Goal: Task Accomplishment & Management: Use online tool/utility

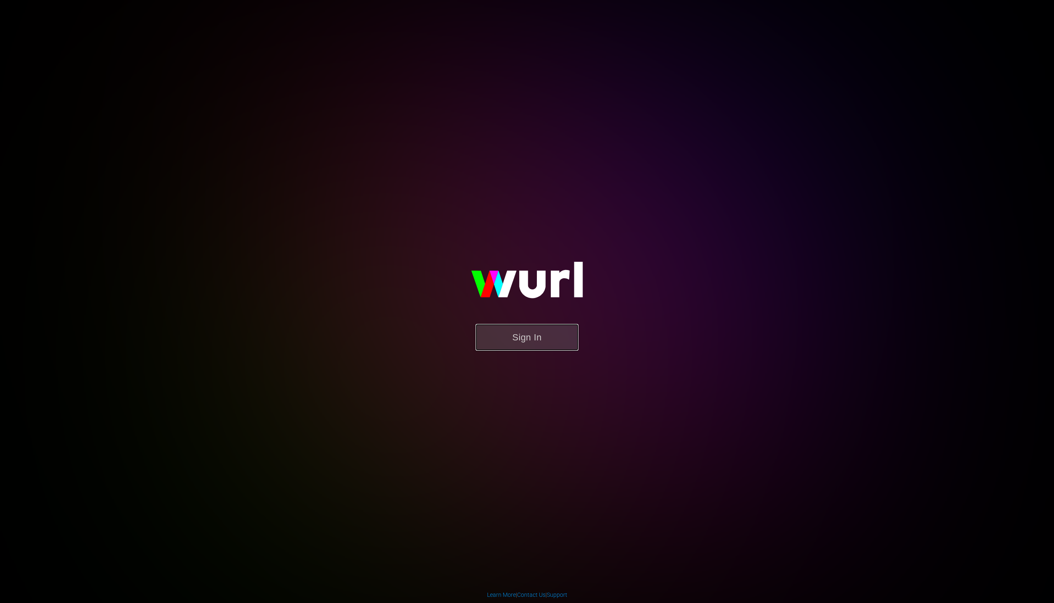
click at [526, 339] on button "Sign In" at bounding box center [527, 337] width 103 height 27
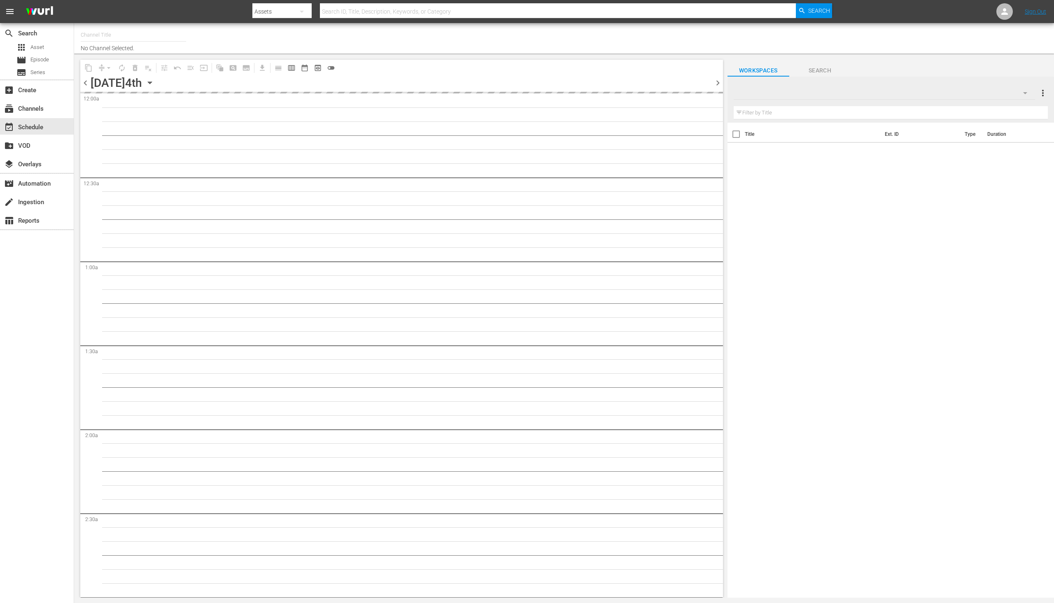
type input "PeliMex (1184)"
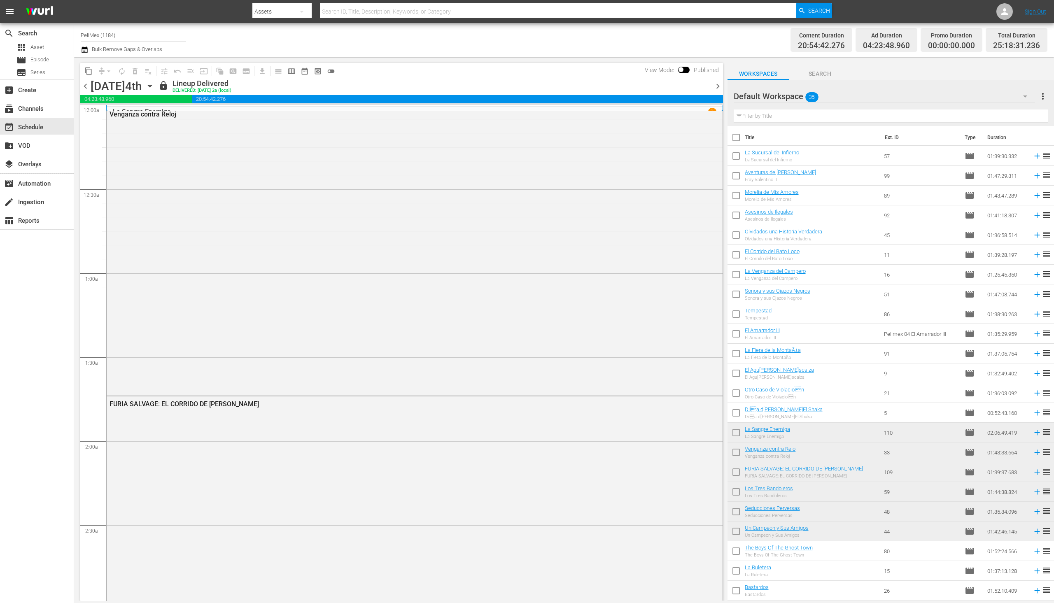
click at [1027, 98] on icon "button" at bounding box center [1026, 96] width 10 height 10
click at [811, 121] on div "Programación alterna (35)" at bounding box center [787, 119] width 86 height 13
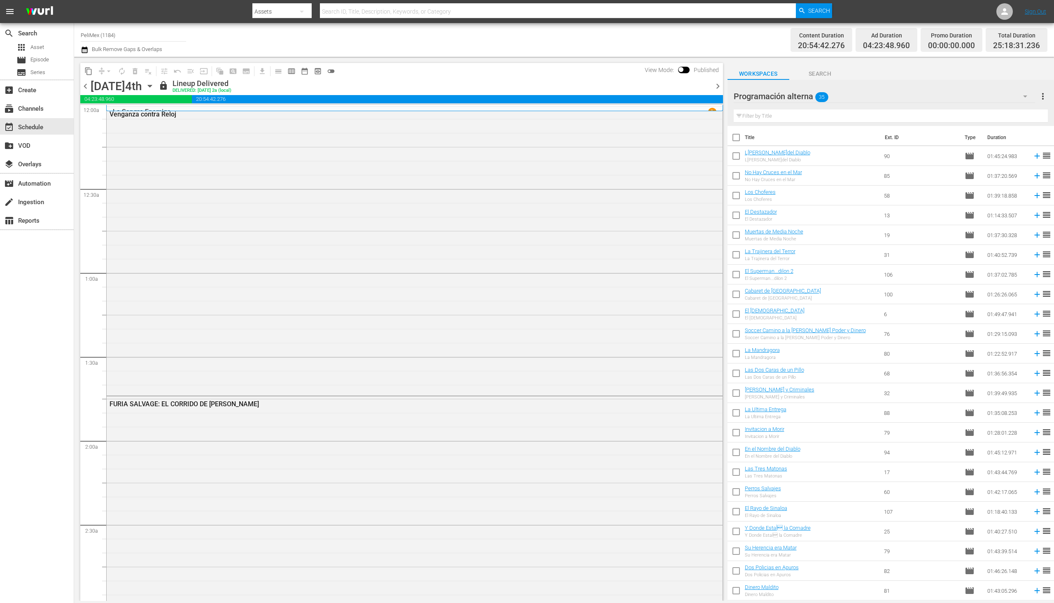
click at [721, 88] on span "chevron_right" at bounding box center [718, 86] width 10 height 10
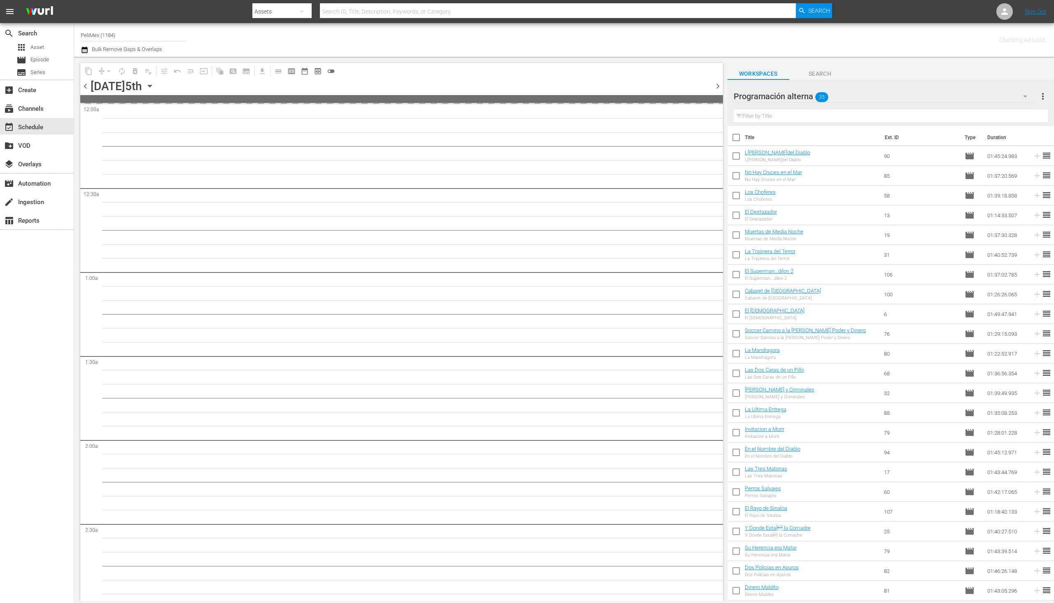
click at [719, 87] on span "chevron_right" at bounding box center [718, 86] width 10 height 10
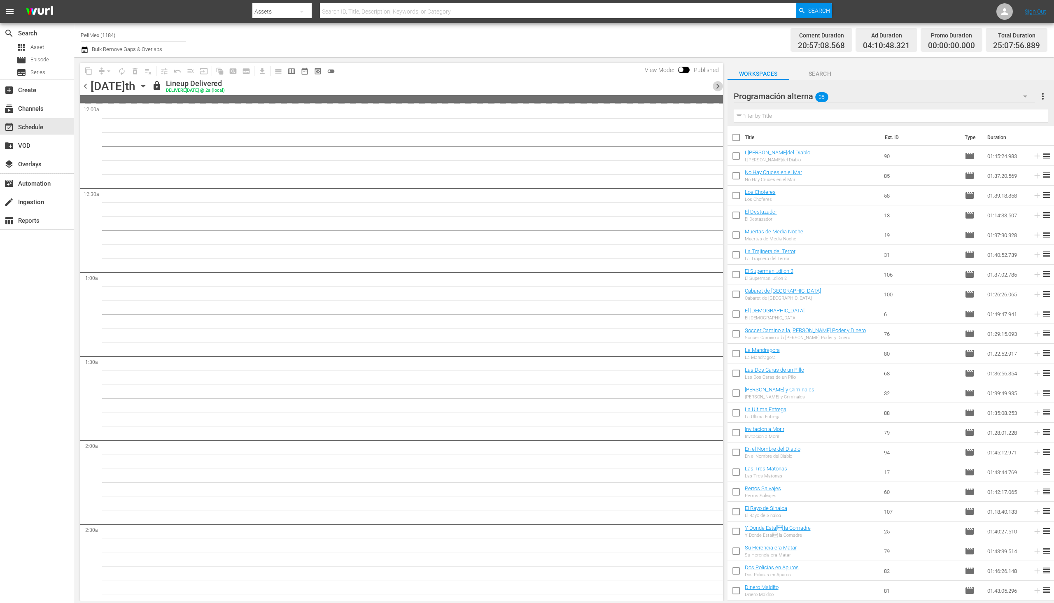
click at [719, 87] on span "chevron_right" at bounding box center [718, 86] width 10 height 10
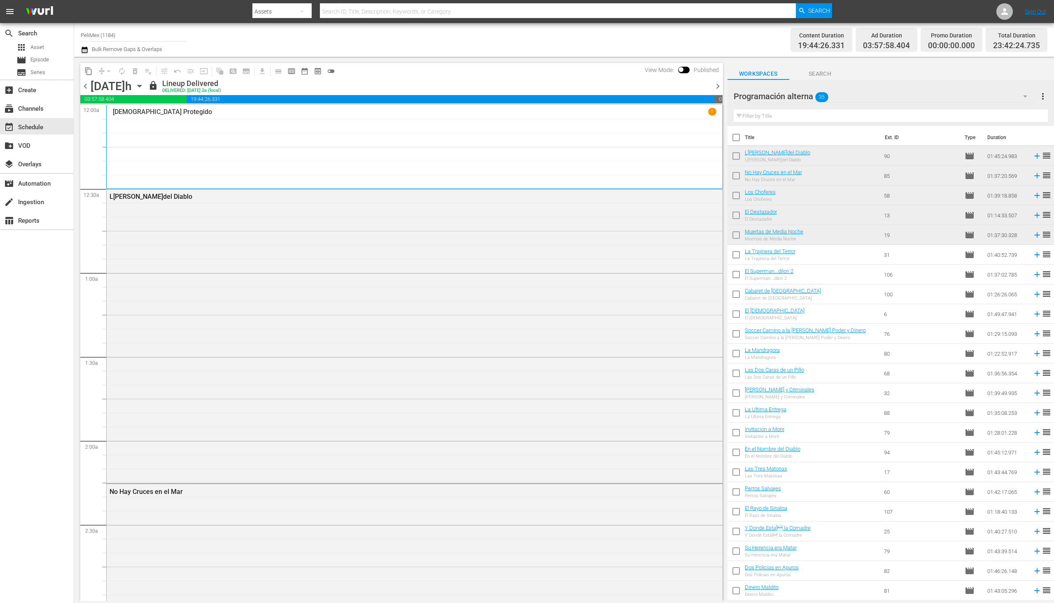
click at [144, 89] on icon "button" at bounding box center [139, 86] width 9 height 9
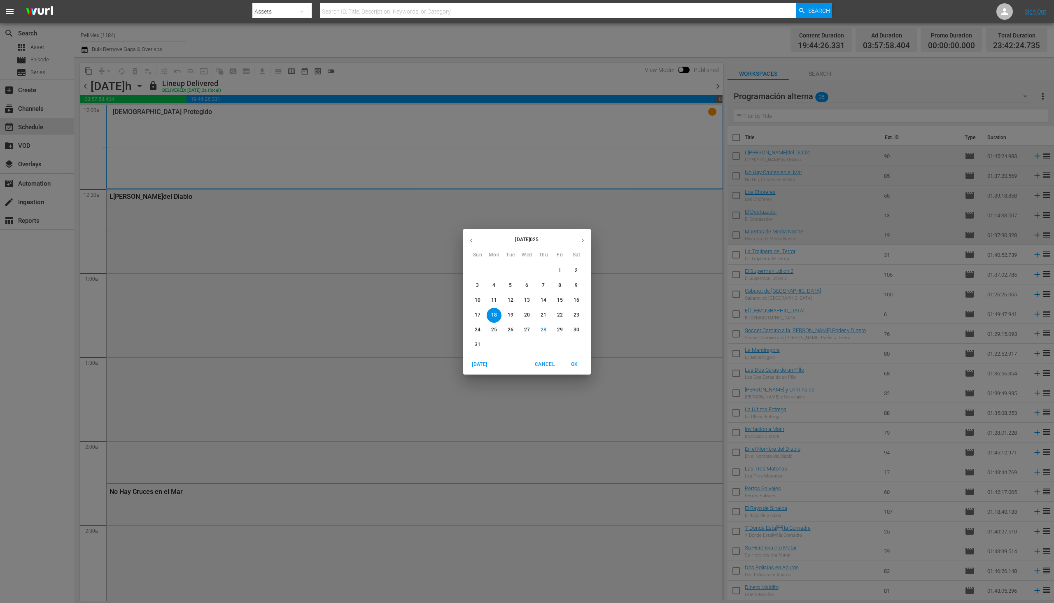
click at [497, 327] on span "25" at bounding box center [494, 330] width 15 height 7
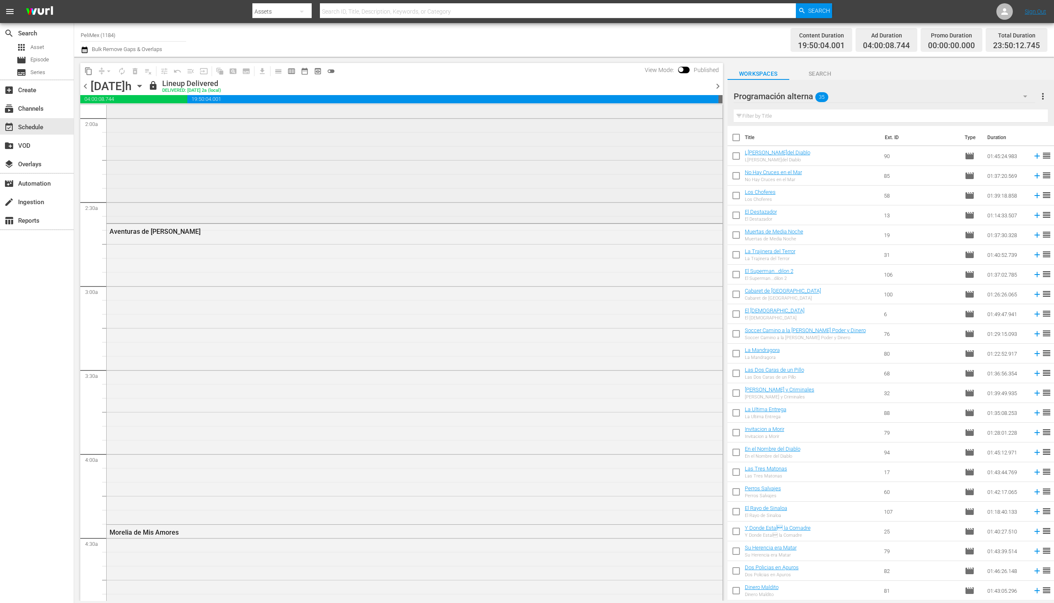
scroll to position [247, 0]
click at [144, 87] on icon "button" at bounding box center [139, 86] width 9 height 9
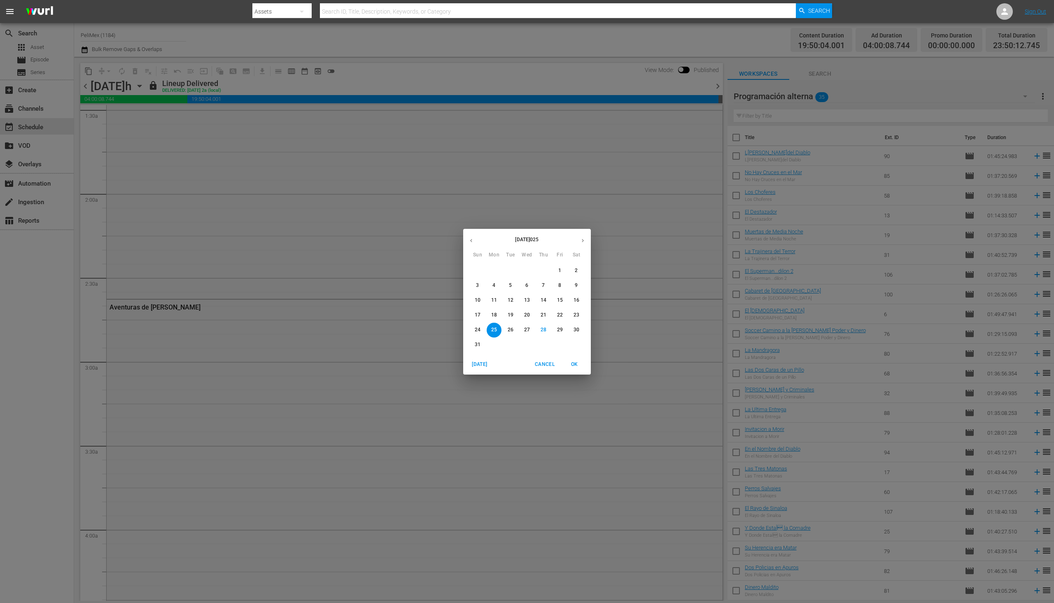
click at [478, 349] on button "31" at bounding box center [477, 345] width 15 height 15
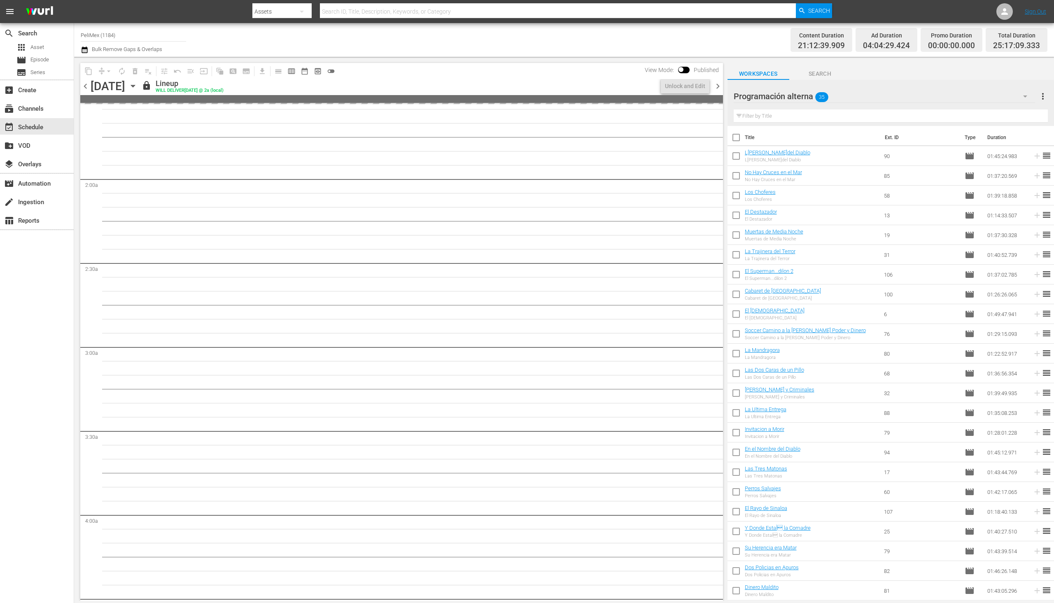
scroll to position [247, 0]
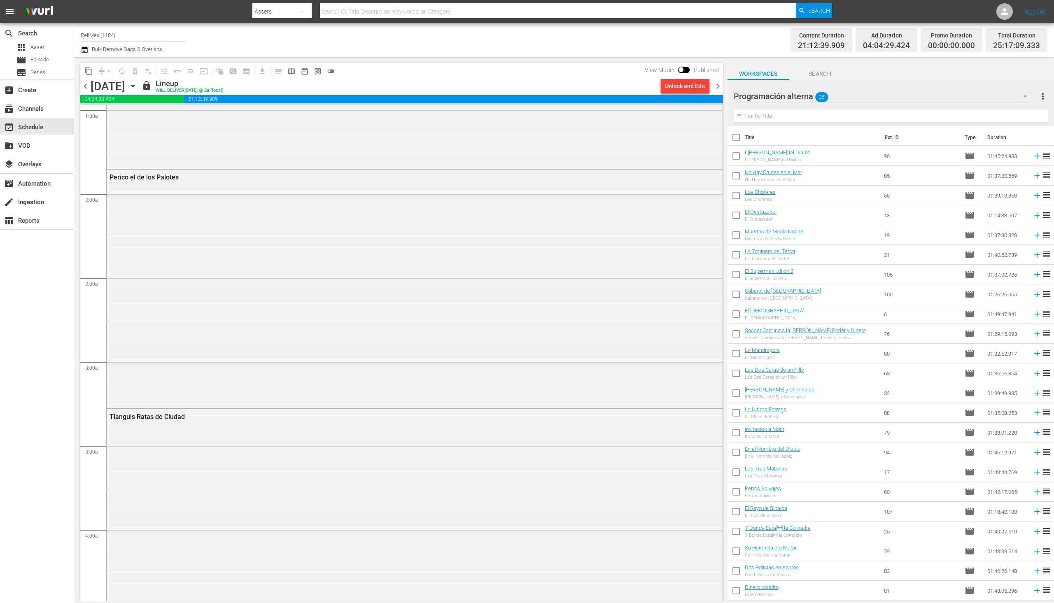
click at [715, 87] on span "chevron_right" at bounding box center [718, 86] width 10 height 10
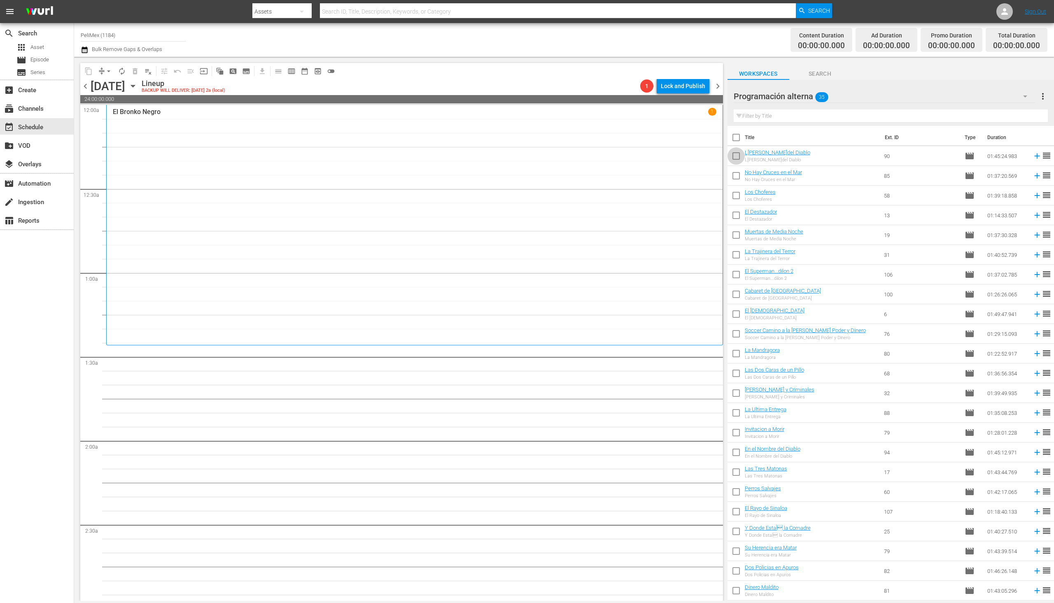
drag, startPoint x: 737, startPoint y: 161, endPoint x: 741, endPoint y: 174, distance: 13.0
click at [738, 162] on input "checkbox" at bounding box center [736, 157] width 17 height 17
checkbox input "true"
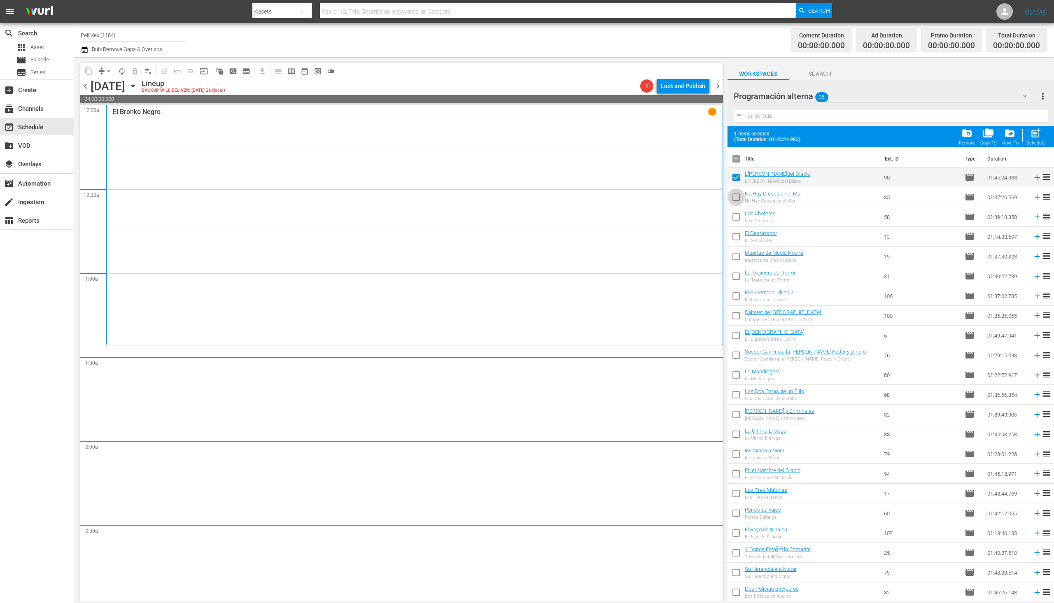
click at [742, 198] on input "checkbox" at bounding box center [736, 198] width 17 height 17
checkbox input "true"
click at [741, 223] on input "checkbox" at bounding box center [736, 218] width 17 height 17
checkbox input "true"
click at [739, 235] on input "checkbox" at bounding box center [736, 238] width 17 height 17
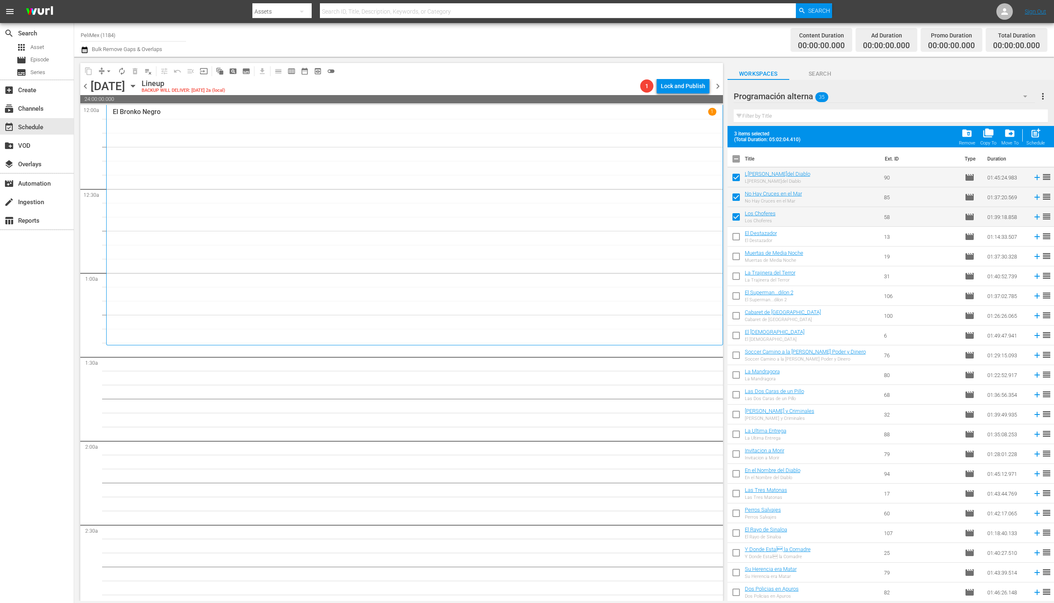
checkbox input "true"
click at [737, 250] on span at bounding box center [736, 256] width 17 height 17
click at [738, 255] on input "checkbox" at bounding box center [736, 258] width 17 height 17
checkbox input "true"
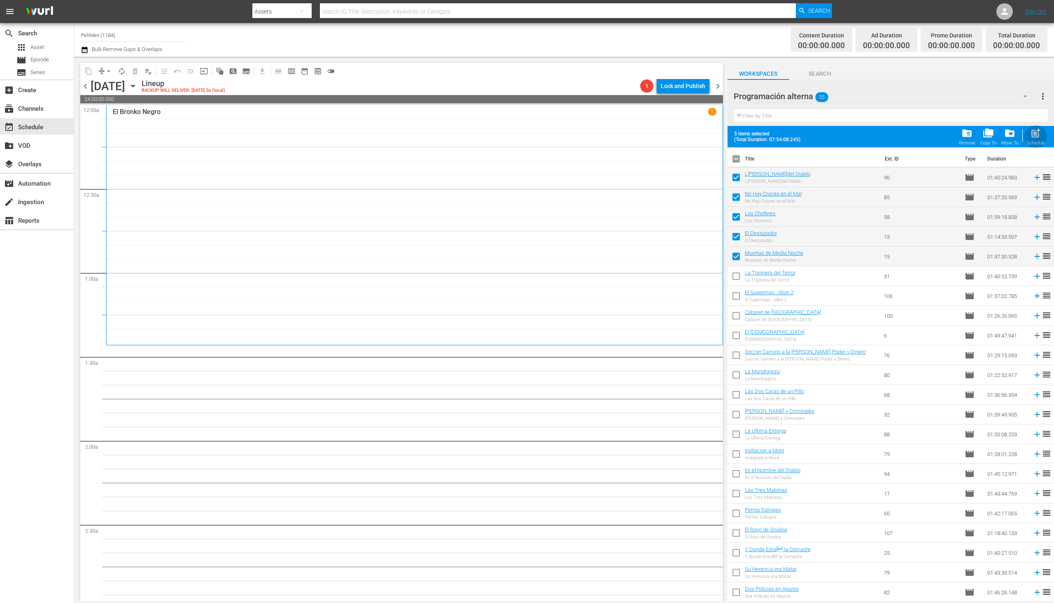
click at [1041, 128] on button "post_add Schedule" at bounding box center [1035, 136] width 23 height 23
checkbox input "false"
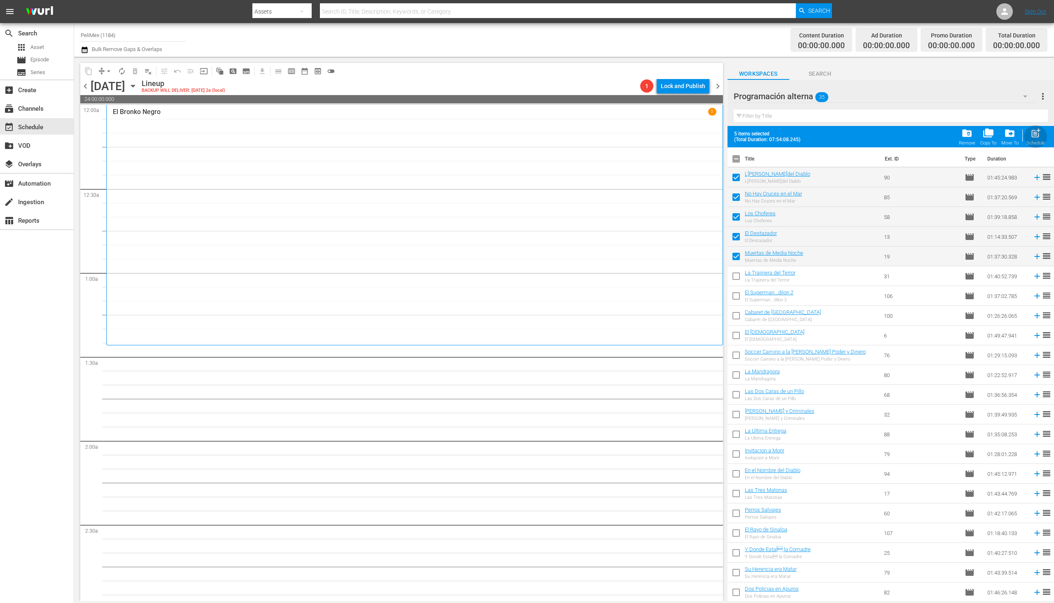
checkbox input "false"
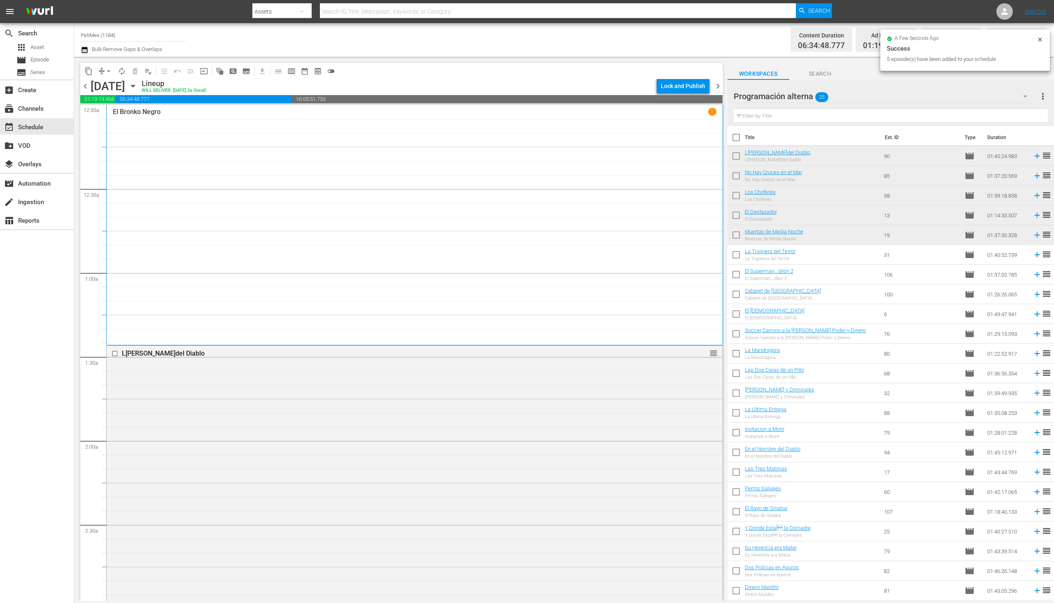
click at [736, 260] on input "checkbox" at bounding box center [736, 256] width 17 height 17
checkbox input "true"
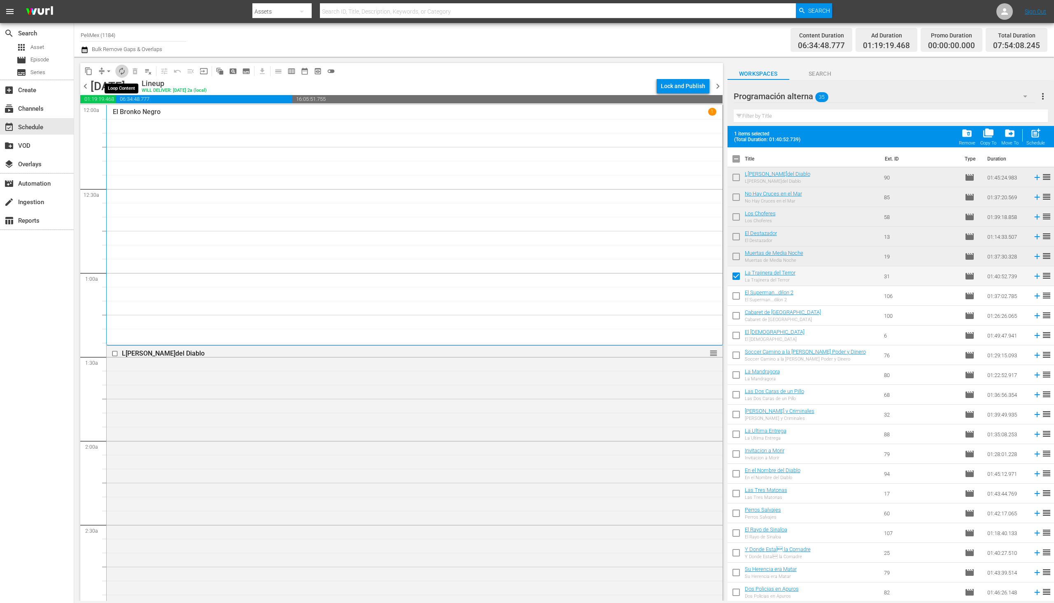
click at [120, 69] on span "autorenew_outlined" at bounding box center [122, 71] width 8 height 8
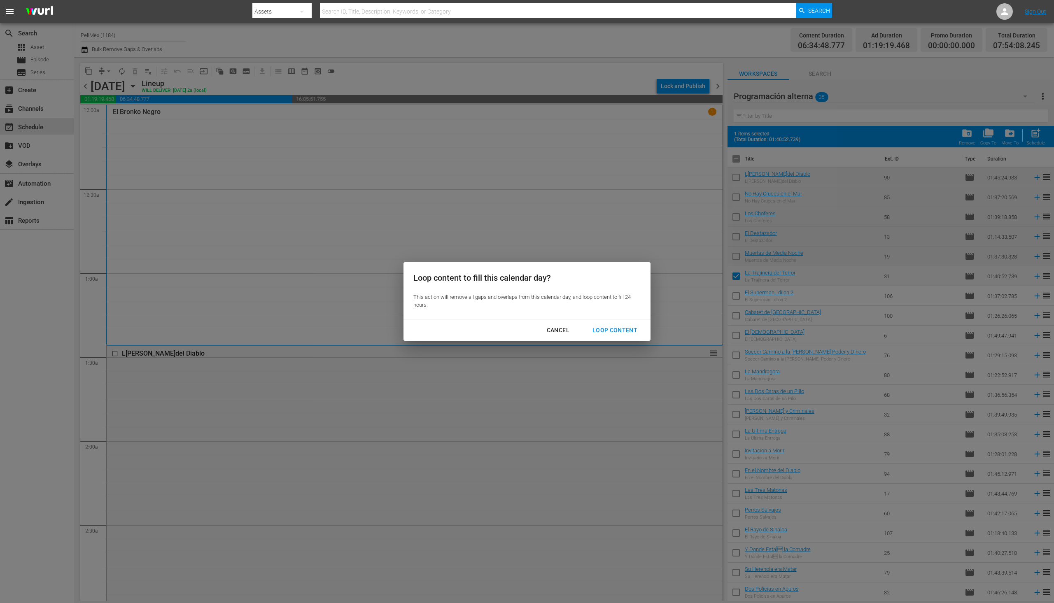
click at [612, 329] on div "Loop Content" at bounding box center [615, 330] width 58 height 10
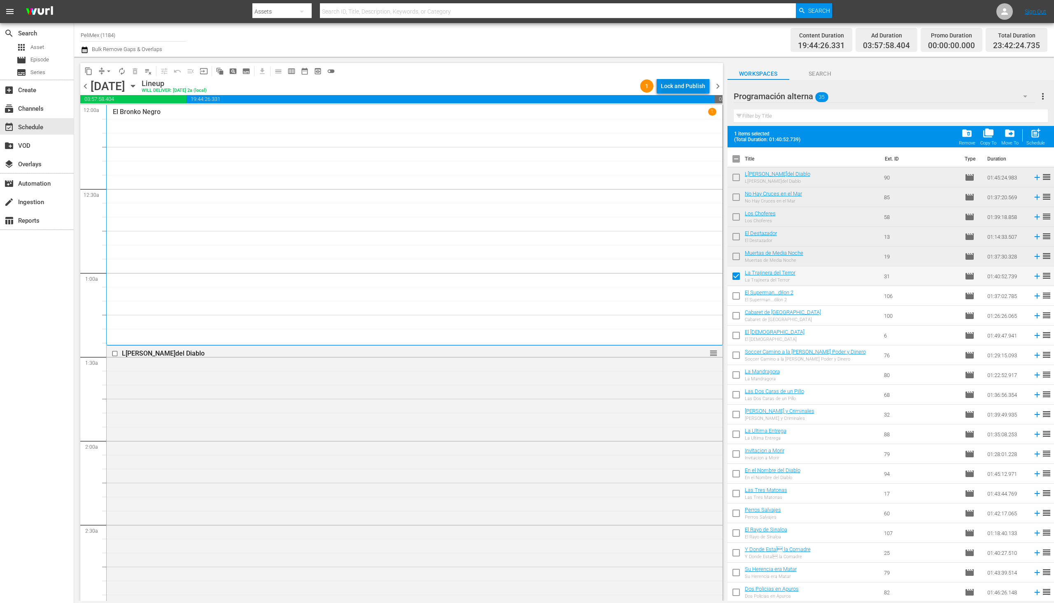
click at [659, 81] on button "Lock and Publish" at bounding box center [683, 86] width 53 height 15
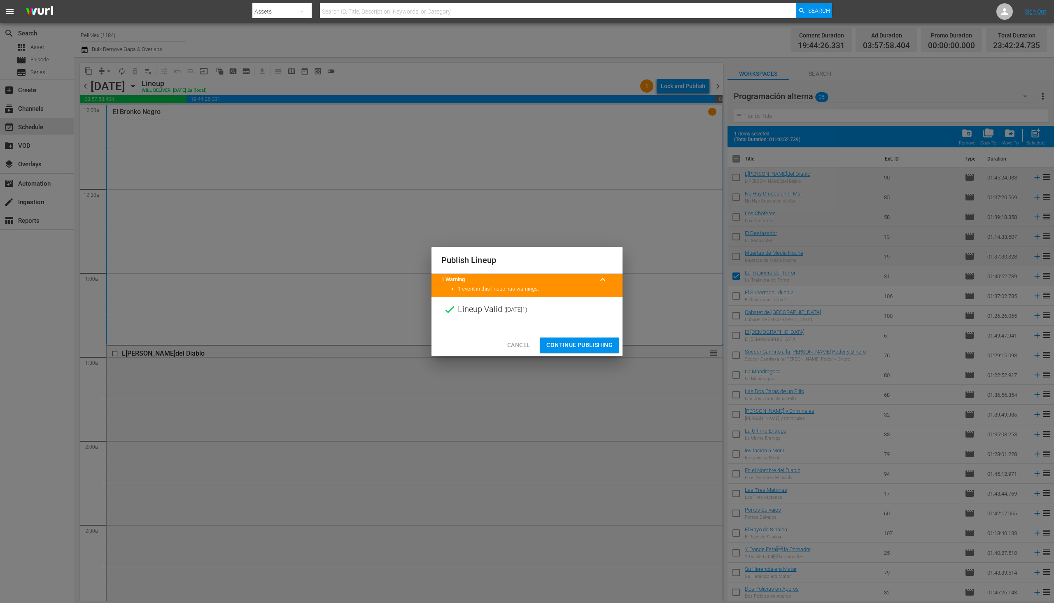
click at [605, 348] on span "Continue Publishing" at bounding box center [580, 345] width 66 height 10
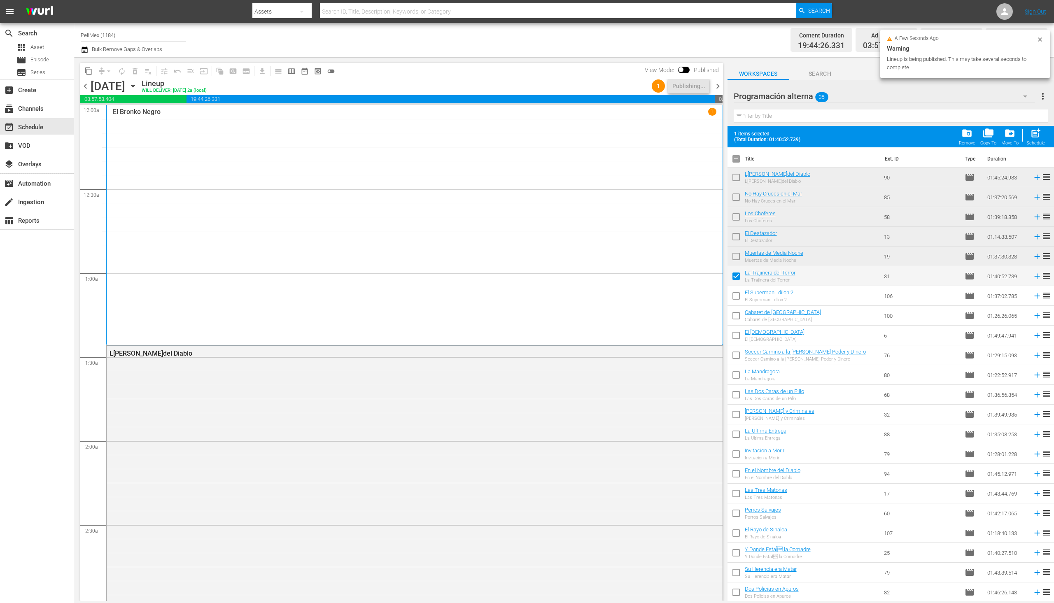
click at [739, 302] on input "checkbox" at bounding box center [736, 297] width 17 height 17
checkbox input "true"
click at [741, 316] on input "checkbox" at bounding box center [736, 317] width 17 height 17
checkbox input "true"
click at [740, 336] on input "checkbox" at bounding box center [736, 337] width 17 height 17
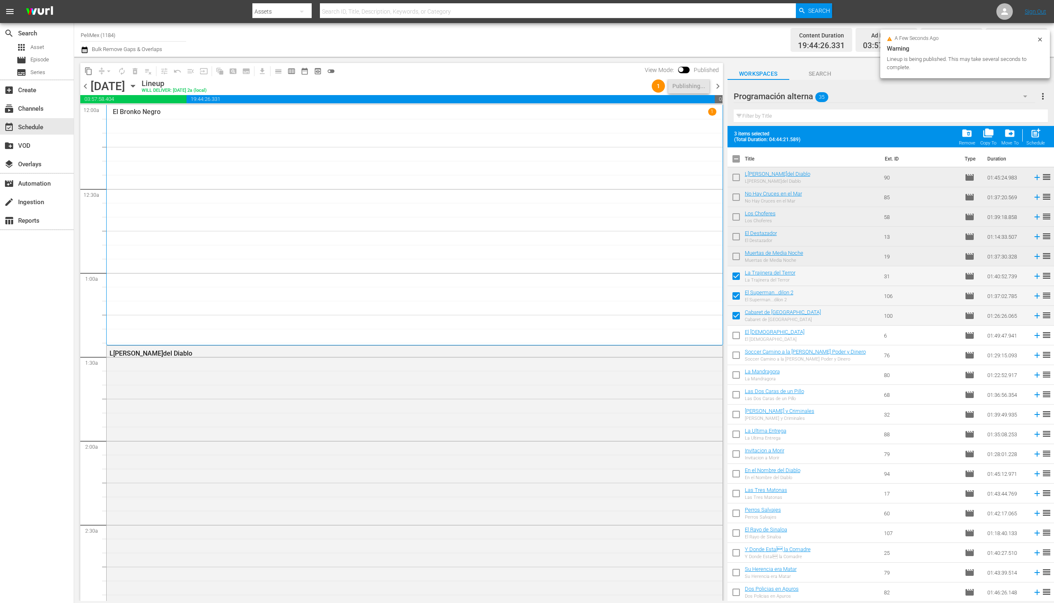
checkbox input "true"
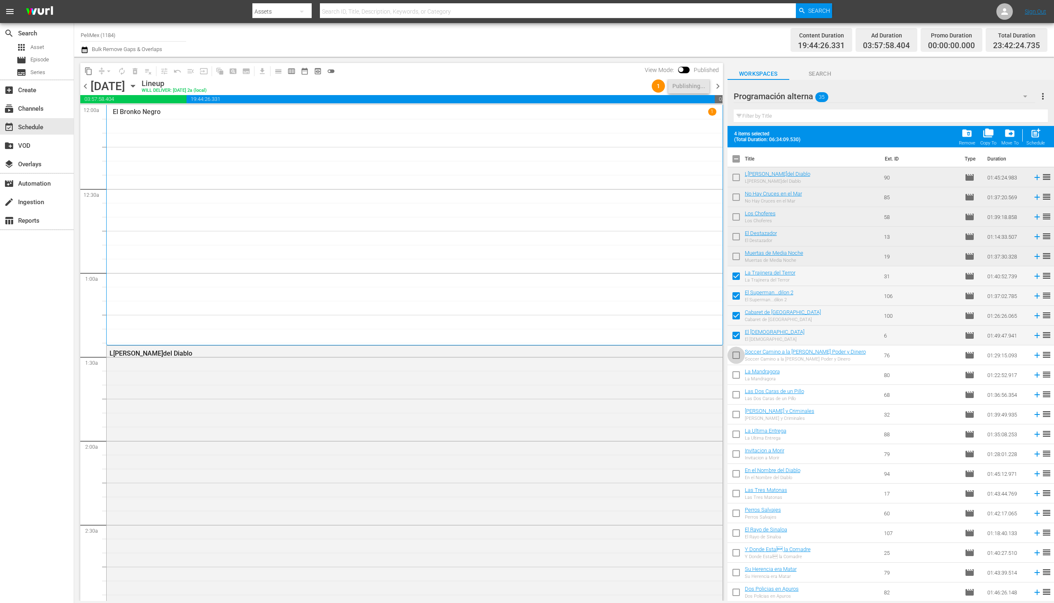
click at [739, 355] on input "checkbox" at bounding box center [736, 356] width 17 height 17
checkbox input "true"
click at [715, 86] on span "chevron_right" at bounding box center [718, 86] width 10 height 10
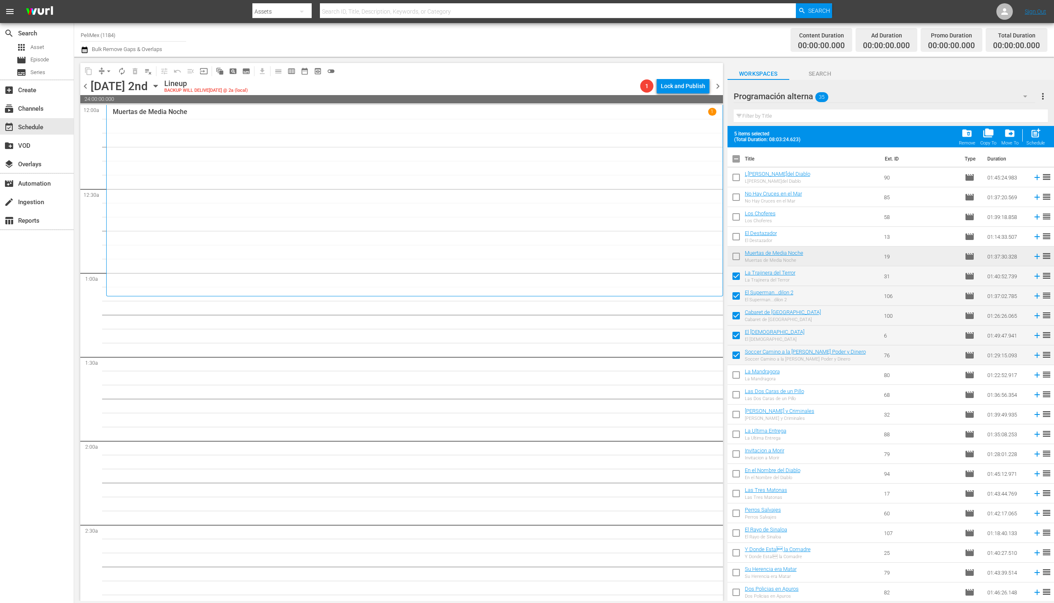
click at [85, 86] on span "chevron_left" at bounding box center [85, 86] width 10 height 10
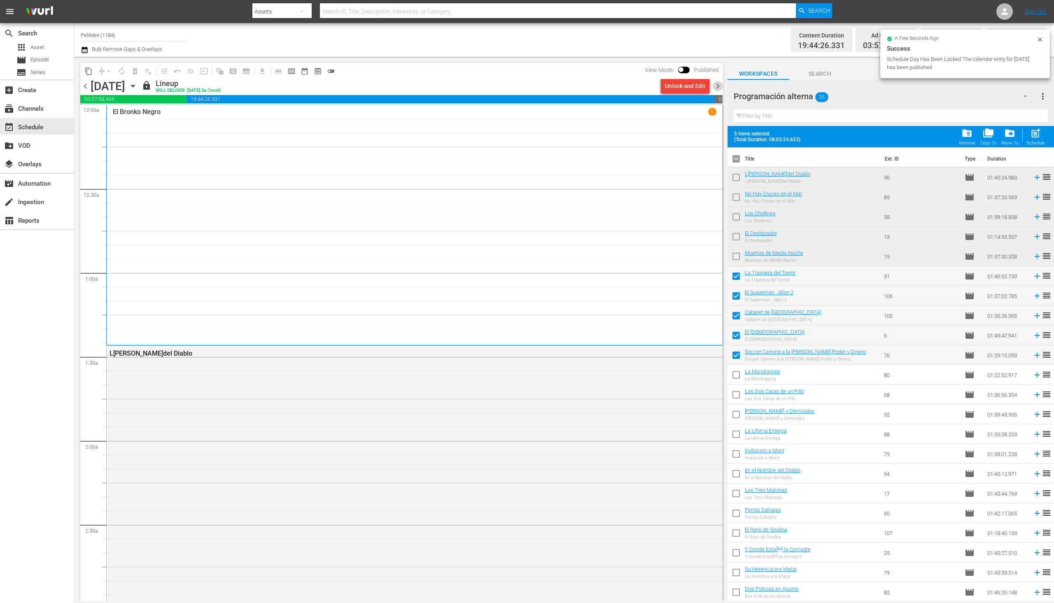
click at [720, 87] on span "chevron_right" at bounding box center [718, 86] width 10 height 10
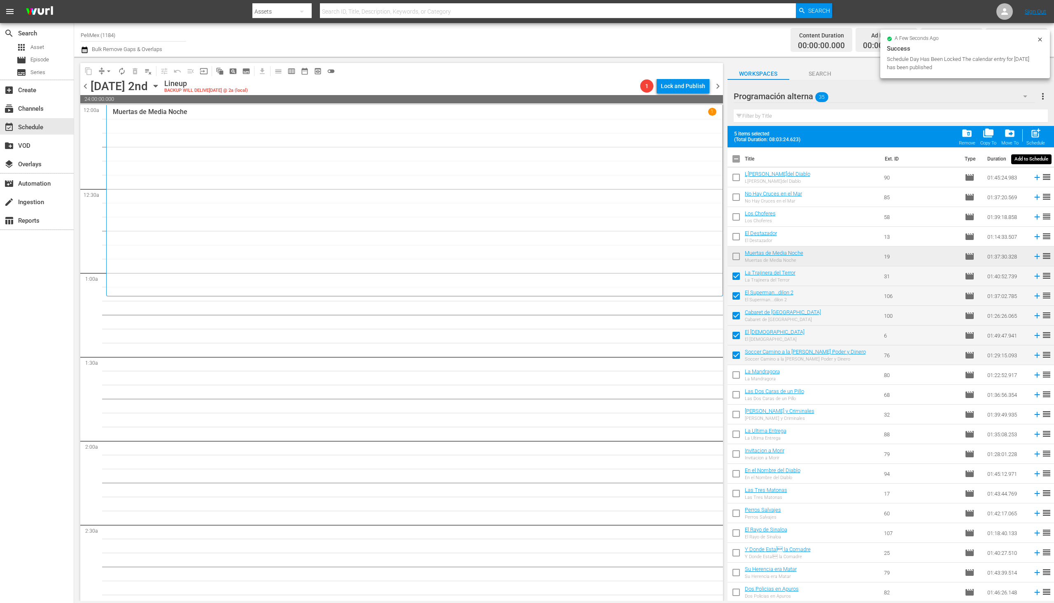
click at [1038, 136] on span "post_add" at bounding box center [1036, 133] width 11 height 11
checkbox input "false"
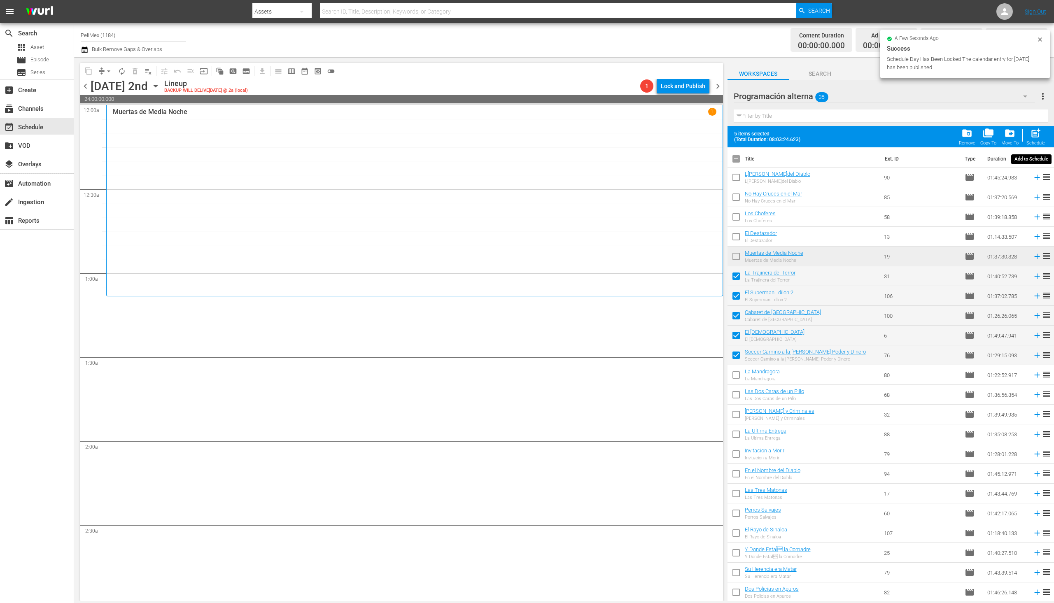
checkbox input "false"
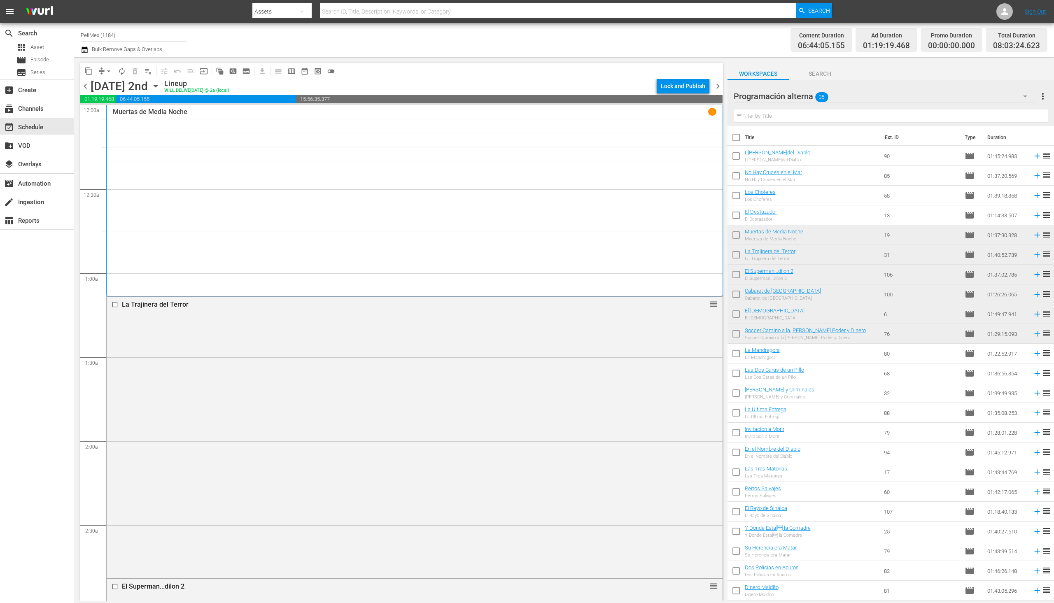
click at [741, 357] on input "checkbox" at bounding box center [736, 355] width 17 height 17
checkbox input "true"
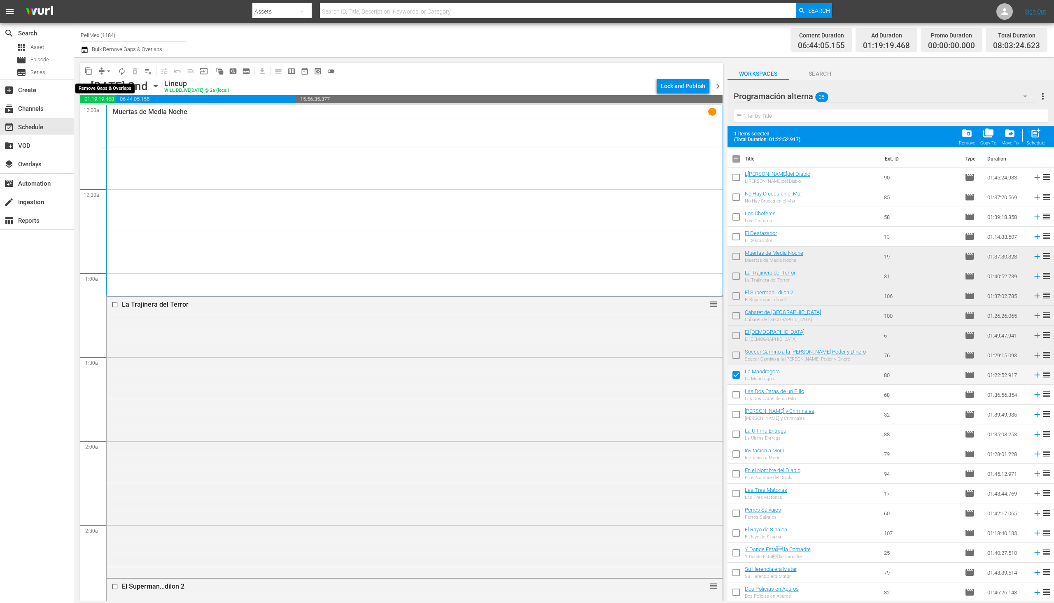
click at [114, 71] on button "arrow_drop_down" at bounding box center [108, 71] width 13 height 13
click at [122, 70] on span "autorenew_outlined" at bounding box center [122, 71] width 8 height 8
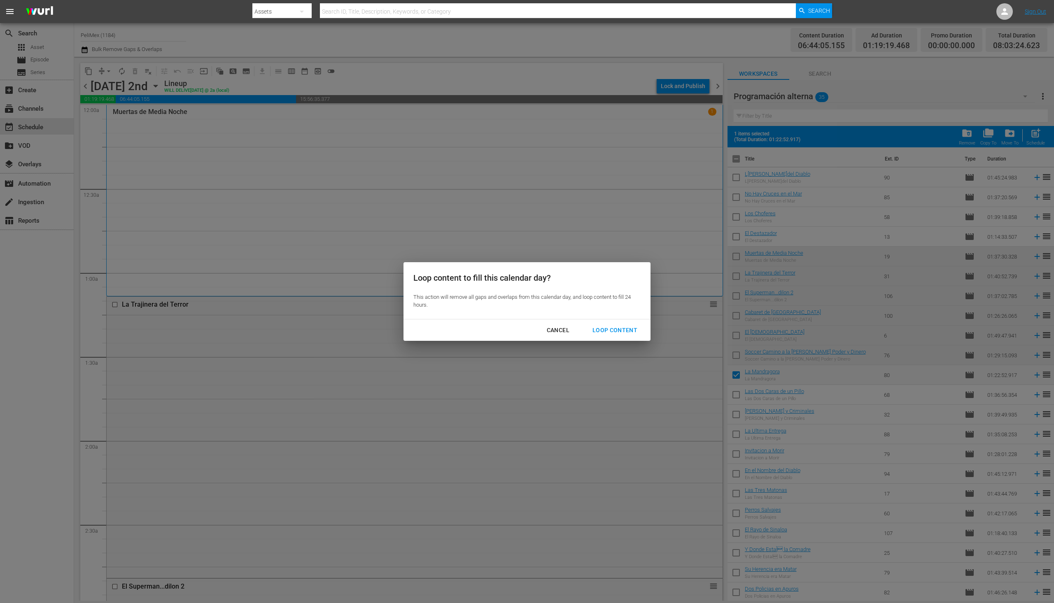
drag, startPoint x: 617, startPoint y: 346, endPoint x: 619, endPoint y: 337, distance: 9.2
click at [617, 343] on div "Loop content to fill this calendar day? This action will remove all gaps and ov…" at bounding box center [527, 301] width 1054 height 603
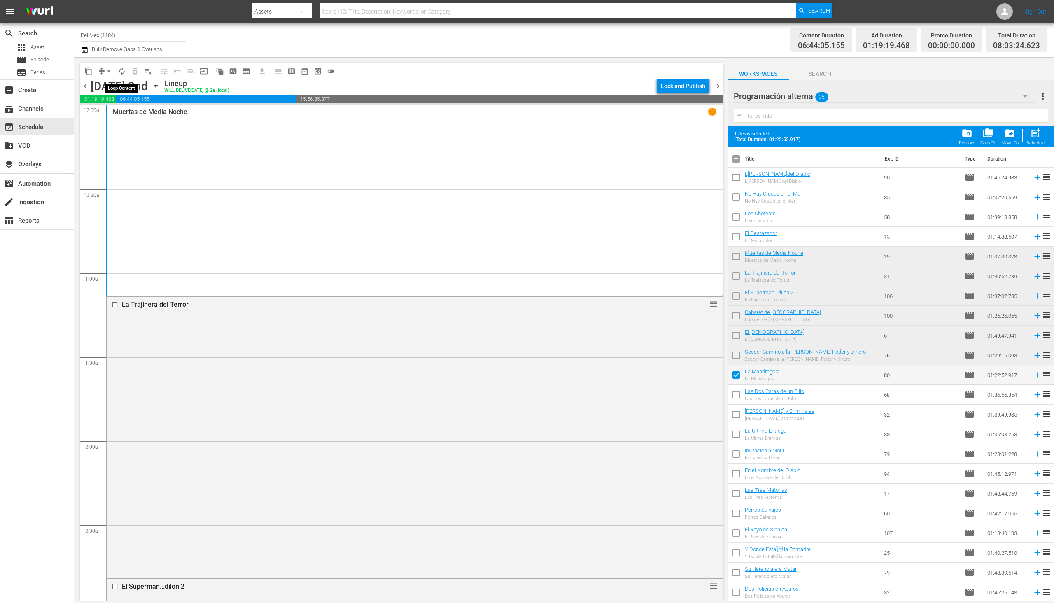
click at [119, 70] on span "autorenew_outlined" at bounding box center [122, 71] width 8 height 8
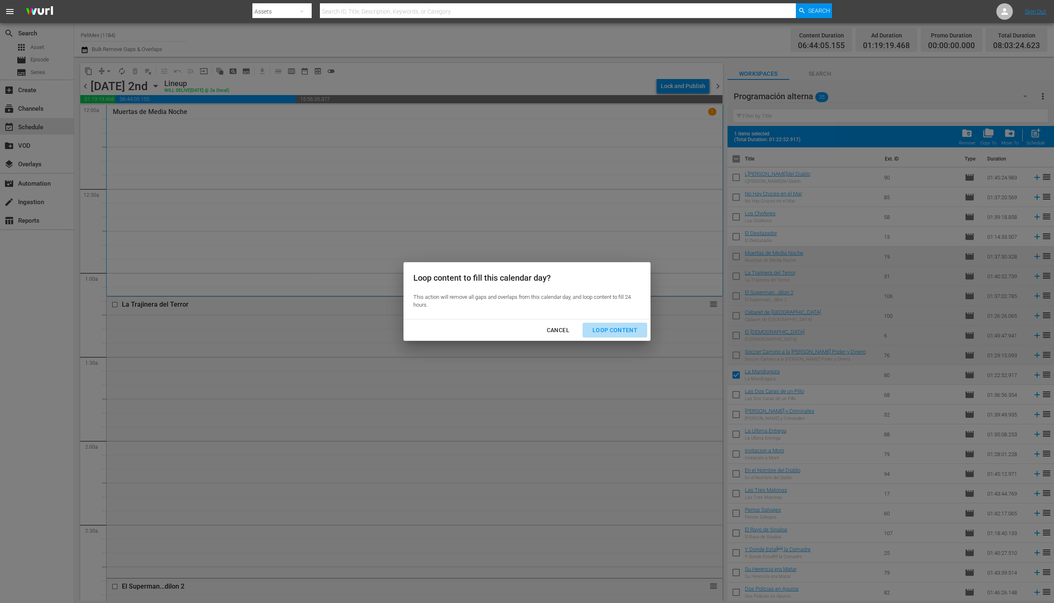
click at [617, 331] on div "Loop Content" at bounding box center [615, 330] width 58 height 10
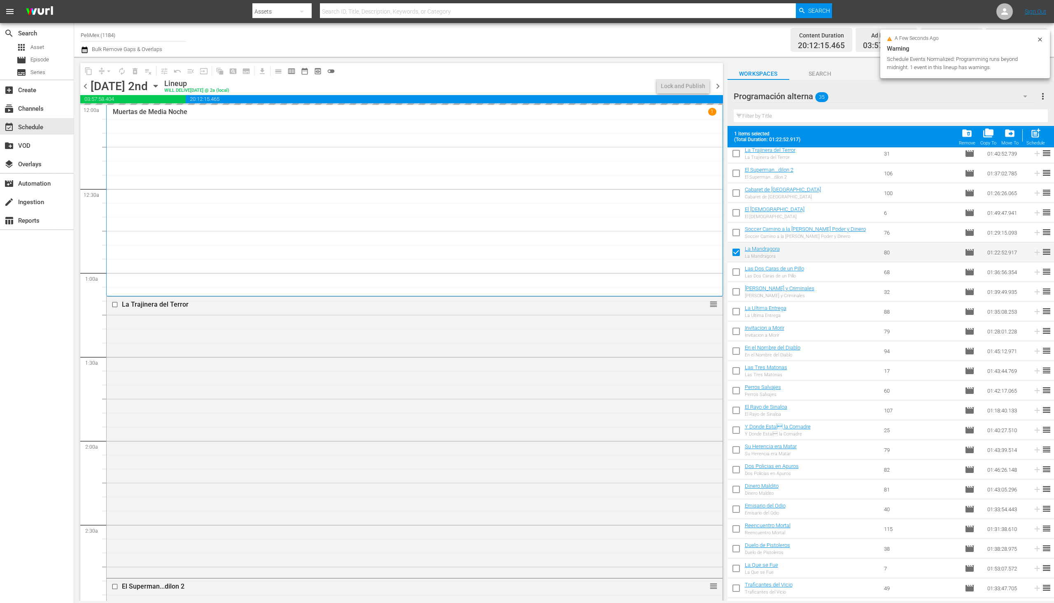
scroll to position [124, 0]
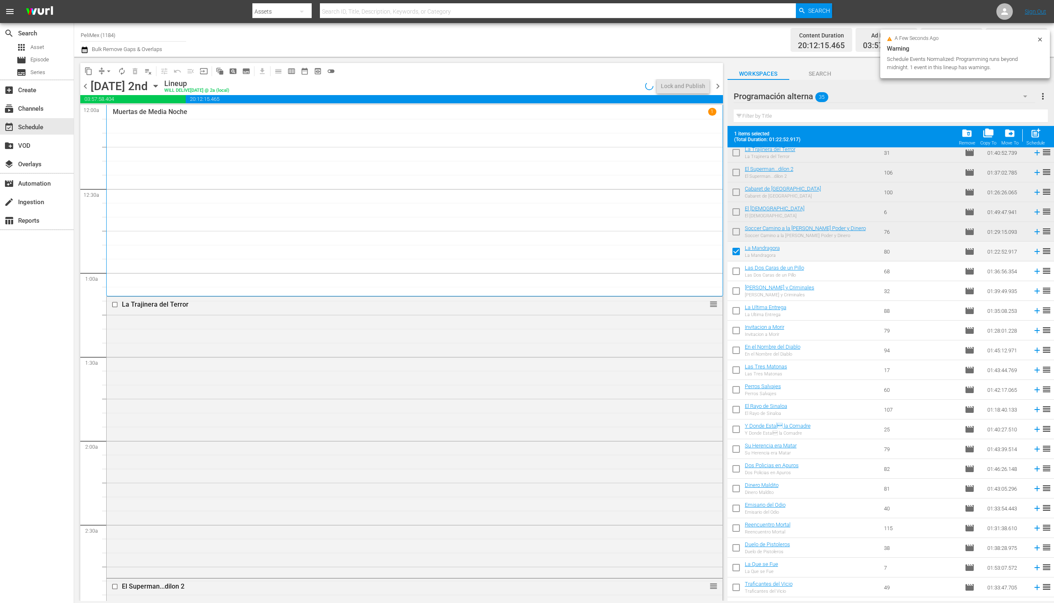
click at [735, 276] on input "checkbox" at bounding box center [736, 272] width 17 height 17
checkbox input "true"
click at [738, 295] on input "checkbox" at bounding box center [736, 292] width 17 height 17
checkbox input "true"
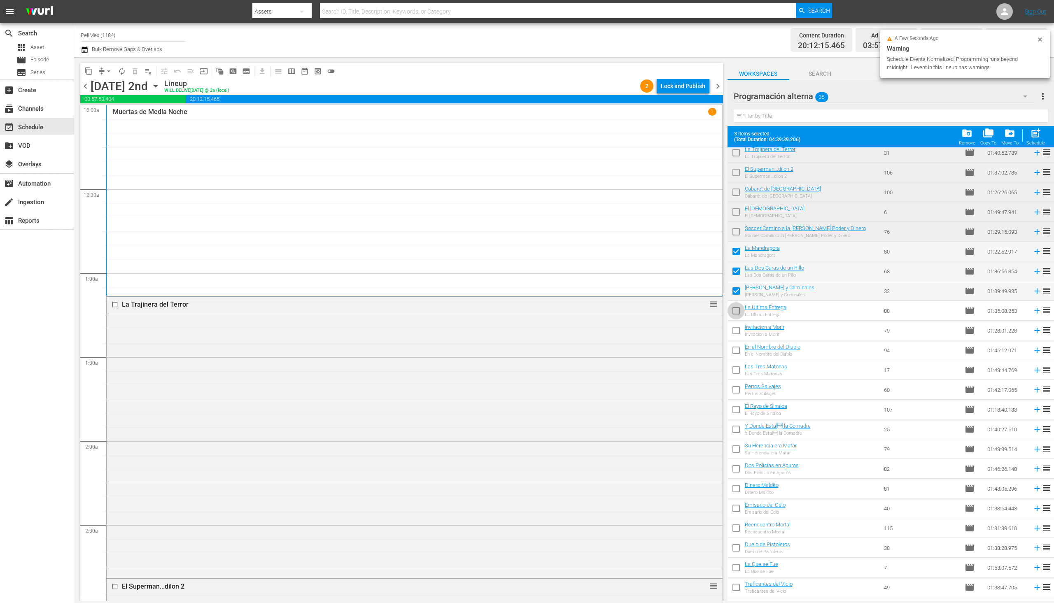
click at [739, 314] on input "checkbox" at bounding box center [736, 312] width 17 height 17
checkbox input "true"
click at [739, 337] on input "checkbox" at bounding box center [736, 332] width 17 height 17
checkbox input "true"
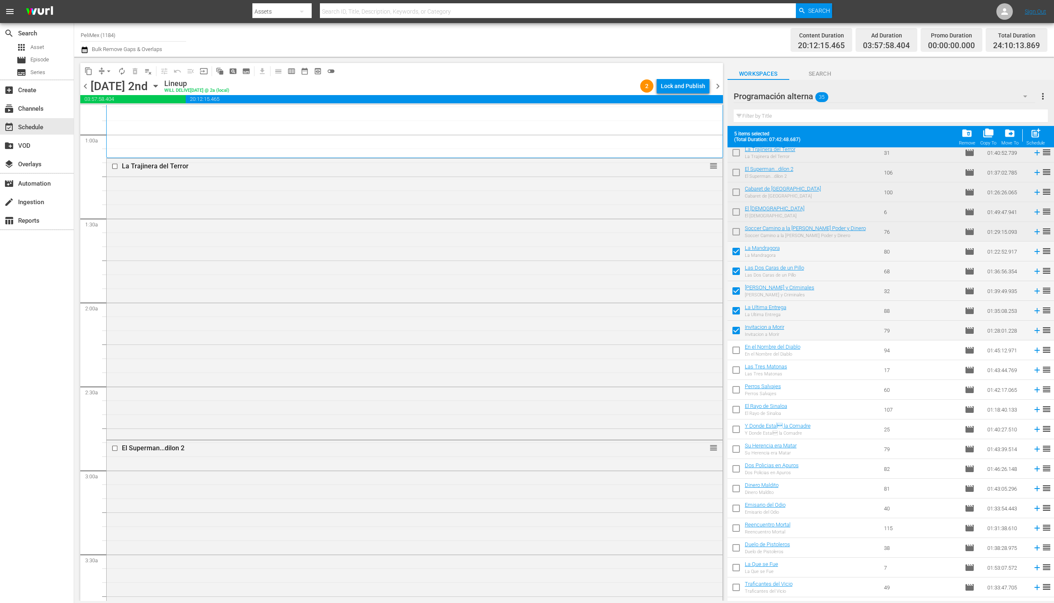
scroll to position [0, 0]
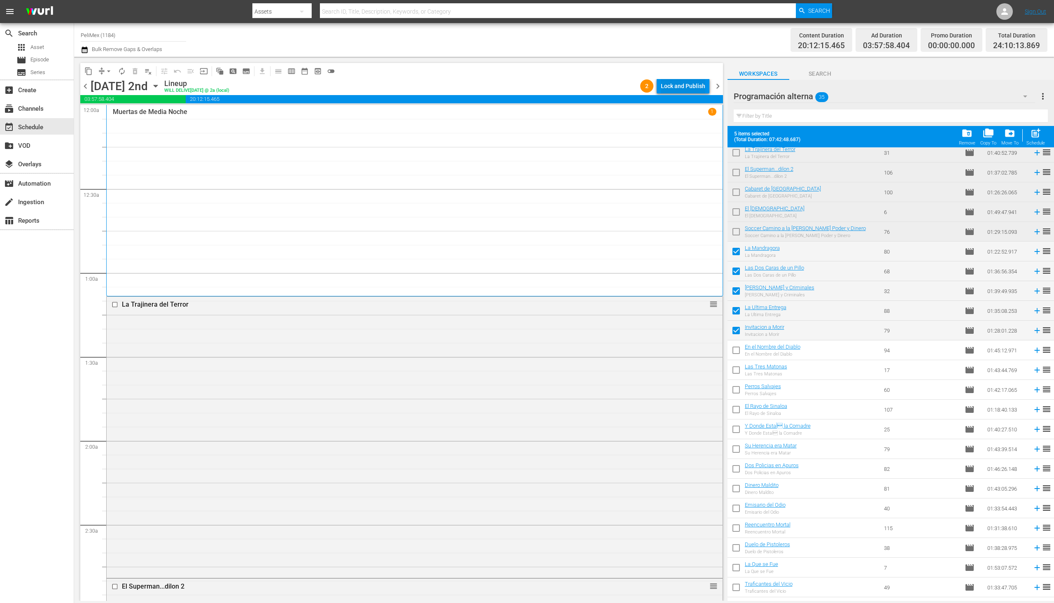
click at [685, 86] on div "Lock and Publish" at bounding box center [683, 86] width 44 height 15
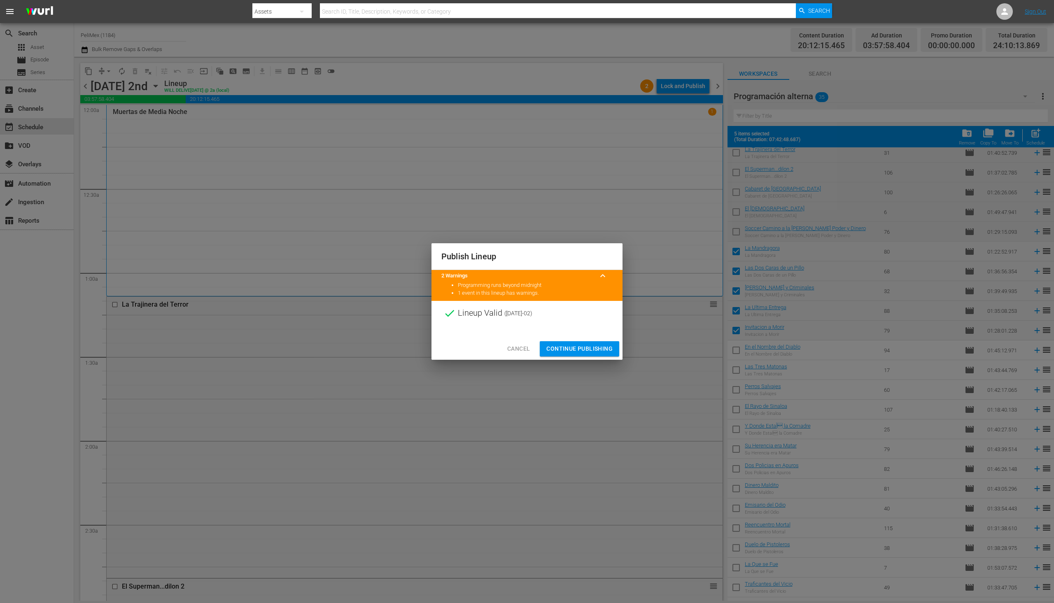
click at [581, 348] on span "Continue Publishing" at bounding box center [580, 349] width 66 height 10
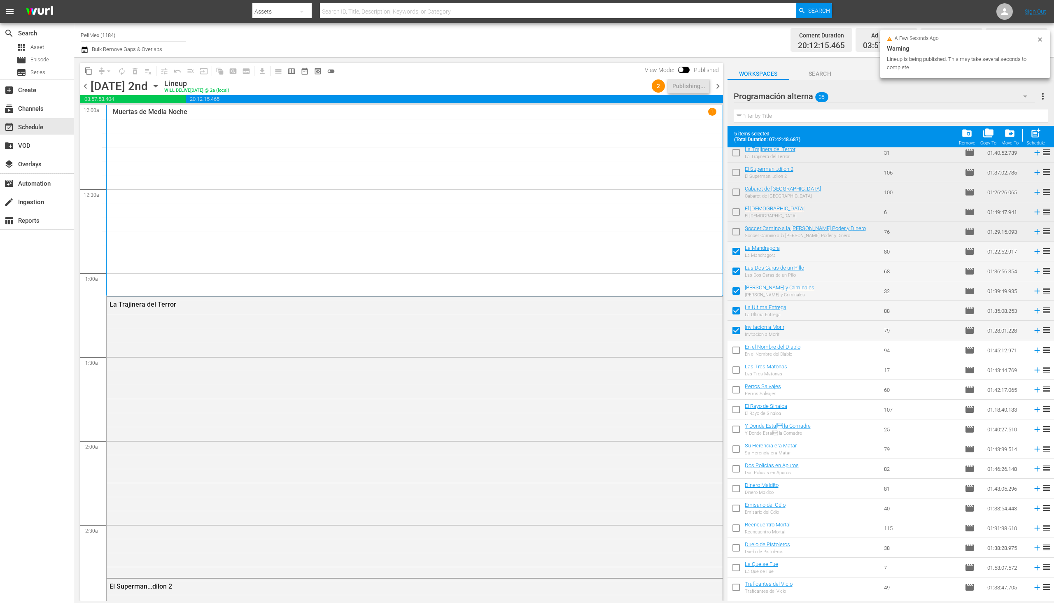
click at [720, 84] on span "chevron_right" at bounding box center [718, 86] width 10 height 10
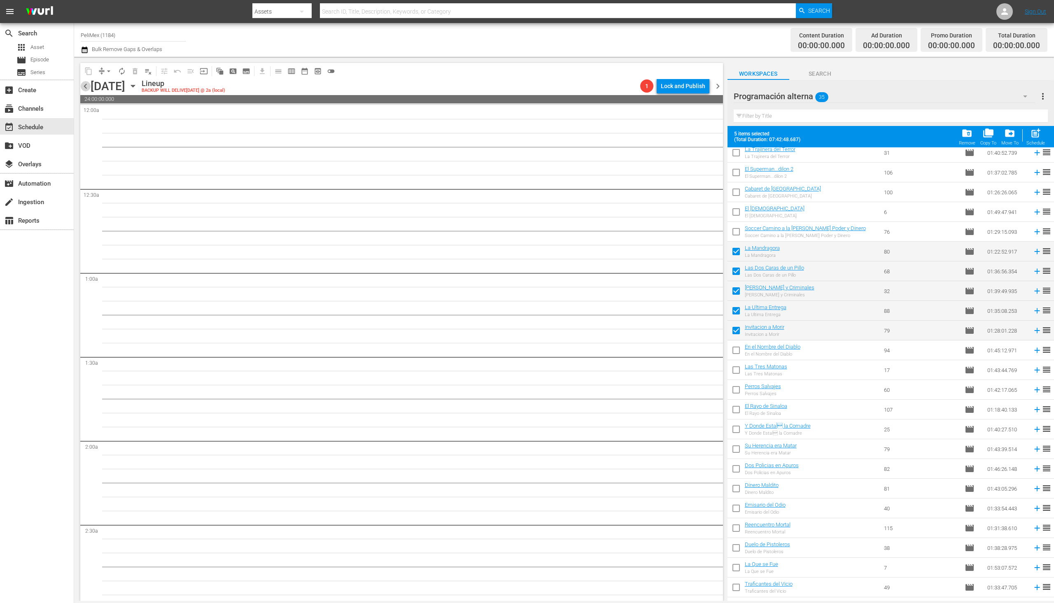
click at [85, 87] on span "chevron_left" at bounding box center [85, 86] width 10 height 10
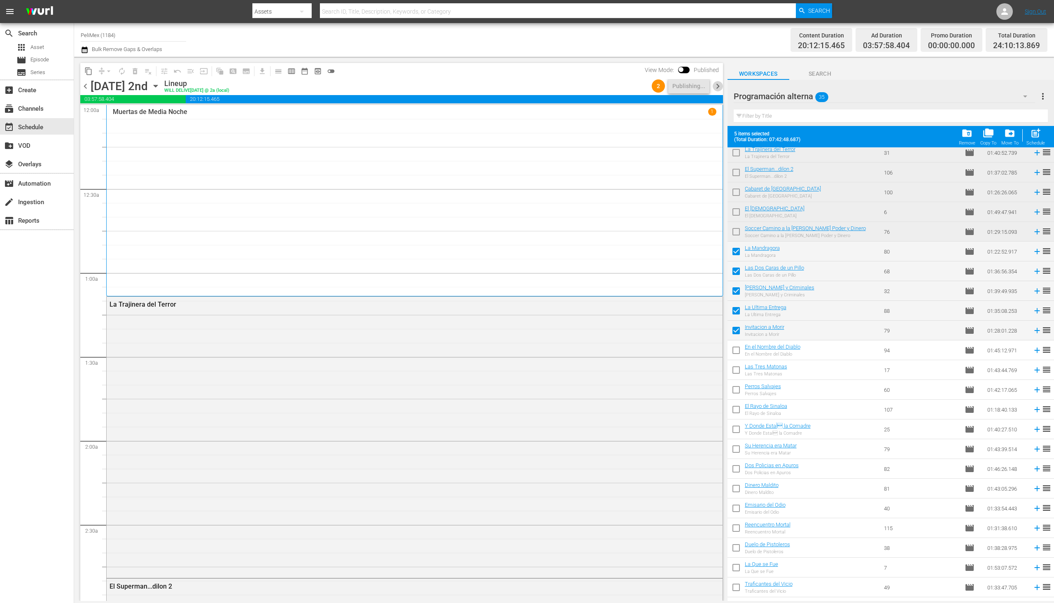
click at [721, 88] on span "chevron_right" at bounding box center [718, 86] width 10 height 10
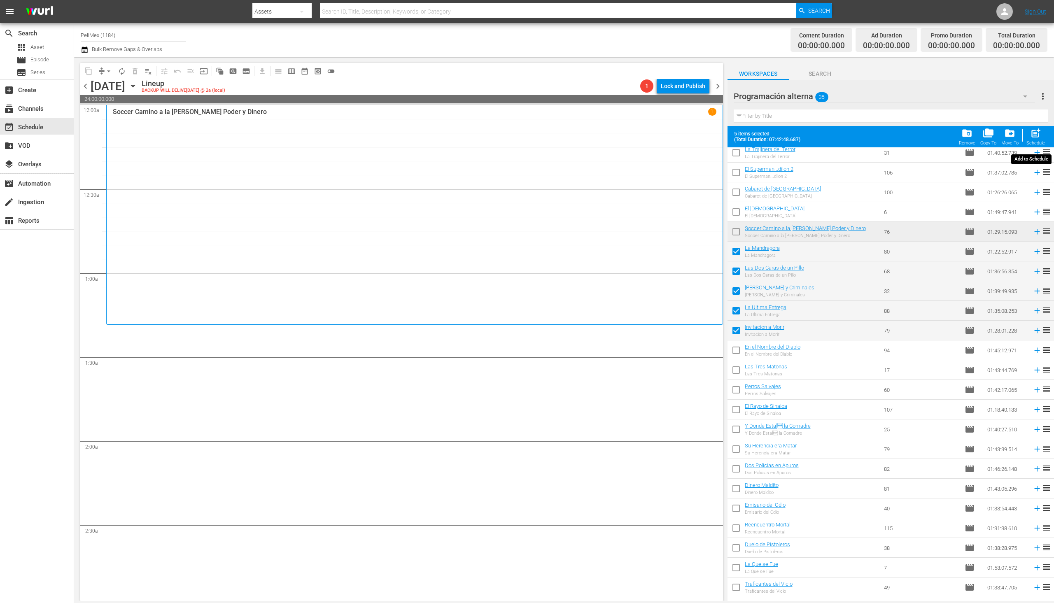
click at [1034, 141] on div "Schedule" at bounding box center [1036, 142] width 19 height 5
checkbox input "false"
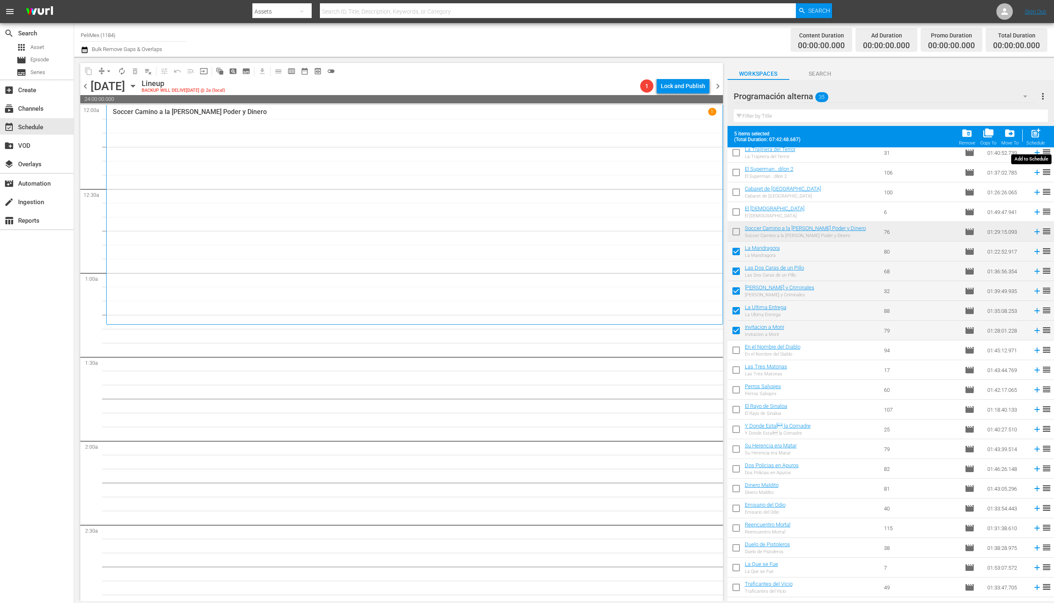
checkbox input "false"
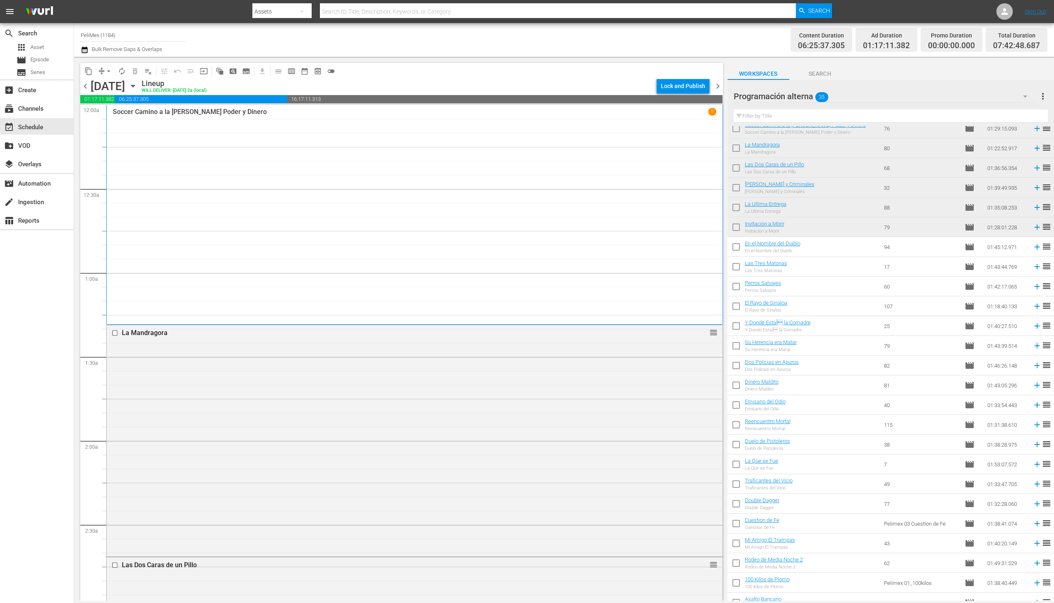
scroll to position [206, 0]
click at [741, 257] on input "checkbox" at bounding box center [736, 248] width 17 height 17
checkbox input "true"
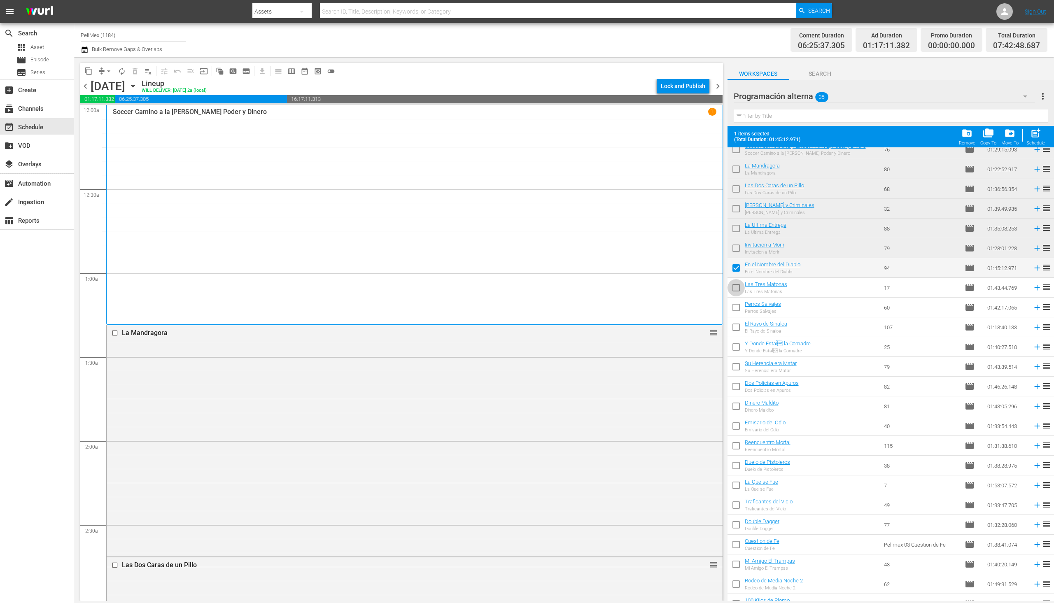
click at [738, 290] on input "checkbox" at bounding box center [736, 289] width 17 height 17
checkbox input "true"
click at [737, 308] on input "checkbox" at bounding box center [736, 309] width 17 height 17
checkbox input "true"
click at [735, 329] on input "checkbox" at bounding box center [736, 328] width 17 height 17
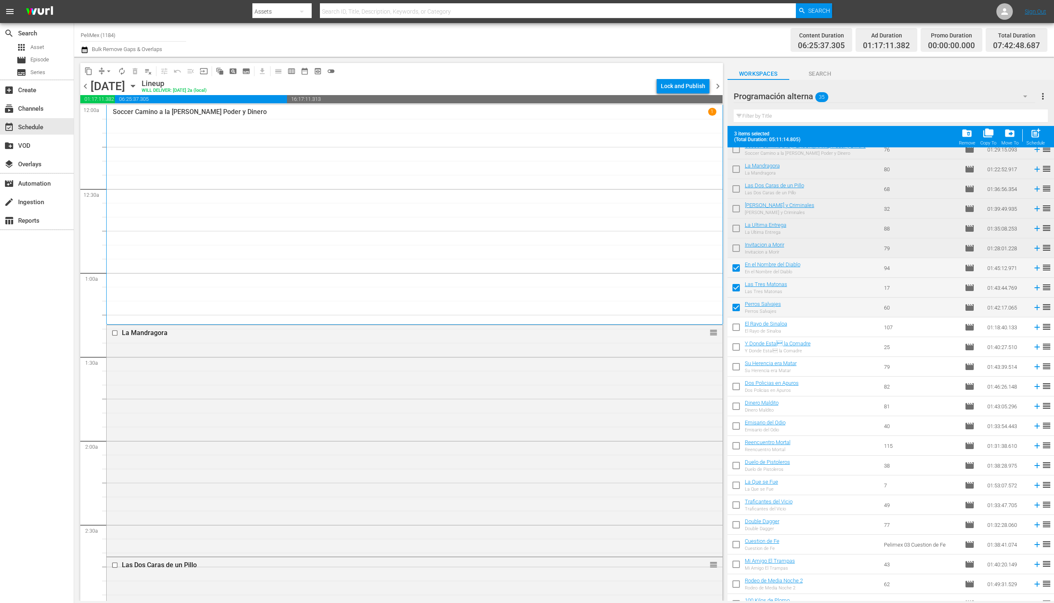
checkbox input "true"
click at [739, 348] on input "checkbox" at bounding box center [736, 348] width 17 height 17
checkbox input "true"
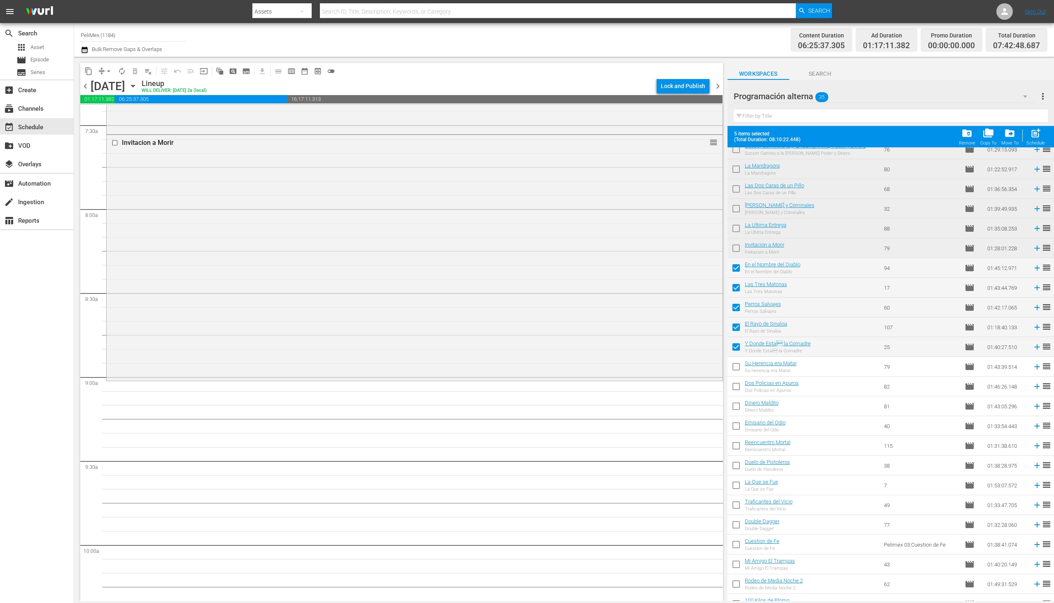
scroll to position [0, 0]
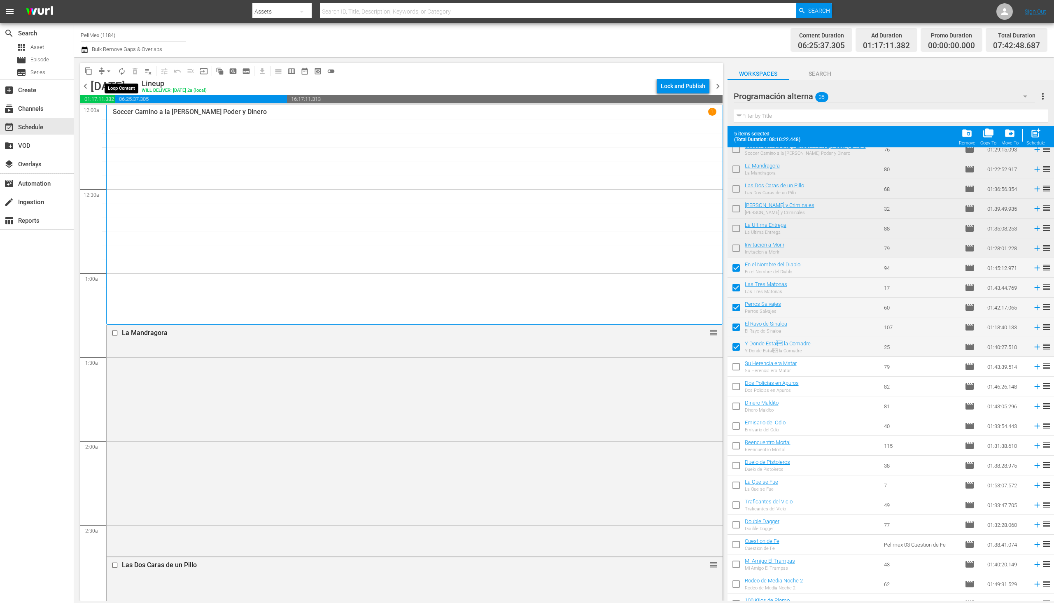
click at [124, 72] on span "autorenew_outlined" at bounding box center [122, 71] width 8 height 8
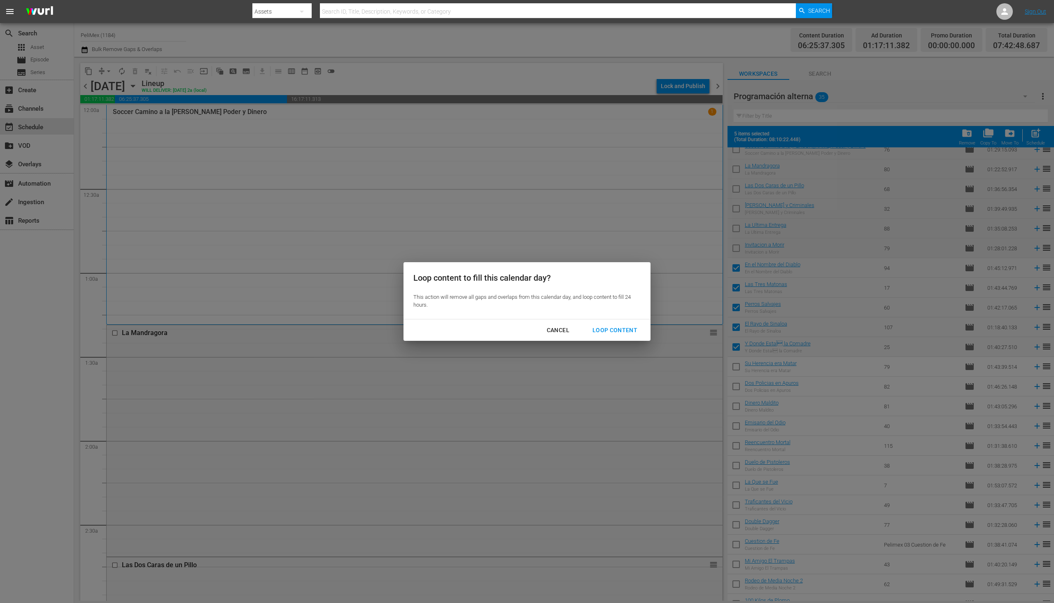
click at [621, 330] on div "Loop Content" at bounding box center [615, 330] width 58 height 10
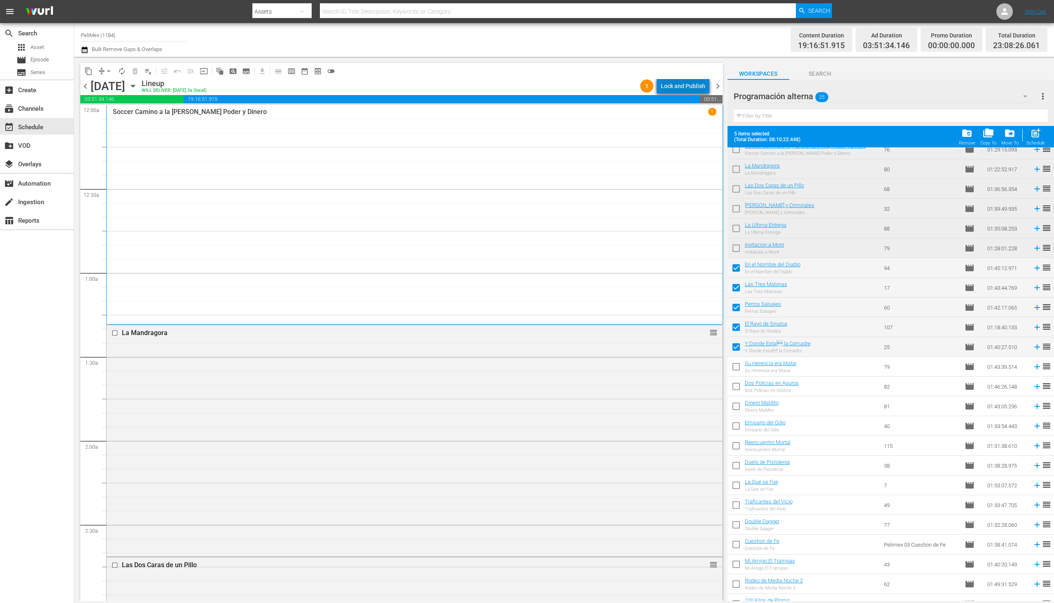
click at [704, 86] on div "Lock and Publish" at bounding box center [683, 86] width 44 height 15
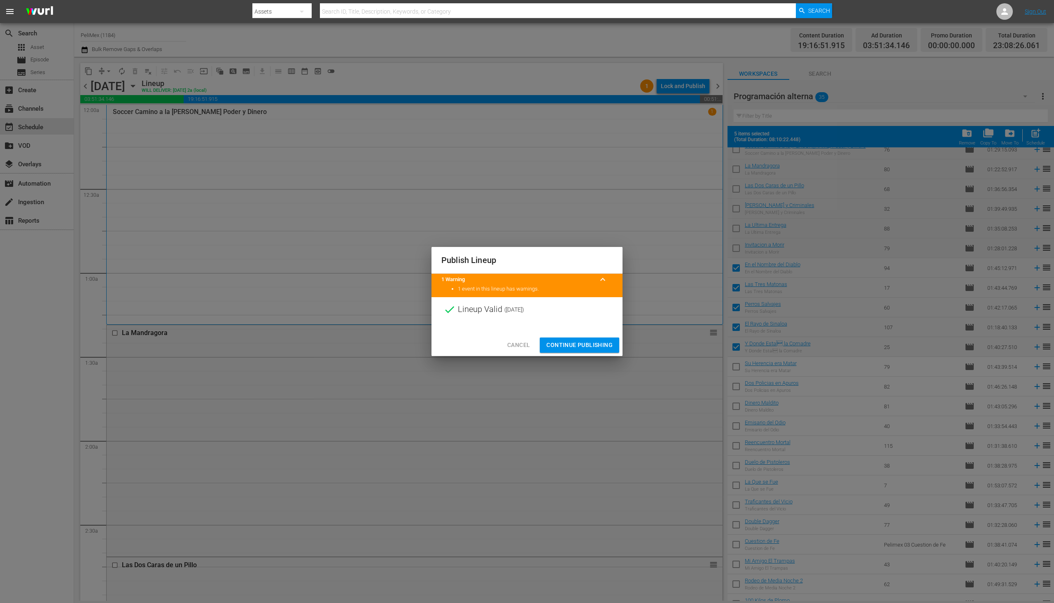
click at [592, 348] on span "Continue Publishing" at bounding box center [580, 345] width 66 height 10
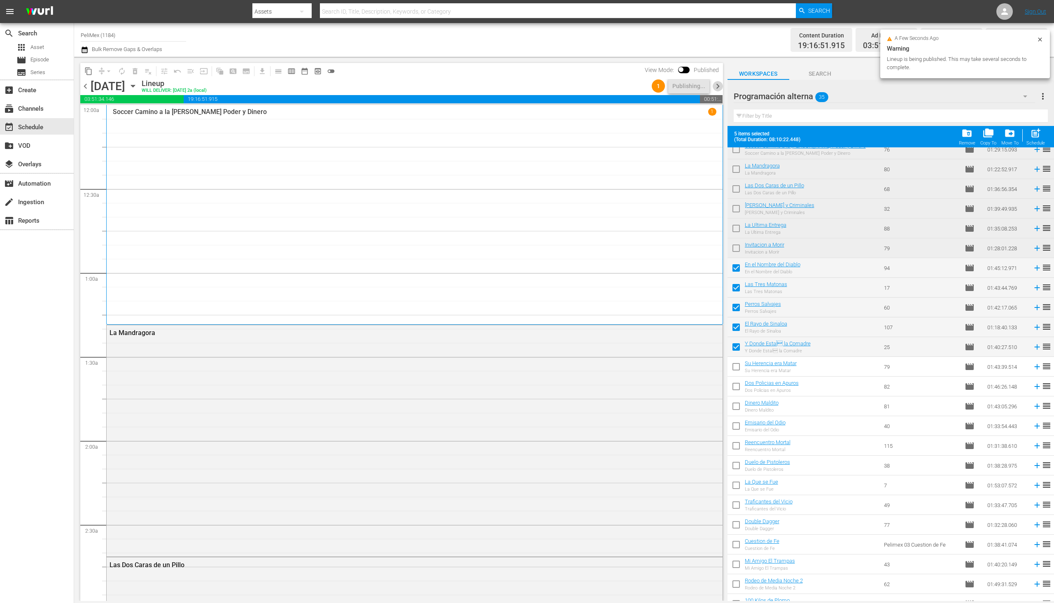
click at [719, 84] on span "chevron_right" at bounding box center [718, 86] width 10 height 10
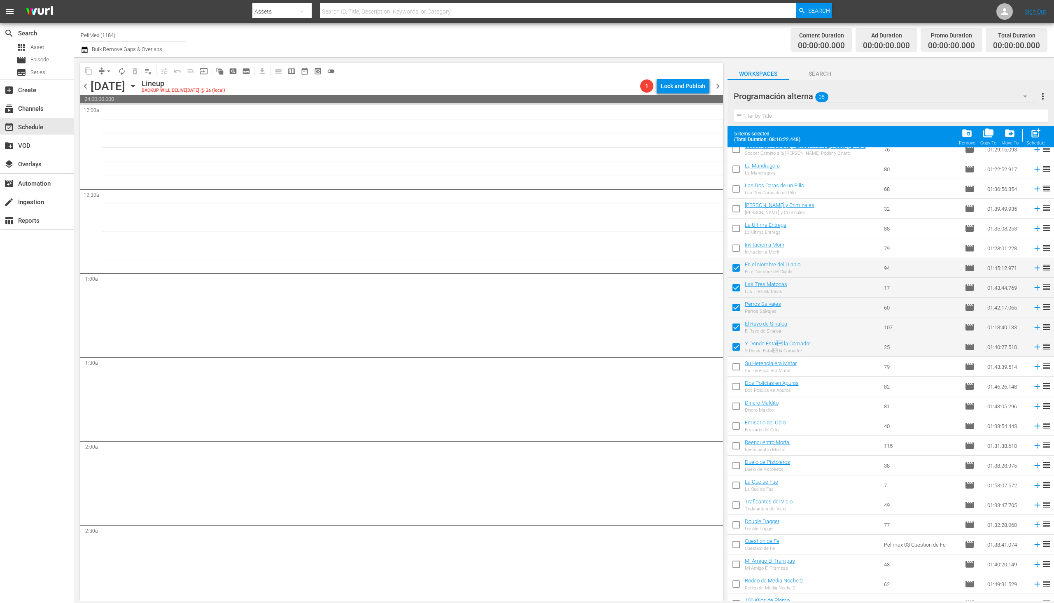
click at [82, 86] on span "chevron_left" at bounding box center [85, 86] width 10 height 10
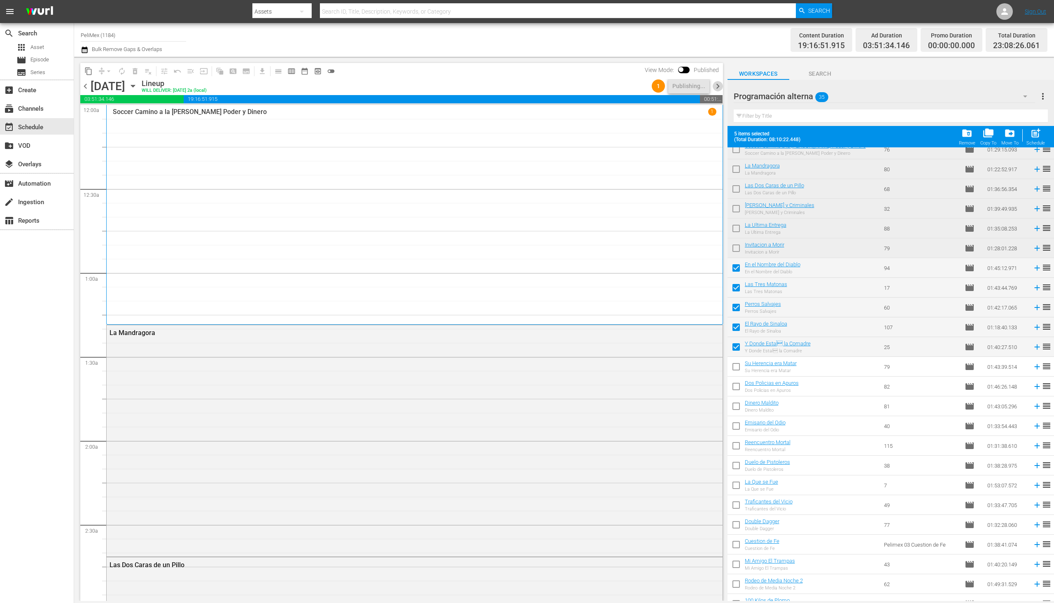
click at [722, 84] on span "chevron_right" at bounding box center [718, 86] width 10 height 10
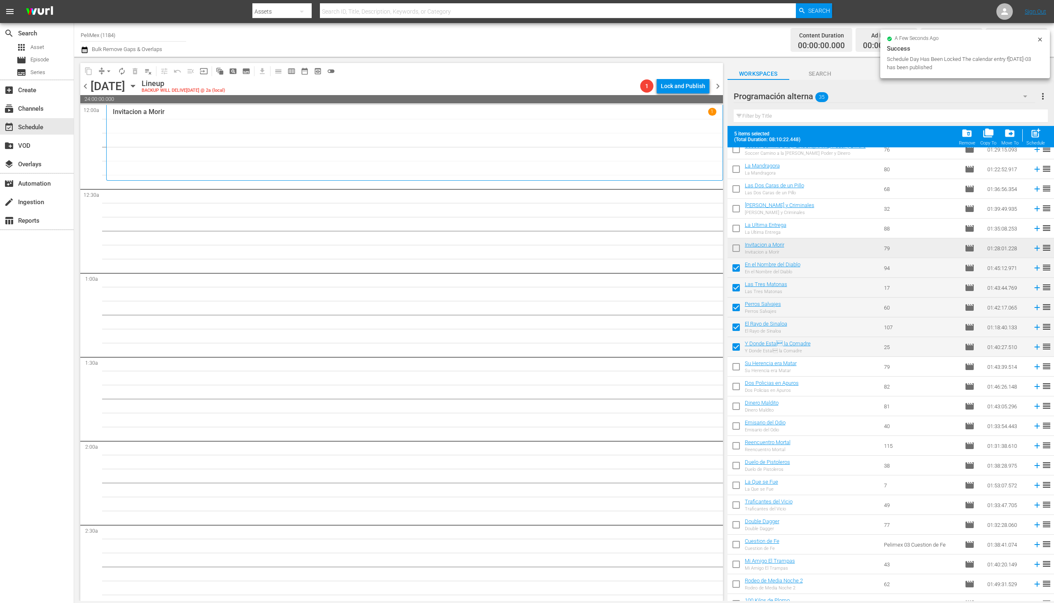
click at [1041, 134] on span "post_add" at bounding box center [1036, 133] width 11 height 11
checkbox input "false"
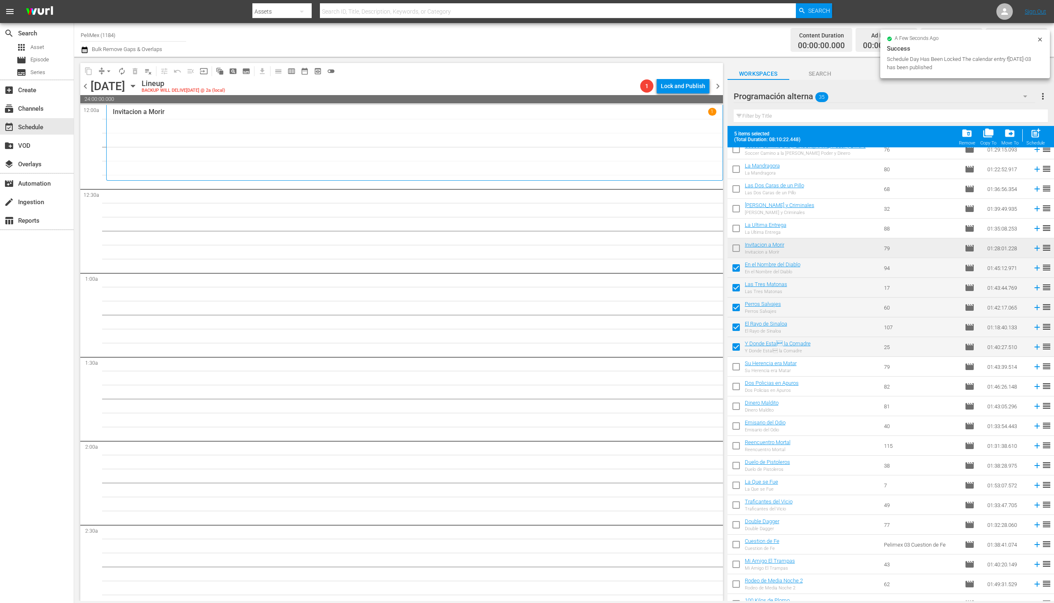
checkbox input "false"
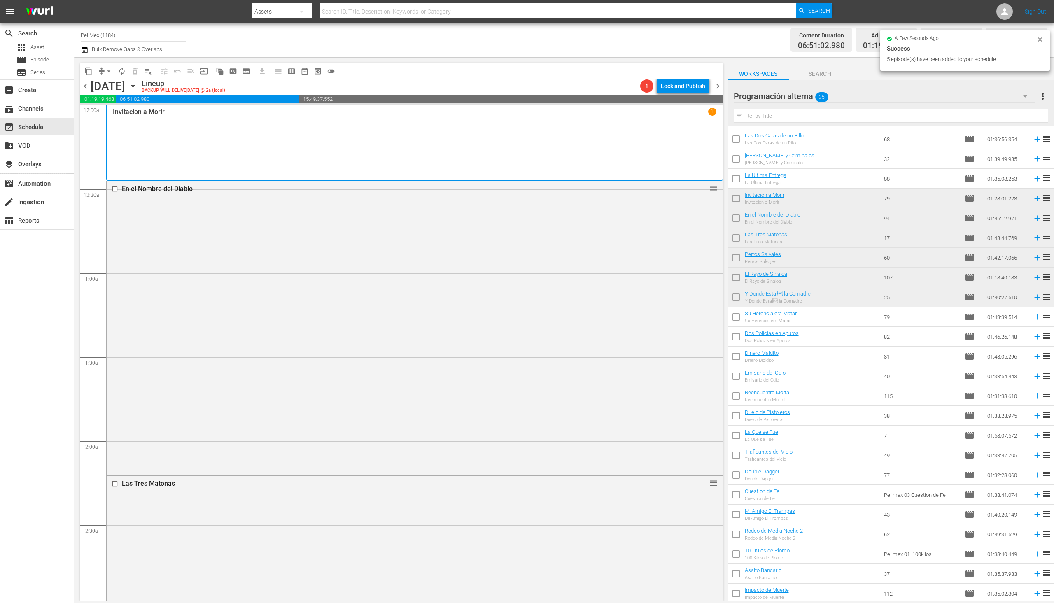
scroll to position [236, 0]
click at [743, 325] on input "checkbox" at bounding box center [736, 317] width 17 height 17
checkbox input "true"
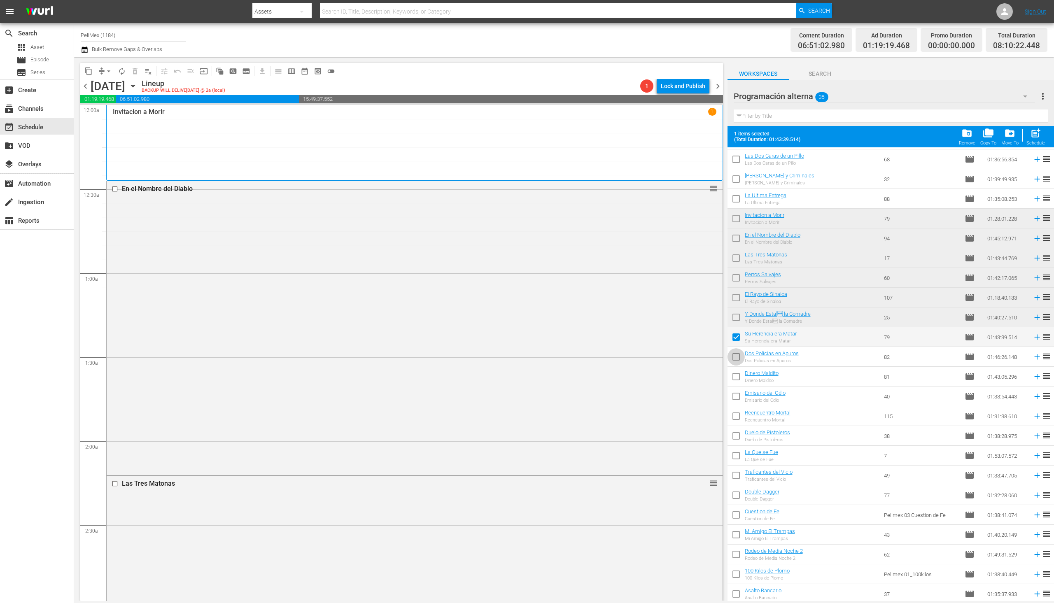
click at [740, 355] on input "checkbox" at bounding box center [736, 358] width 17 height 17
checkbox input "true"
click at [736, 379] on input "checkbox" at bounding box center [736, 378] width 17 height 17
checkbox input "true"
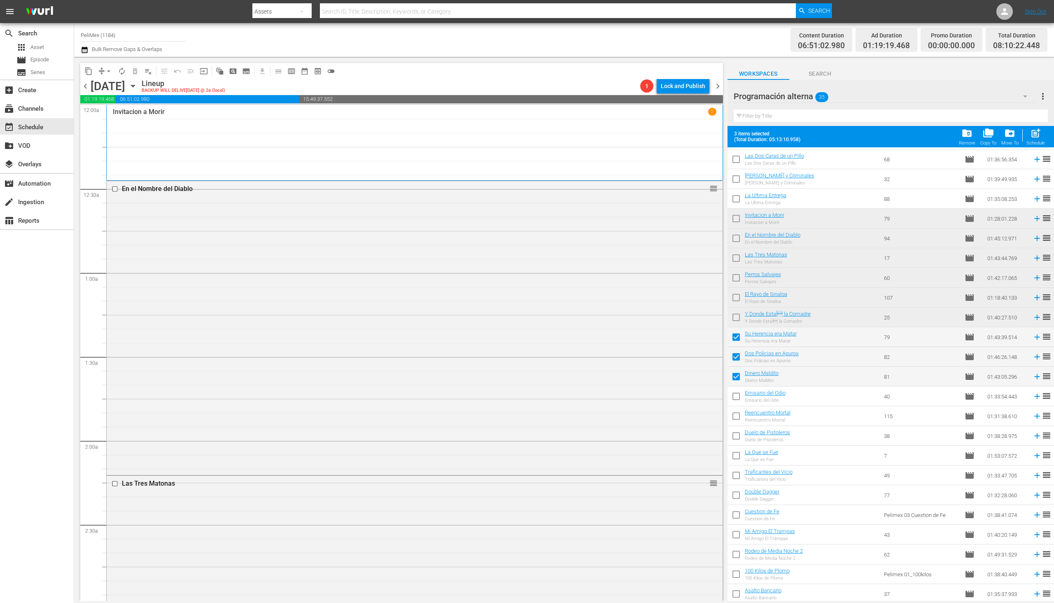
click at [737, 402] on input "checkbox" at bounding box center [736, 398] width 17 height 17
checkbox input "true"
click at [739, 421] on input "checkbox" at bounding box center [736, 417] width 17 height 17
checkbox input "true"
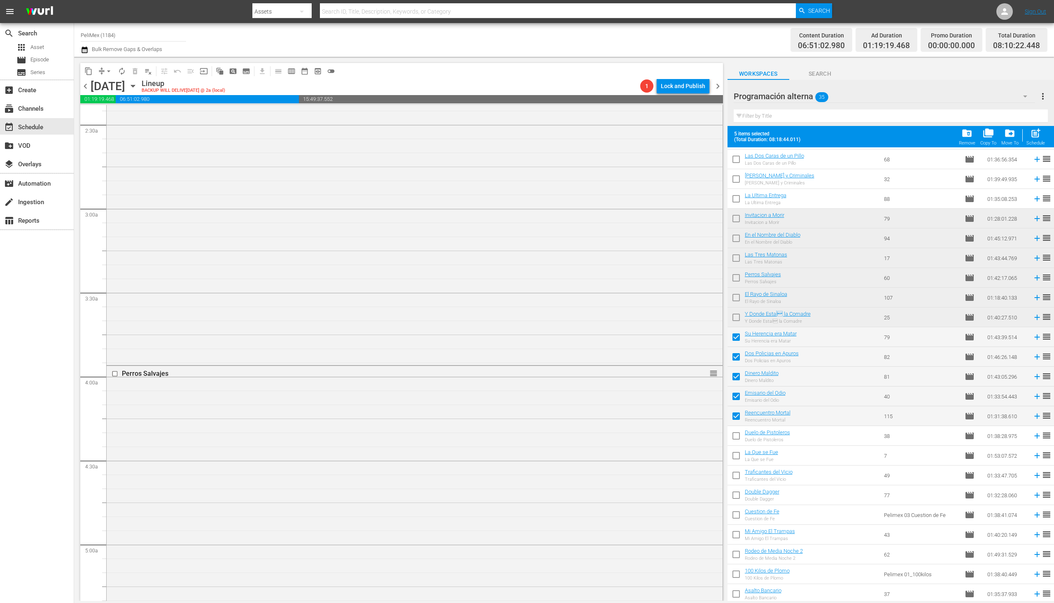
scroll to position [0, 0]
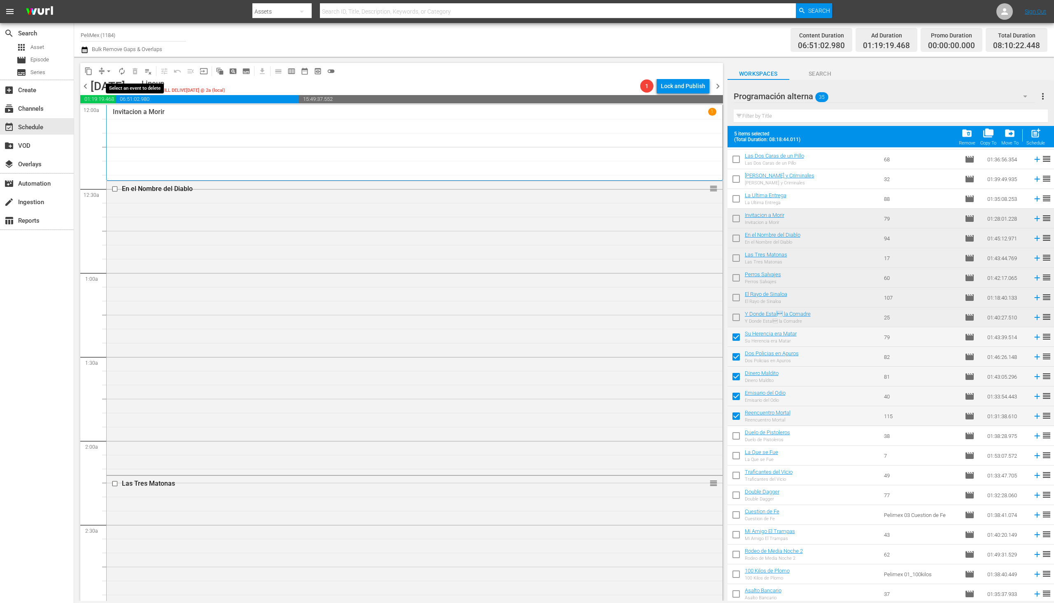
click at [129, 70] on span "delete_forever_outlined" at bounding box center [135, 71] width 13 height 13
click at [126, 72] on button "autorenew_outlined" at bounding box center [121, 71] width 13 height 13
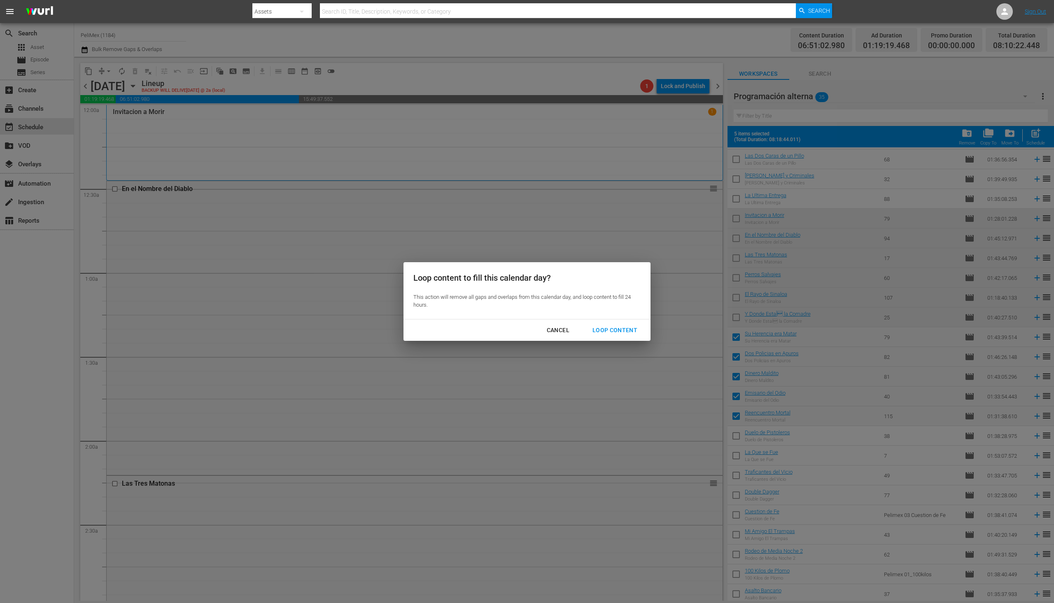
click at [618, 336] on button "Loop Content" at bounding box center [615, 330] width 65 height 15
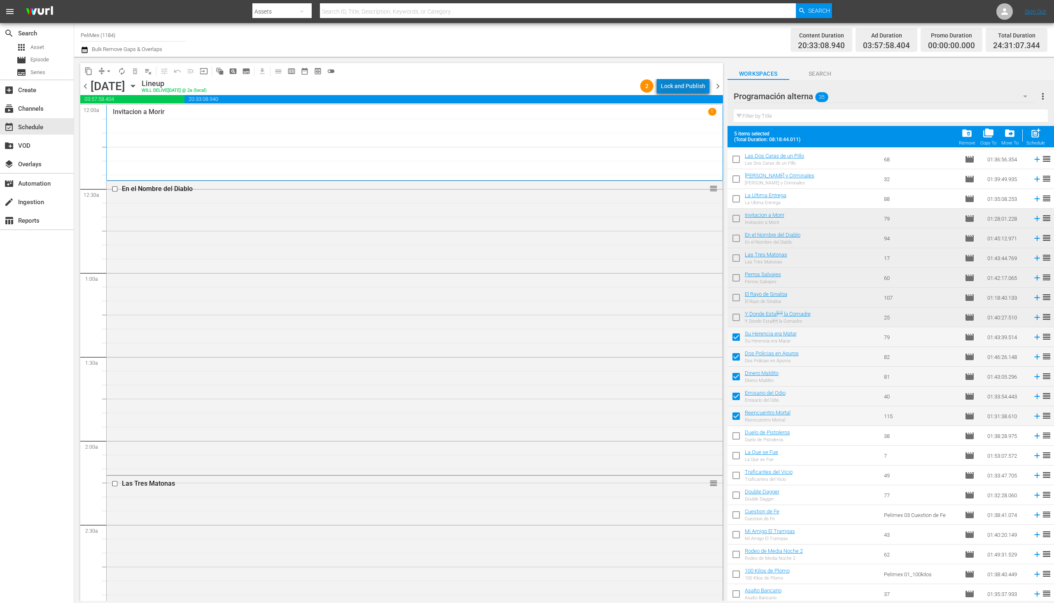
click at [700, 87] on div "Lock and Publish" at bounding box center [683, 86] width 44 height 15
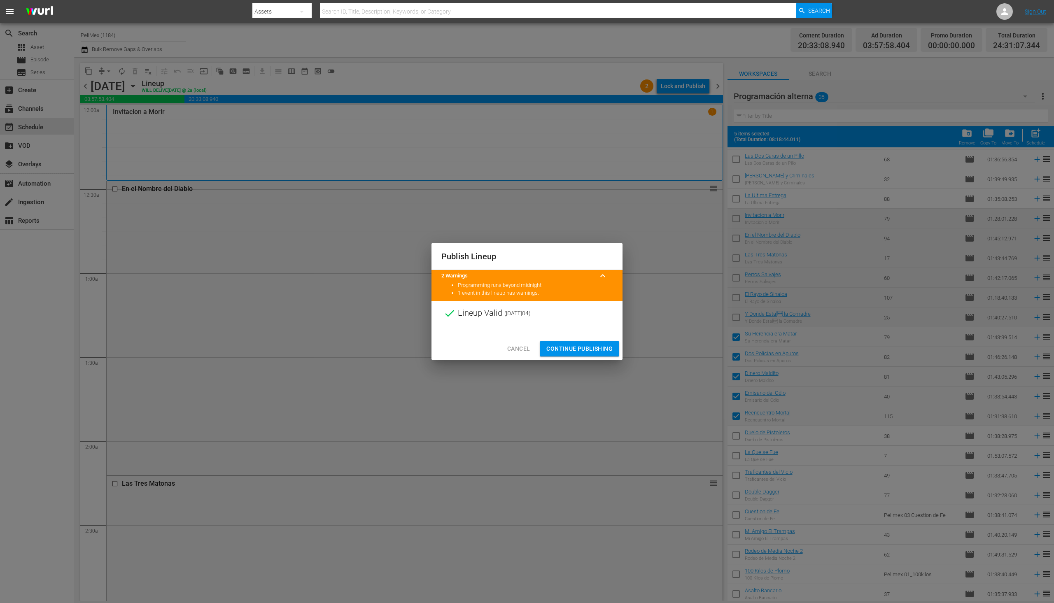
click at [584, 349] on span "Continue Publishing" at bounding box center [580, 349] width 66 height 10
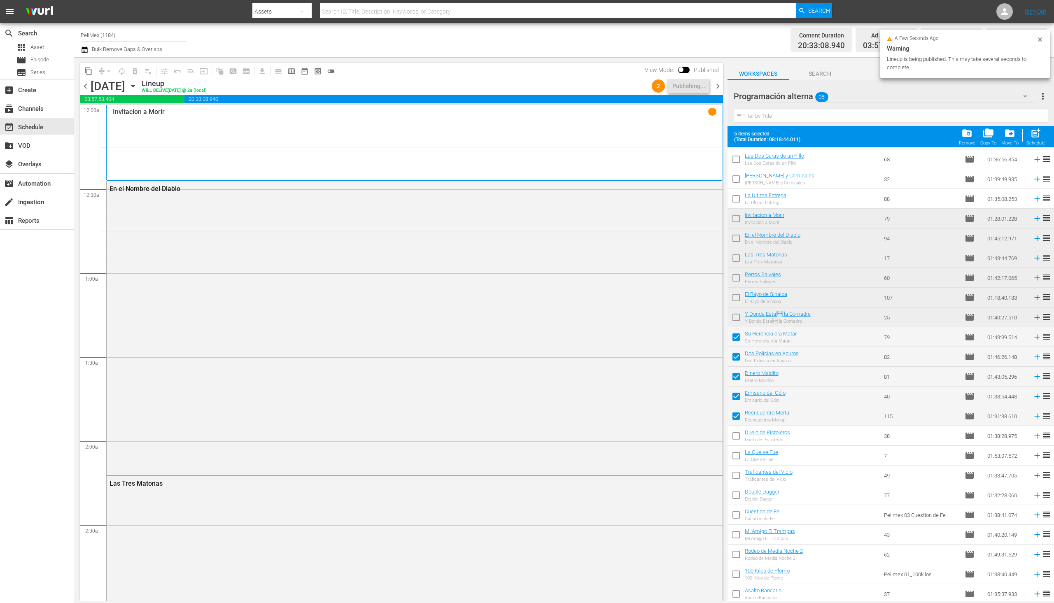
click at [717, 88] on span "chevron_right" at bounding box center [718, 86] width 10 height 10
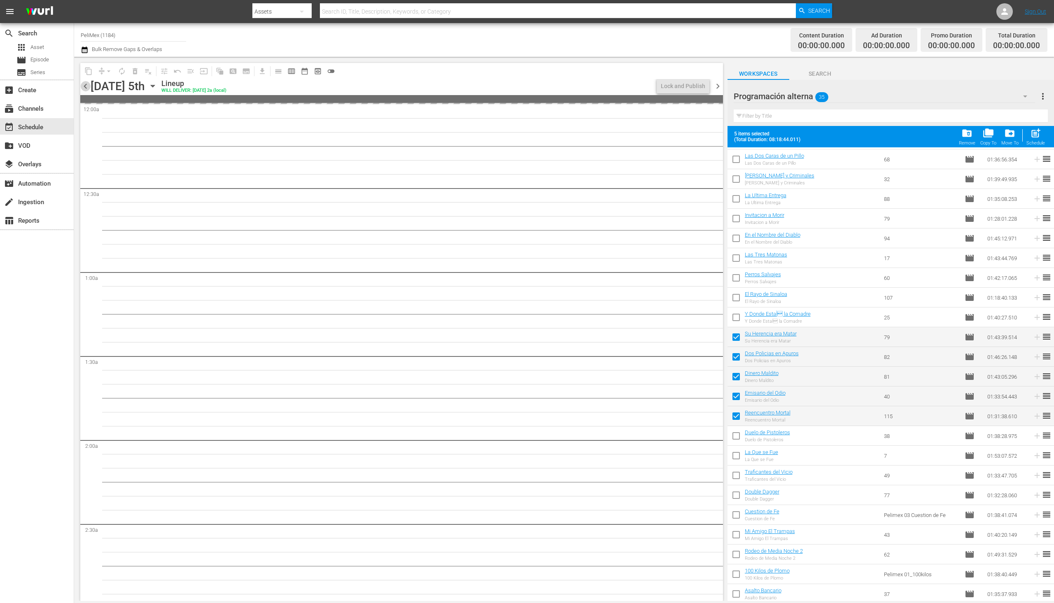
click at [85, 86] on span "chevron_left" at bounding box center [85, 86] width 10 height 10
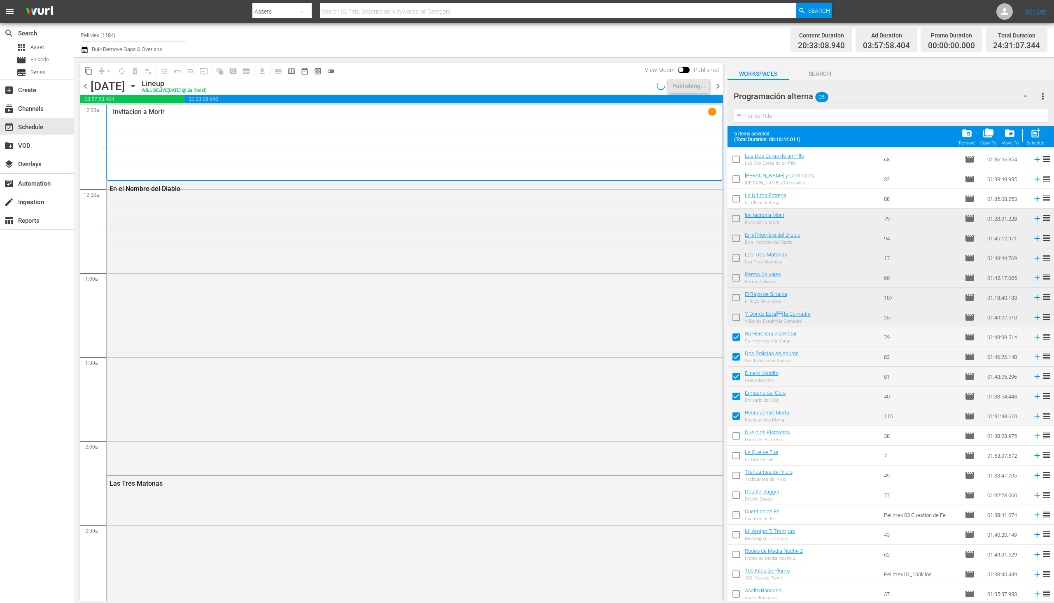
click at [721, 86] on span "chevron_right" at bounding box center [718, 86] width 10 height 10
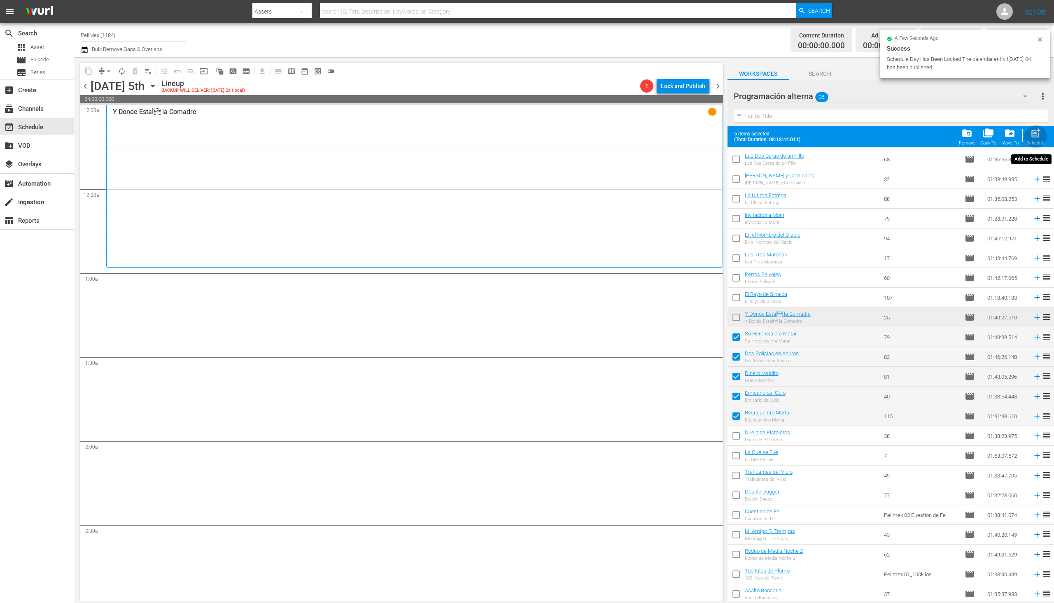
click at [1038, 137] on span "post_add" at bounding box center [1036, 133] width 11 height 11
checkbox input "false"
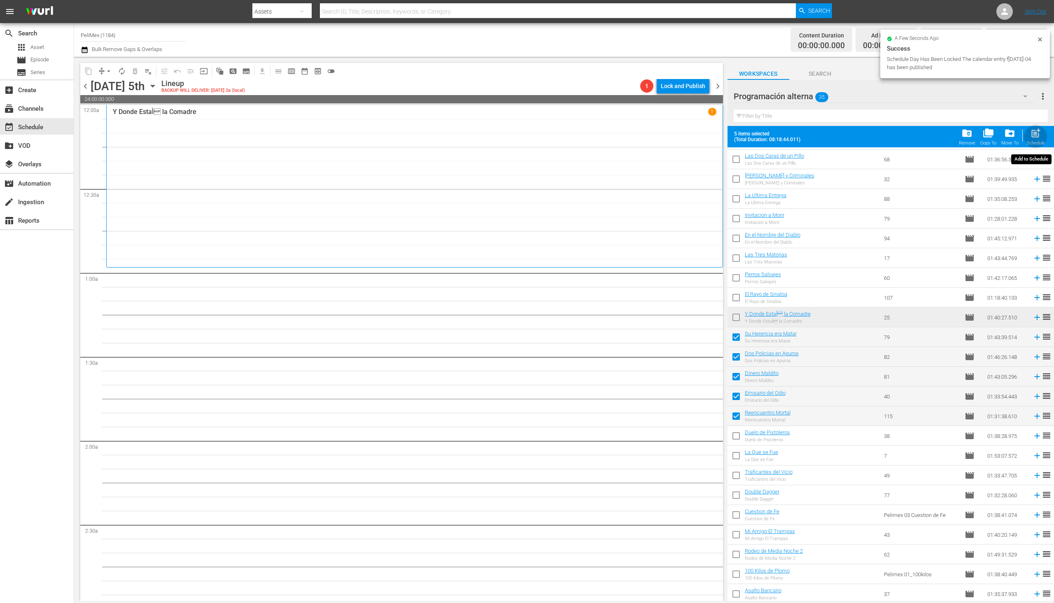
checkbox input "false"
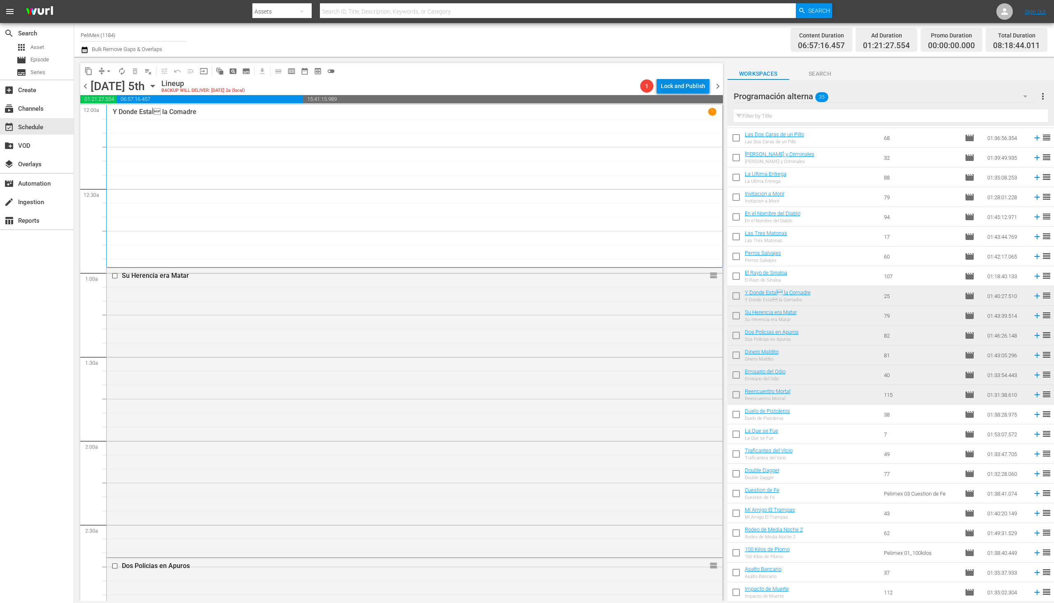
click at [673, 83] on div "Lock and Publish" at bounding box center [683, 86] width 44 height 15
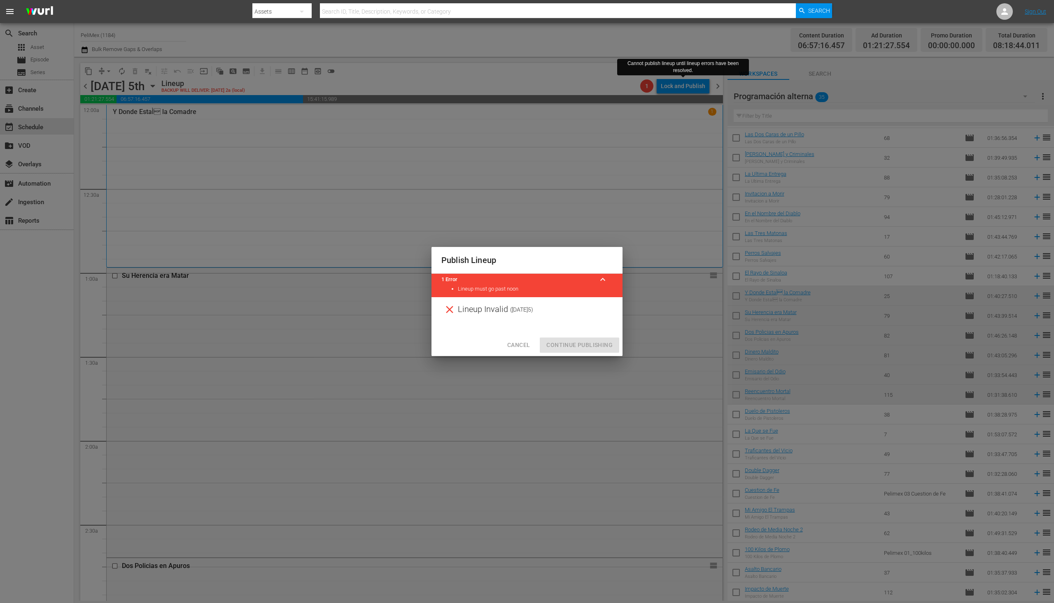
click at [512, 350] on span "Cancel" at bounding box center [518, 345] width 23 height 10
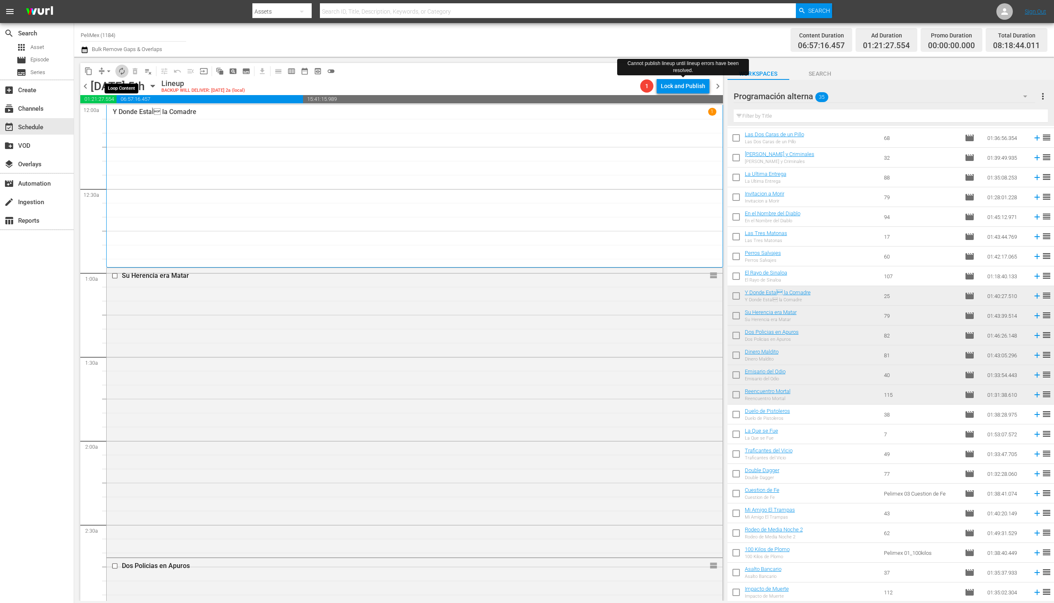
click at [122, 71] on span "autorenew_outlined" at bounding box center [122, 71] width 8 height 8
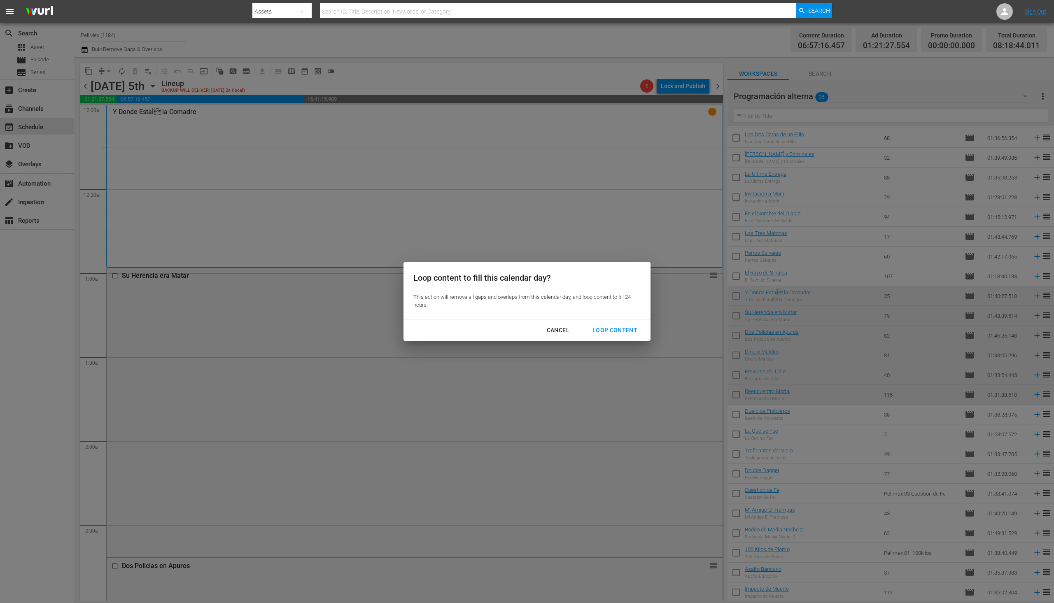
click at [612, 333] on div "Loop Content" at bounding box center [615, 330] width 58 height 10
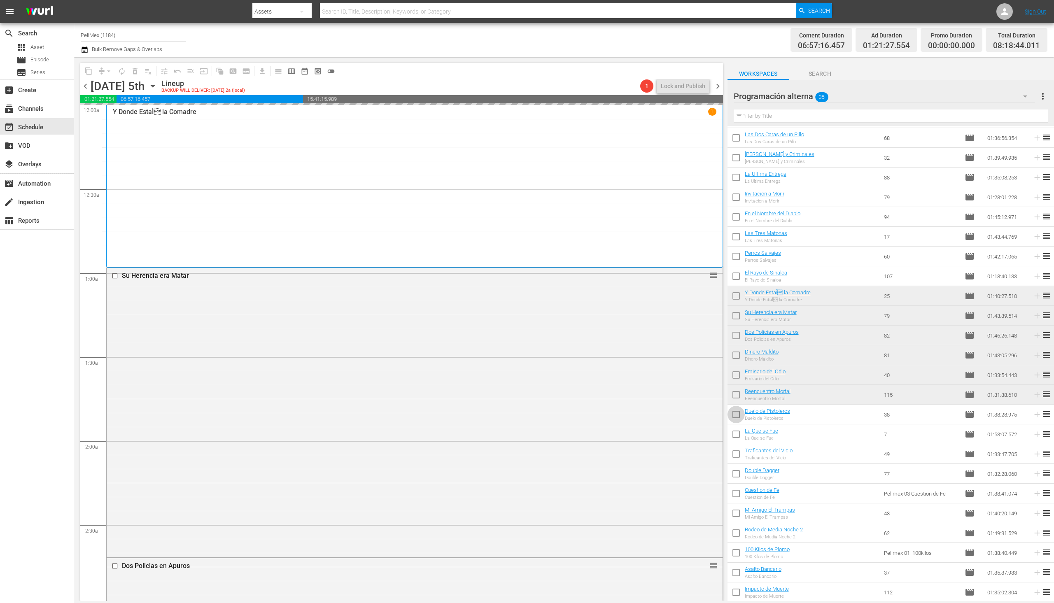
click at [740, 414] on input "checkbox" at bounding box center [736, 416] width 17 height 17
checkbox input "true"
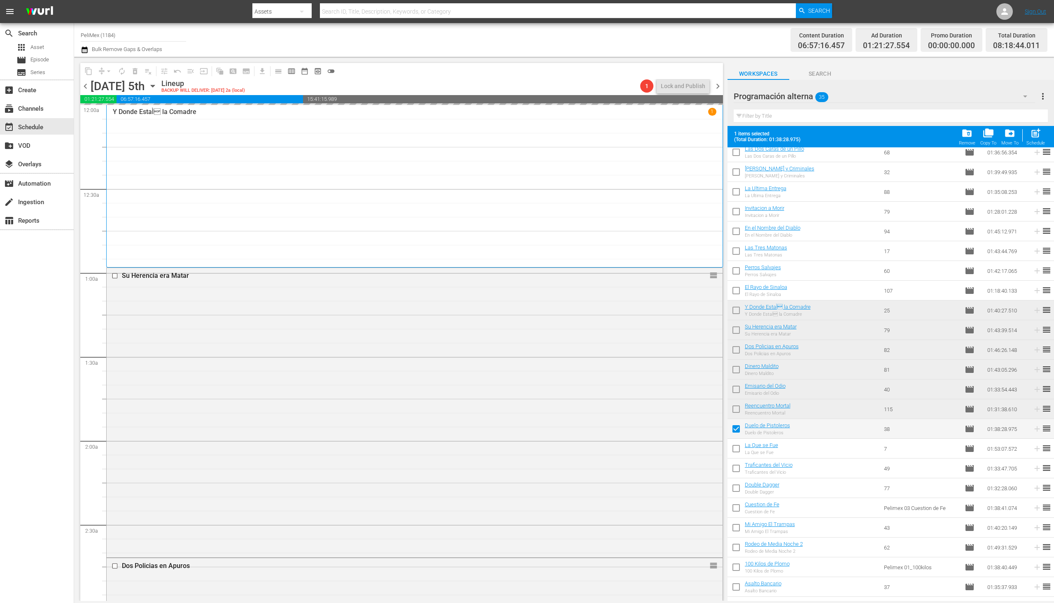
scroll to position [257, 0]
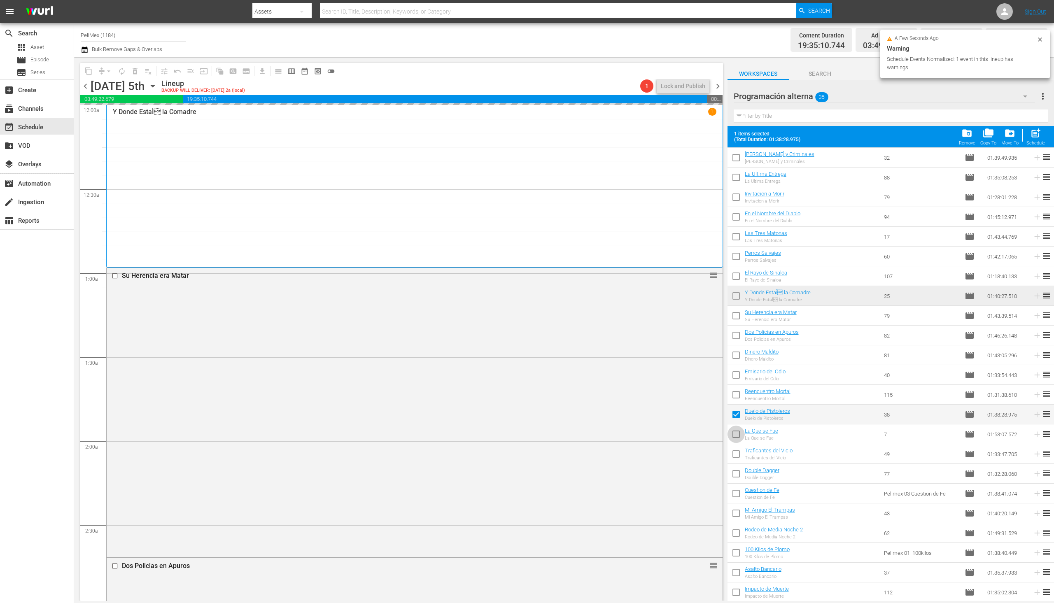
click at [737, 441] on input "checkbox" at bounding box center [736, 436] width 17 height 17
checkbox input "true"
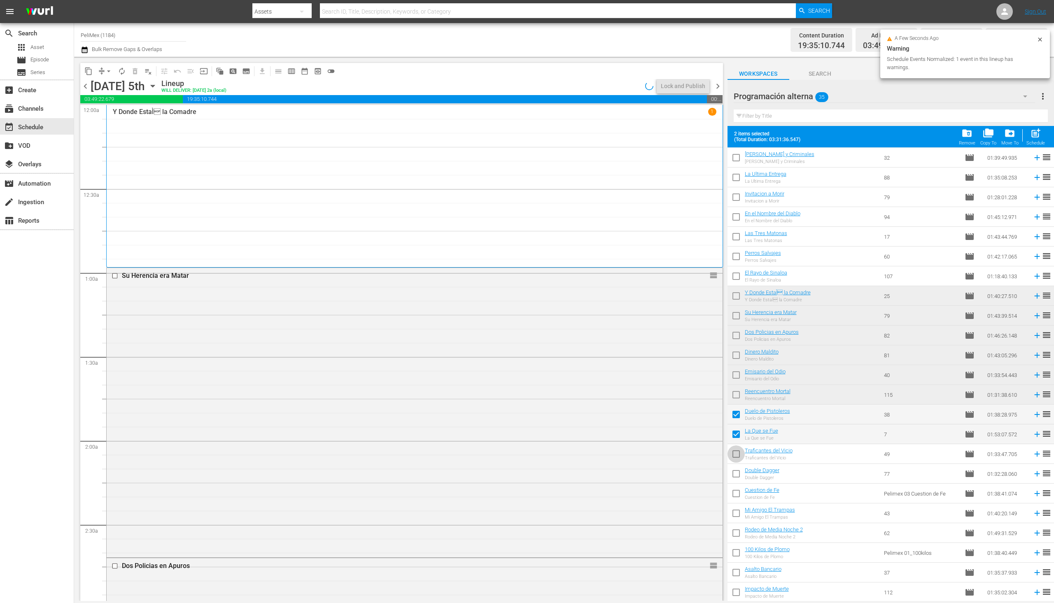
click at [734, 459] on input "checkbox" at bounding box center [736, 455] width 17 height 17
checkbox input "true"
click at [738, 473] on input "checkbox" at bounding box center [736, 475] width 17 height 17
checkbox input "true"
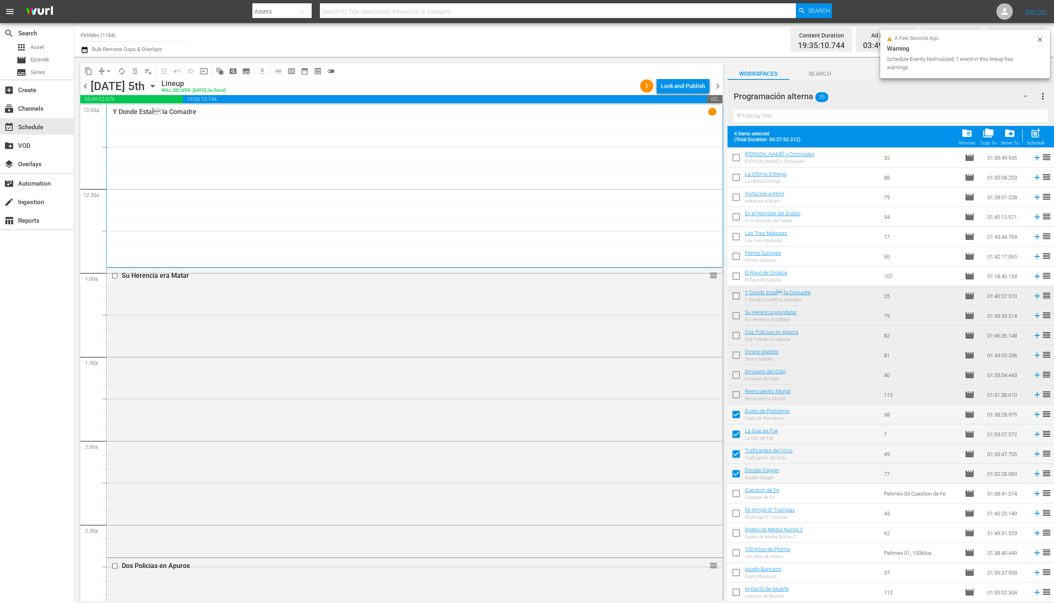
click at [739, 491] on input "checkbox" at bounding box center [736, 495] width 17 height 17
checkbox input "true"
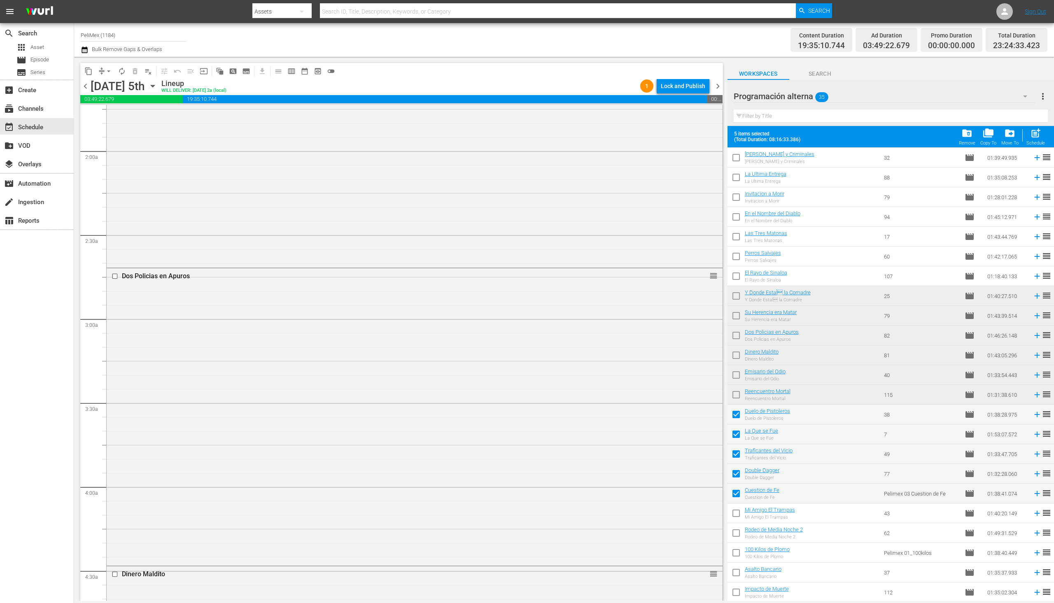
scroll to position [0, 0]
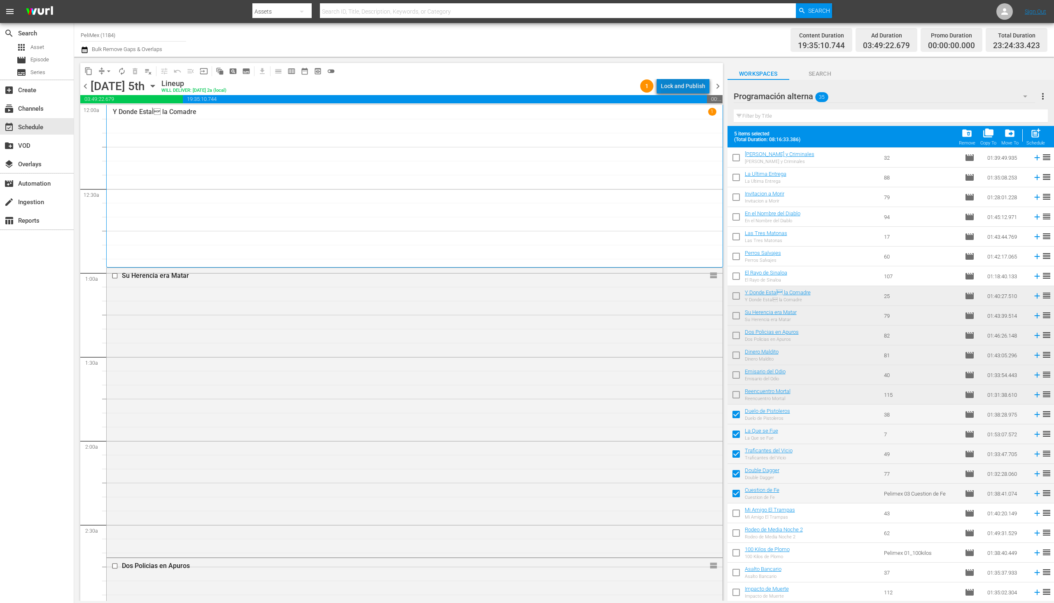
click at [688, 87] on div "Lock and Publish" at bounding box center [683, 86] width 44 height 15
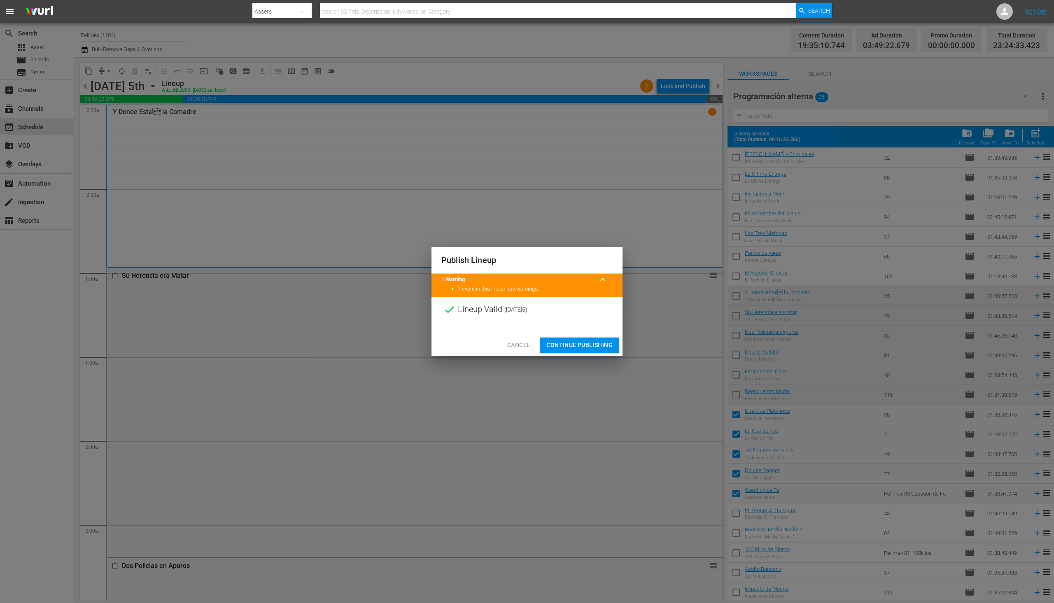
click at [600, 351] on button "Continue Publishing" at bounding box center [579, 345] width 79 height 15
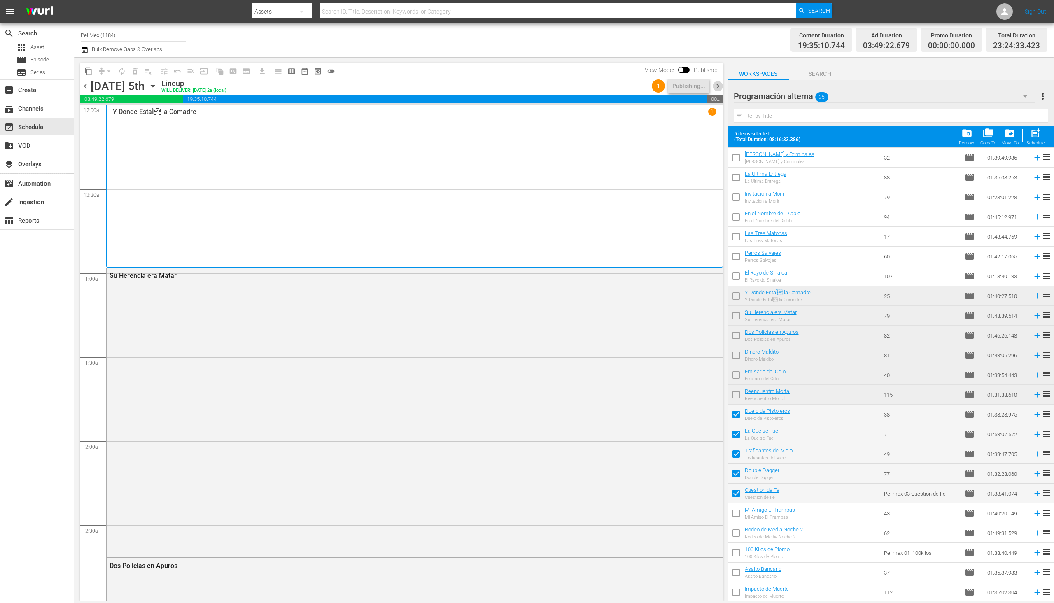
click at [719, 85] on span "chevron_right" at bounding box center [718, 86] width 10 height 10
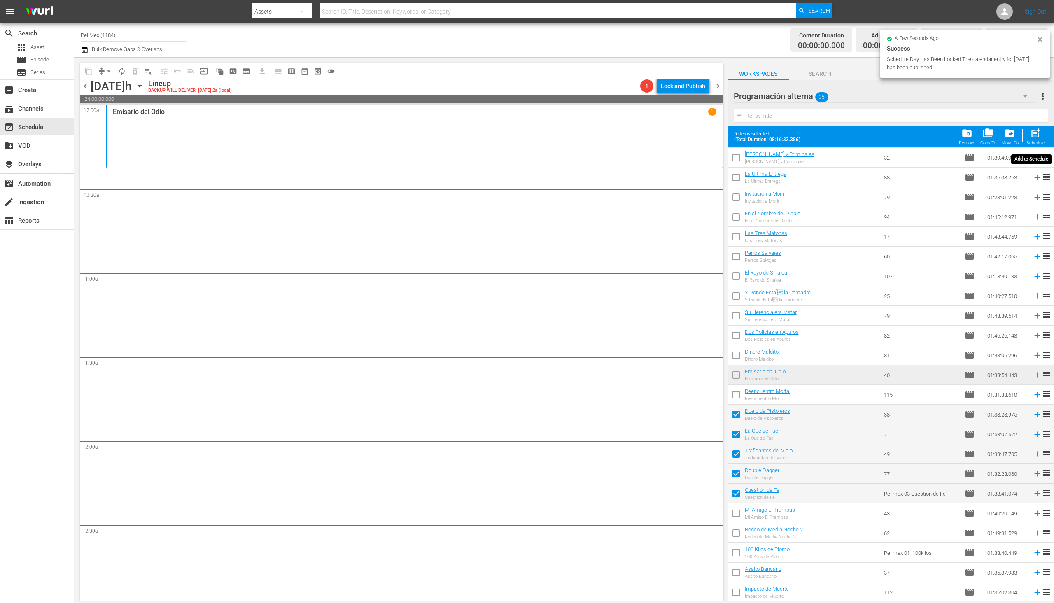
click at [1038, 137] on span "post_add" at bounding box center [1036, 133] width 11 height 11
checkbox input "false"
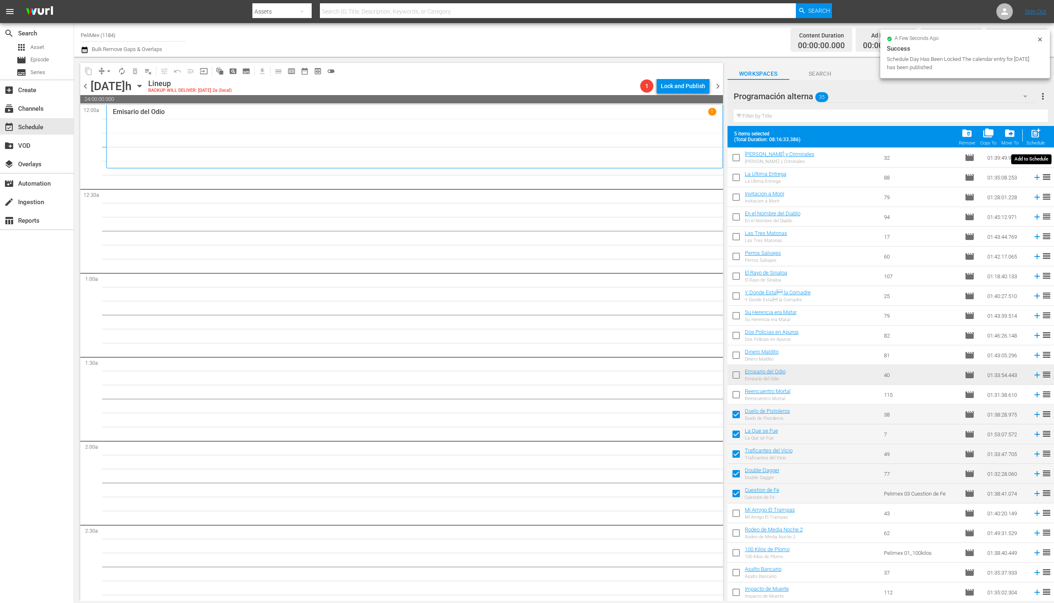
checkbox input "false"
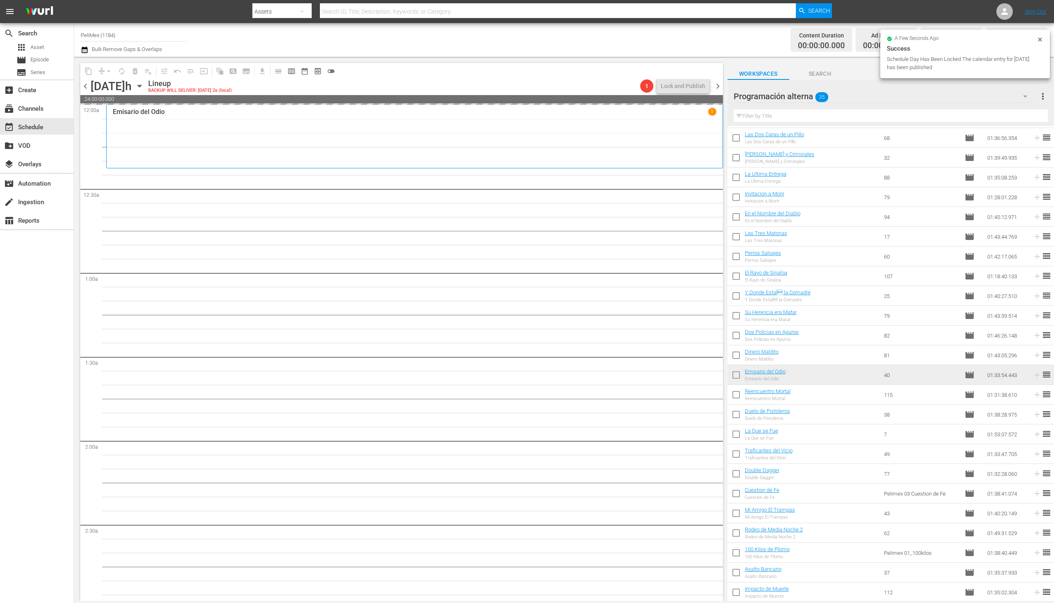
scroll to position [236, 0]
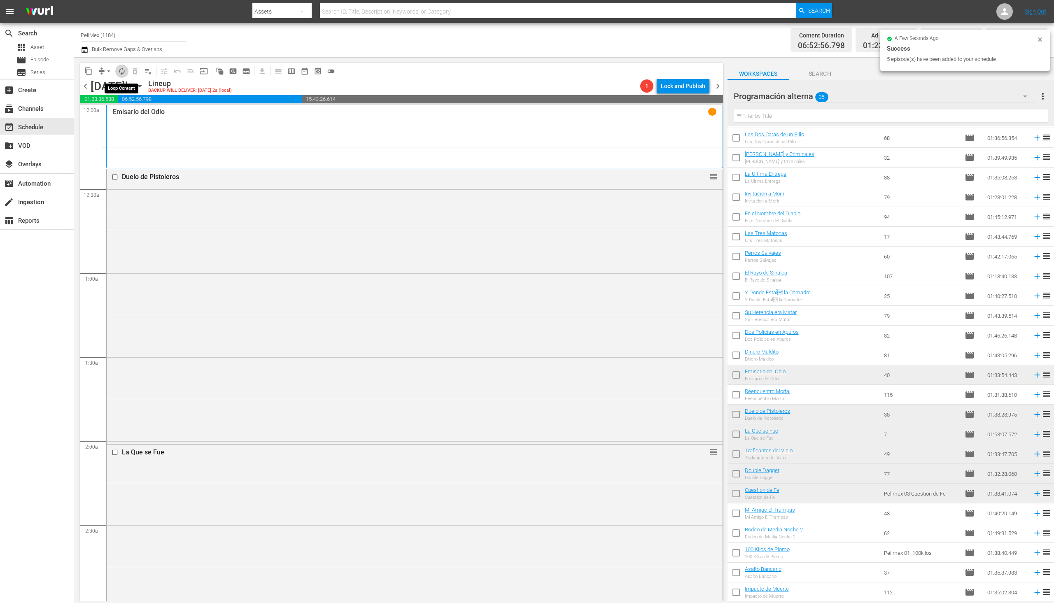
click at [120, 70] on span "autorenew_outlined" at bounding box center [122, 71] width 8 height 8
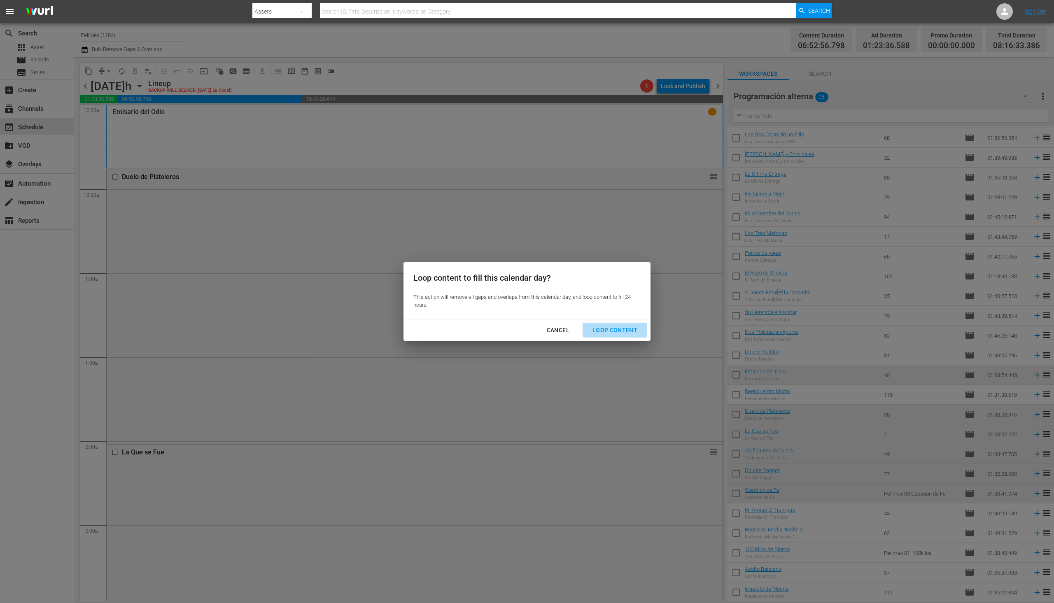
click at [611, 328] on div "Loop Content" at bounding box center [615, 330] width 58 height 10
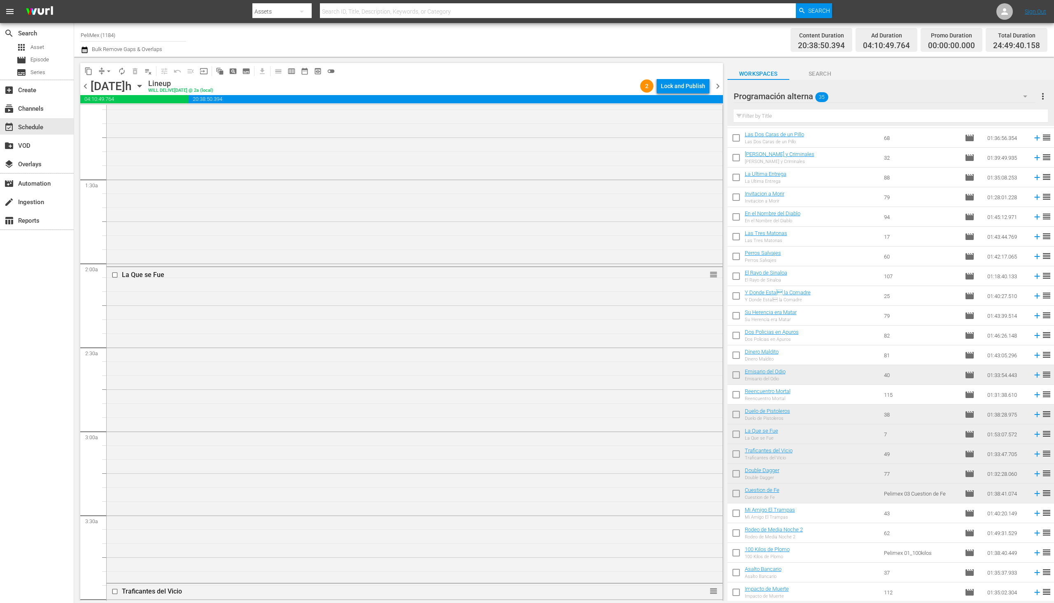
scroll to position [0, 0]
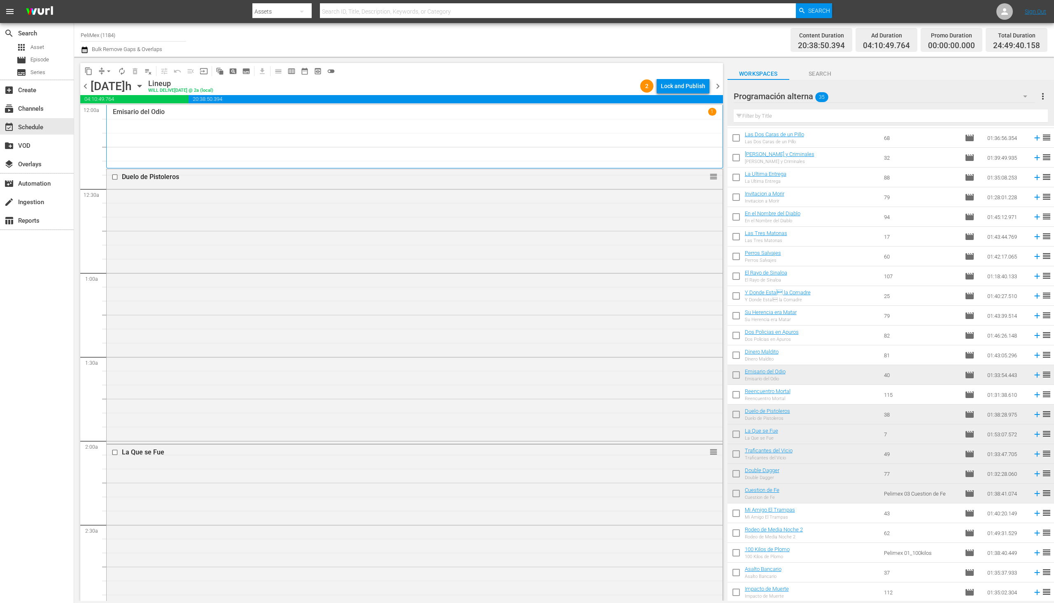
click at [739, 516] on input "checkbox" at bounding box center [736, 515] width 17 height 17
checkbox input "true"
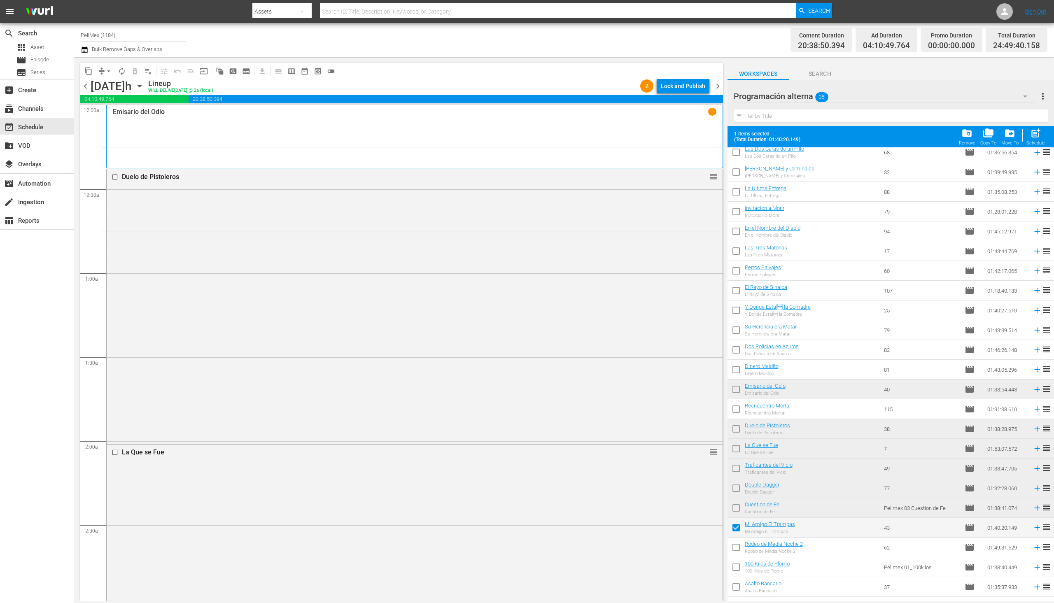
scroll to position [257, 0]
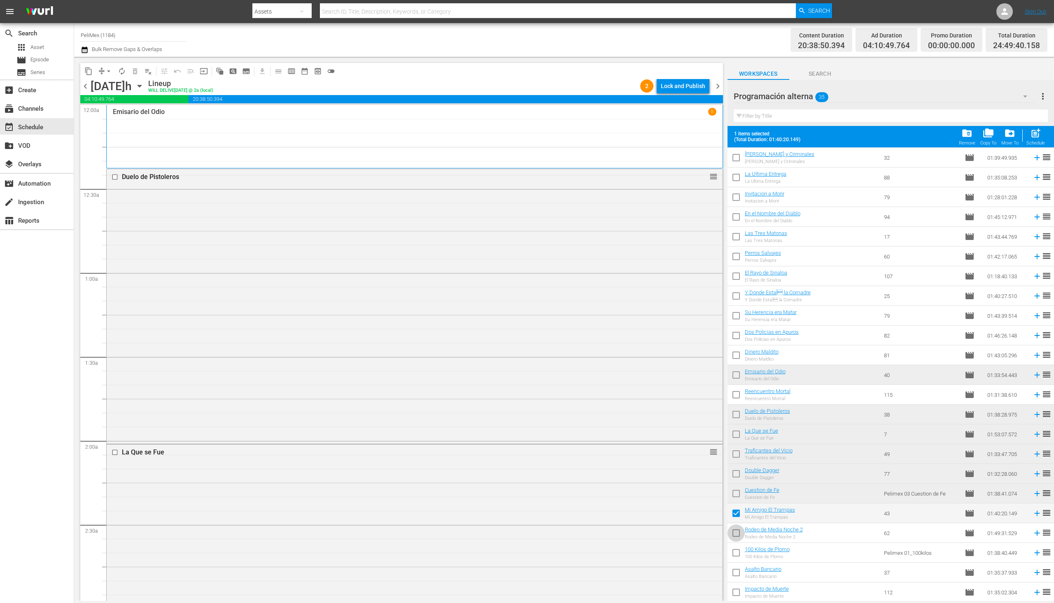
click at [739, 532] on input "checkbox" at bounding box center [736, 534] width 17 height 17
checkbox input "true"
click at [738, 559] on input "checkbox" at bounding box center [736, 554] width 17 height 17
checkbox input "true"
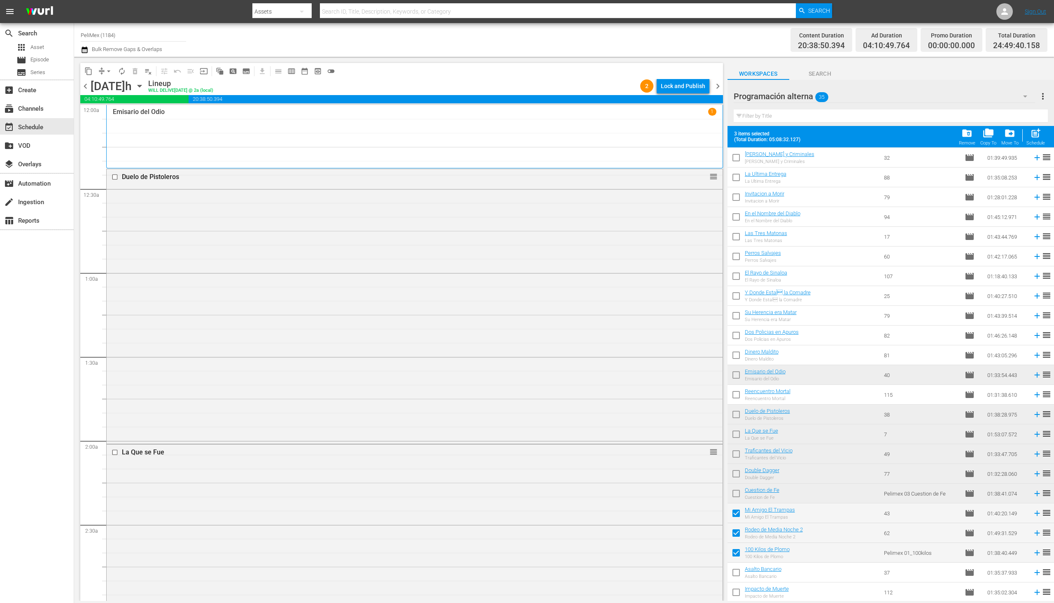
click at [739, 595] on input "checkbox" at bounding box center [736, 594] width 17 height 17
checkbox input "true"
click at [739, 582] on input "checkbox" at bounding box center [736, 574] width 17 height 17
checkbox input "true"
click at [680, 94] on div "chevron_lef[DATE]t[DATE]th Lineup WILL DELIVER[DATE] @ 2a (local) 2 Lock and Pu…" at bounding box center [401, 87] width 643 height 16
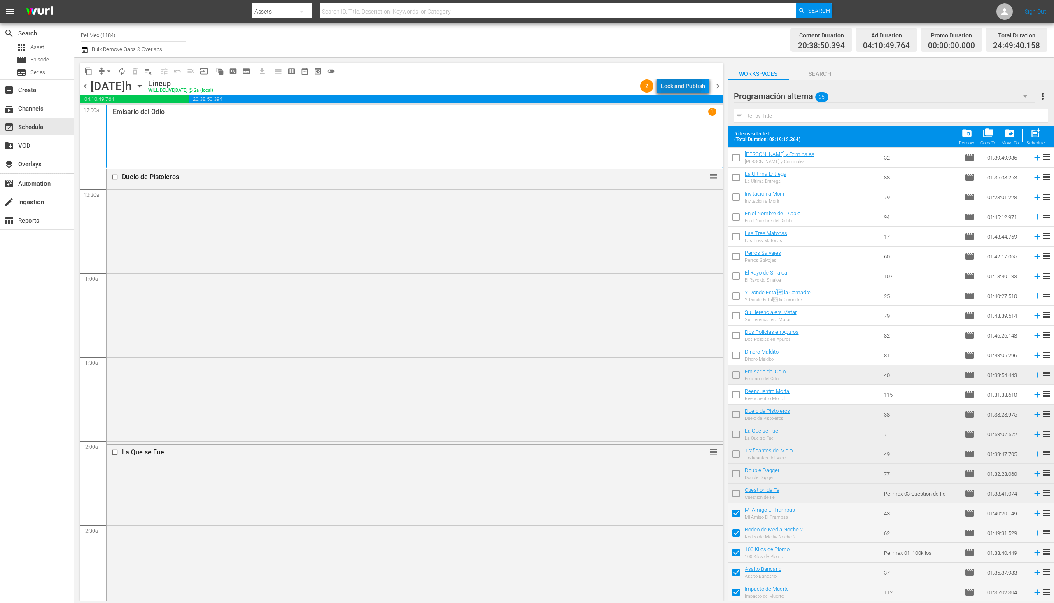
click at [680, 85] on div "Lock and Publish" at bounding box center [683, 86] width 44 height 15
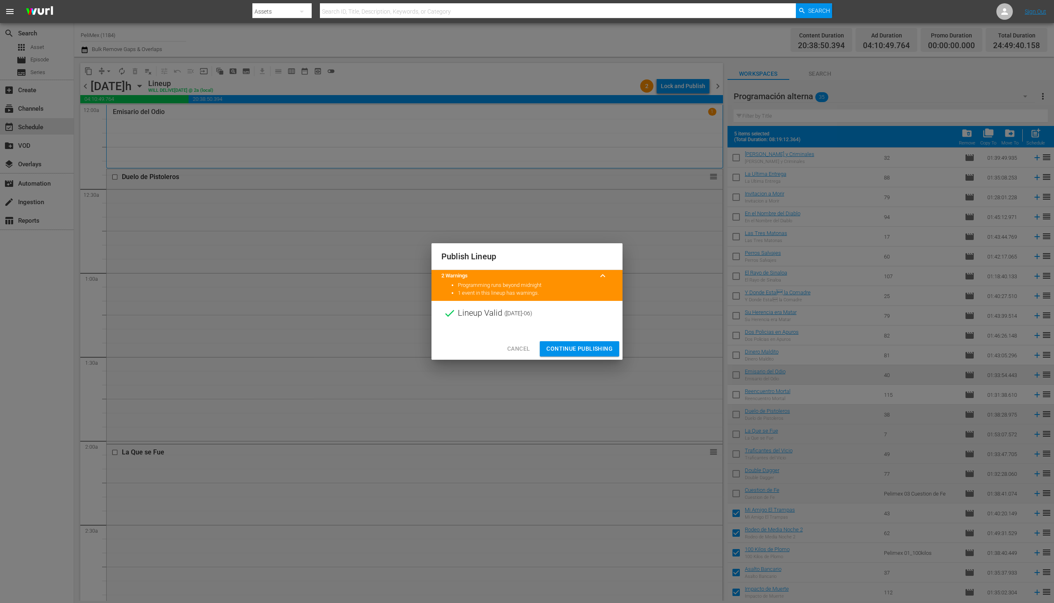
click at [603, 348] on span "Continue Publishing" at bounding box center [580, 349] width 66 height 10
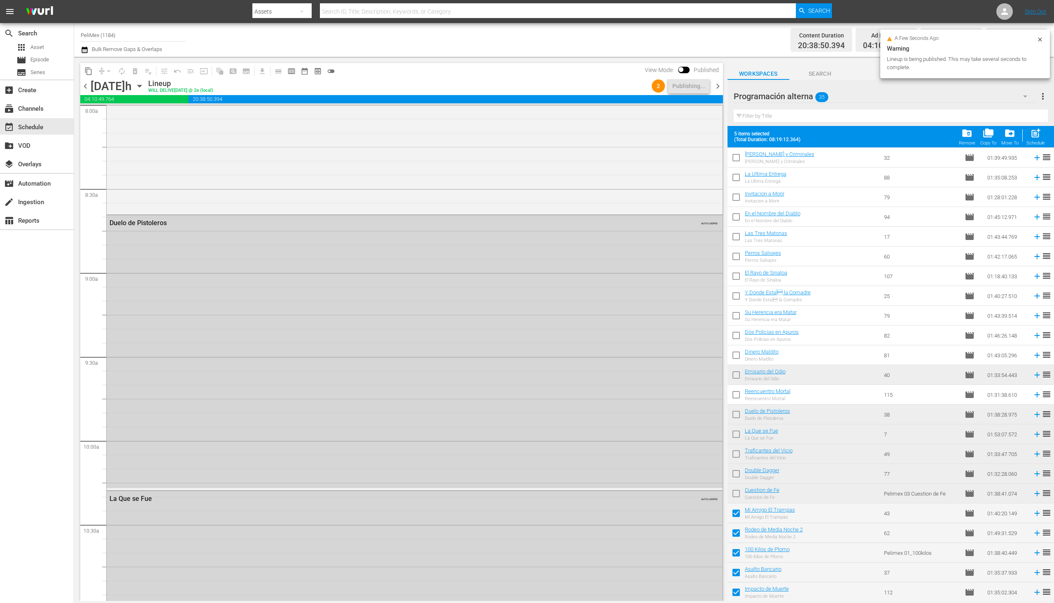
scroll to position [0, 0]
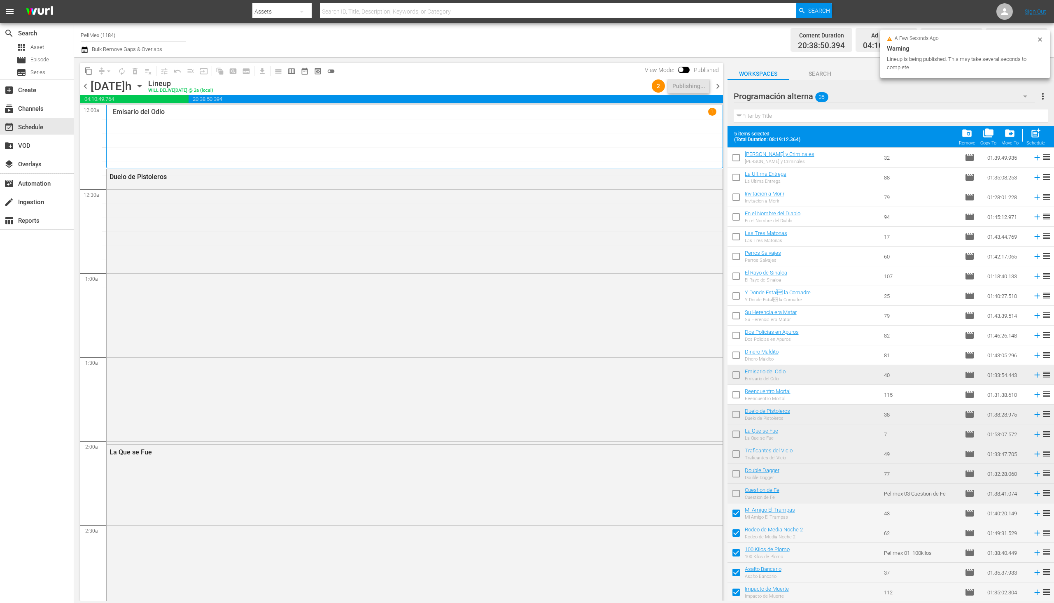
click at [717, 86] on span "chevron_right" at bounding box center [718, 86] width 10 height 10
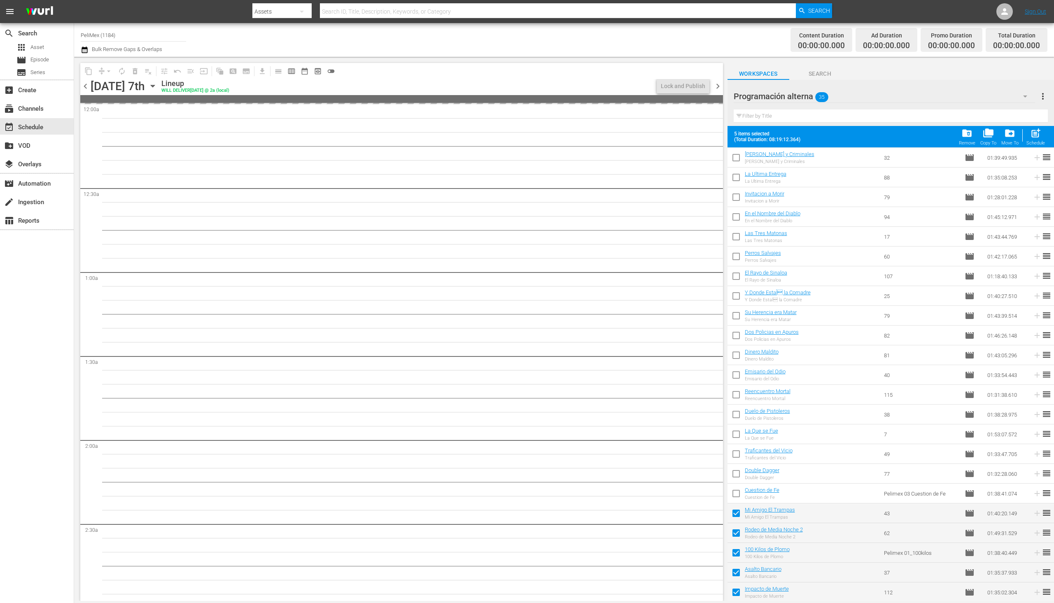
click at [85, 89] on span "chevron_left" at bounding box center [85, 86] width 10 height 10
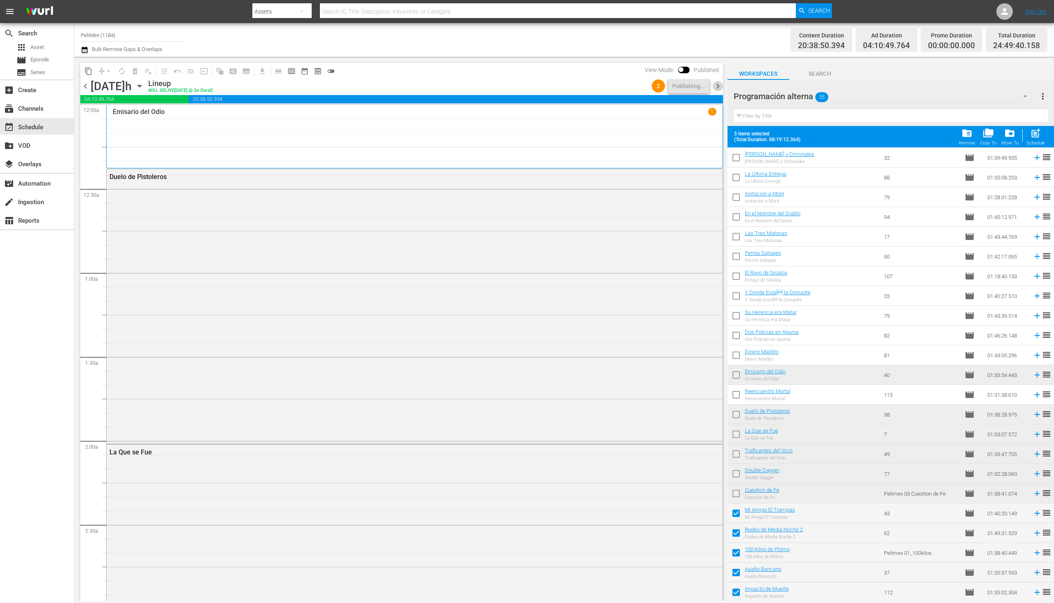
click at [719, 87] on span "chevron_right" at bounding box center [718, 86] width 10 height 10
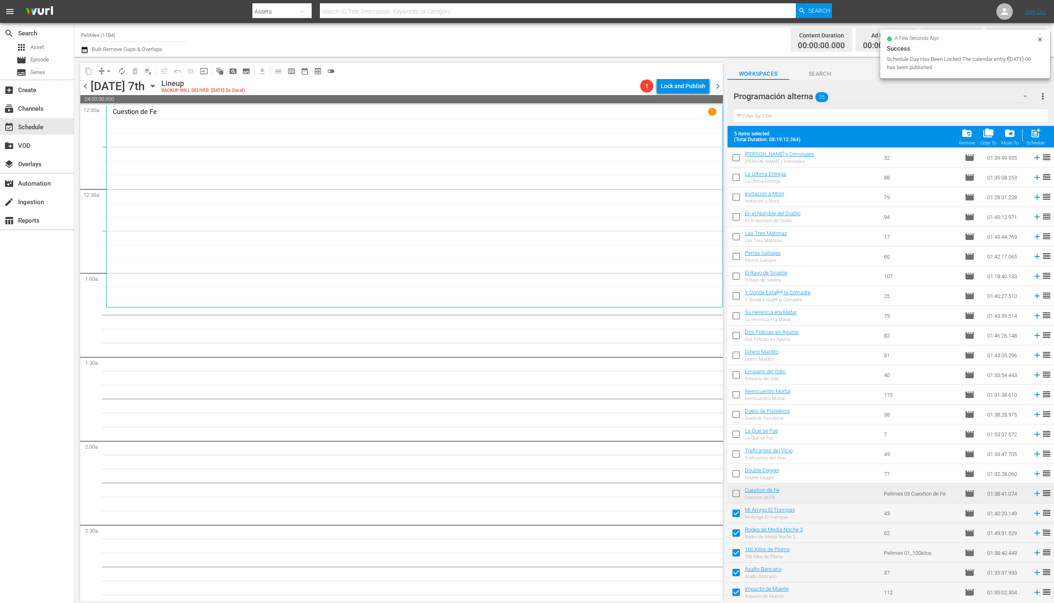
click at [86, 88] on span "chevron_left" at bounding box center [85, 86] width 10 height 10
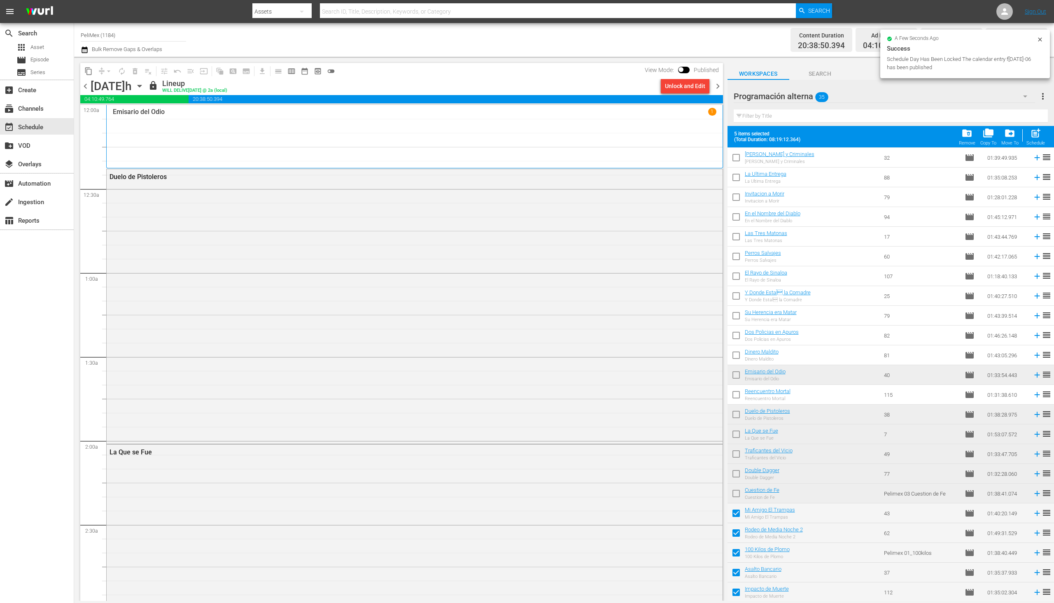
click at [720, 86] on span "chevron_right" at bounding box center [718, 86] width 10 height 10
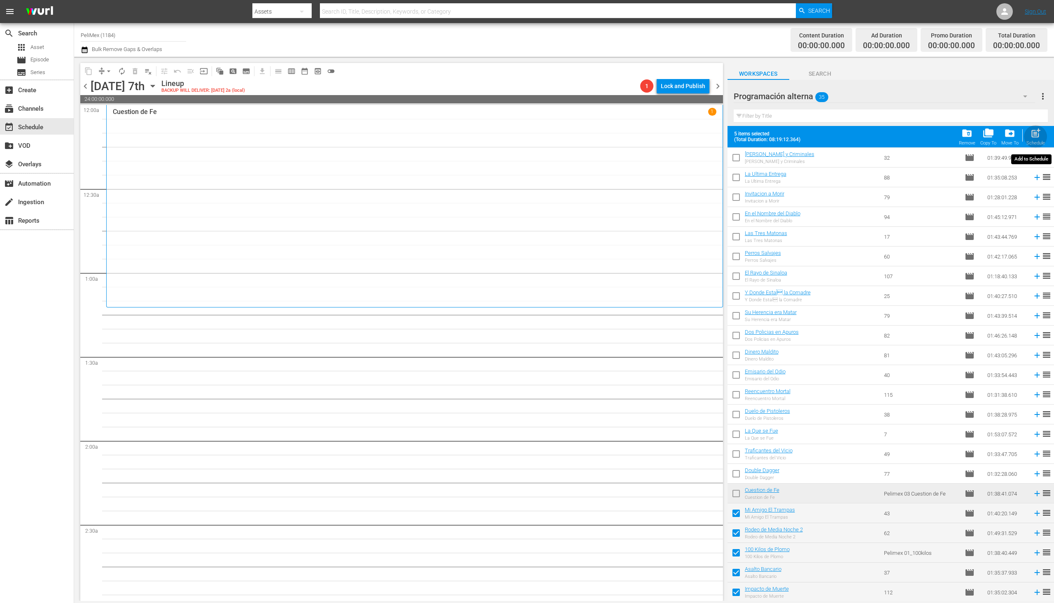
click at [1041, 136] on span "post_add" at bounding box center [1036, 133] width 11 height 11
checkbox input "false"
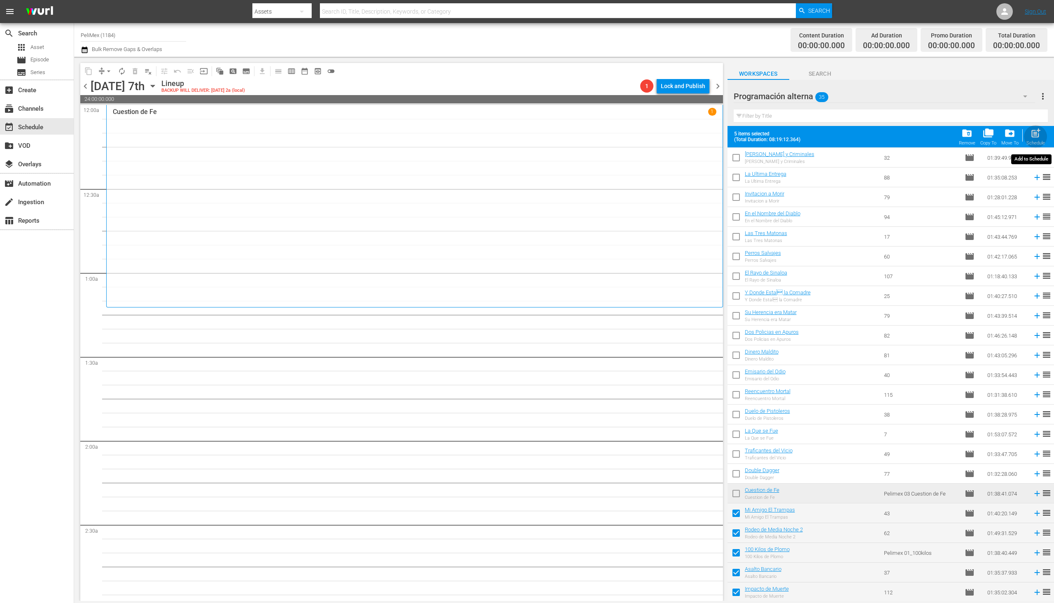
checkbox input "false"
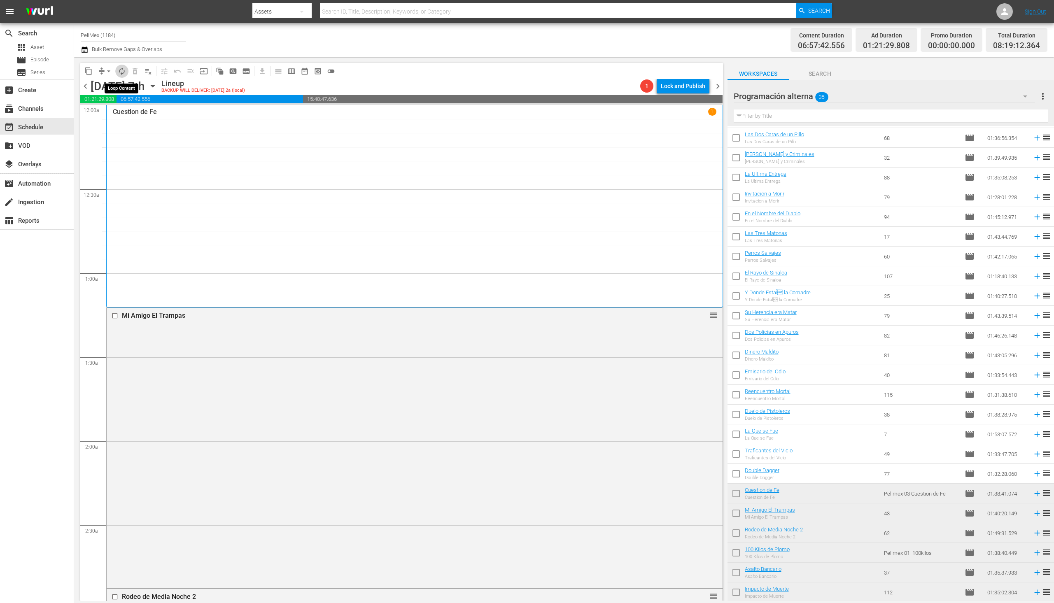
click at [123, 69] on span "autorenew_outlined" at bounding box center [122, 71] width 8 height 8
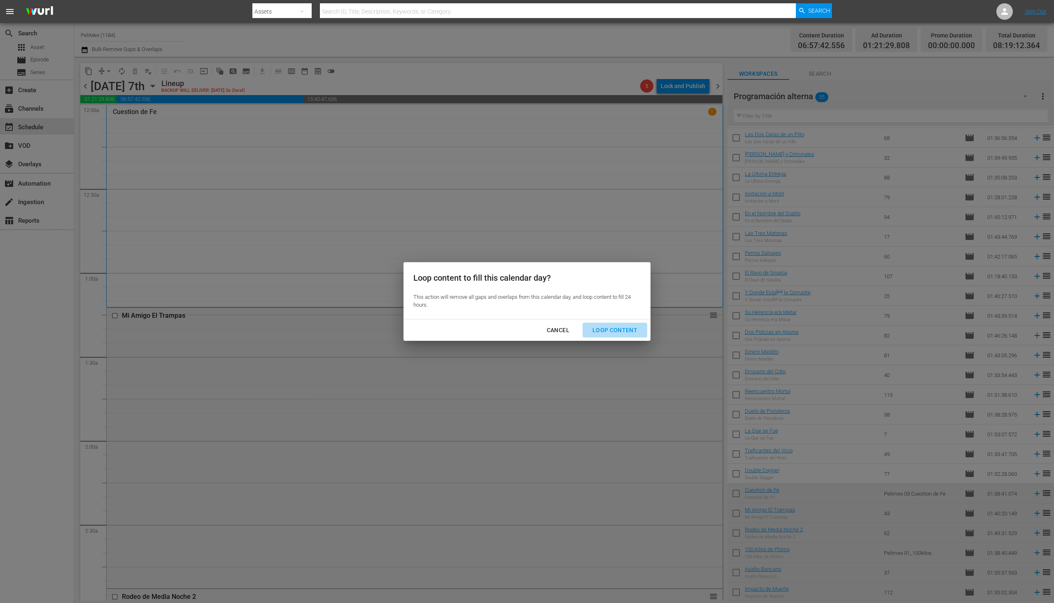
click at [613, 334] on div "Loop Content" at bounding box center [615, 330] width 58 height 10
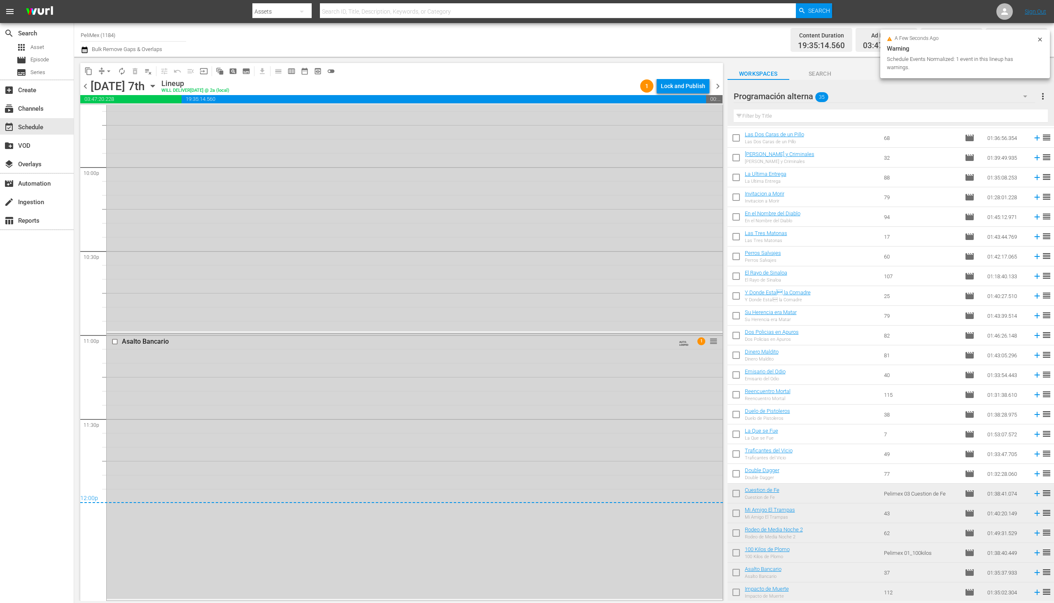
scroll to position [0, 0]
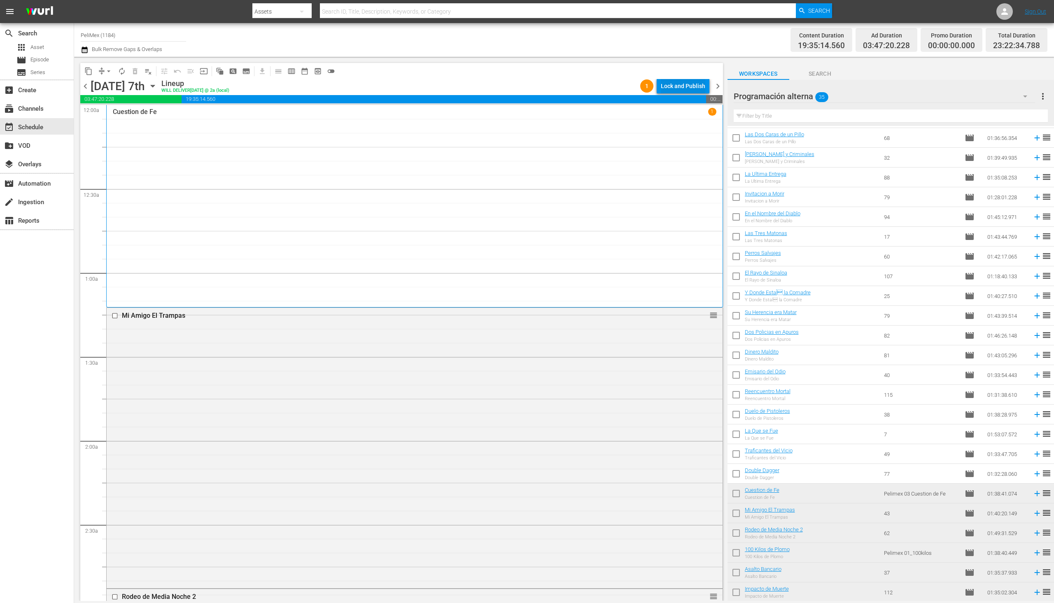
click at [687, 80] on div "Lock and Publish" at bounding box center [683, 86] width 44 height 15
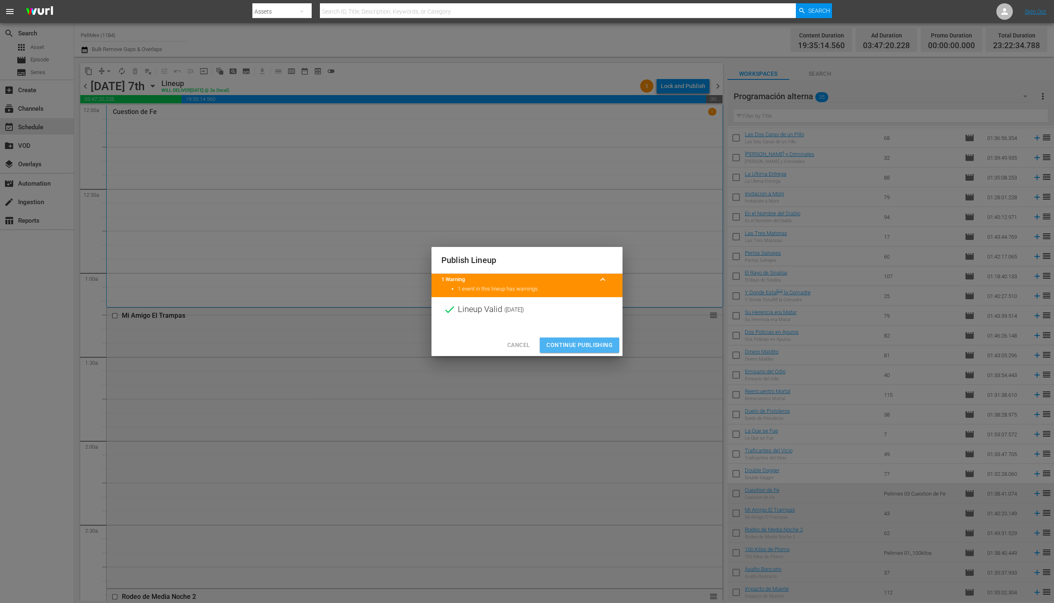
click at [587, 346] on span "Continue Publishing" at bounding box center [580, 345] width 66 height 10
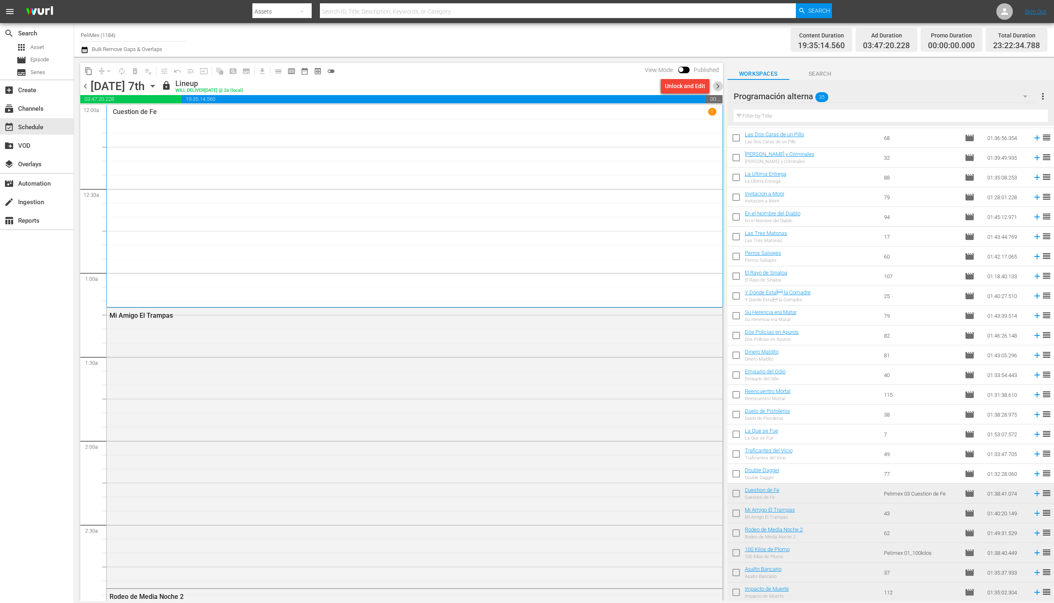
click at [717, 89] on span "chevron_right" at bounding box center [718, 86] width 10 height 10
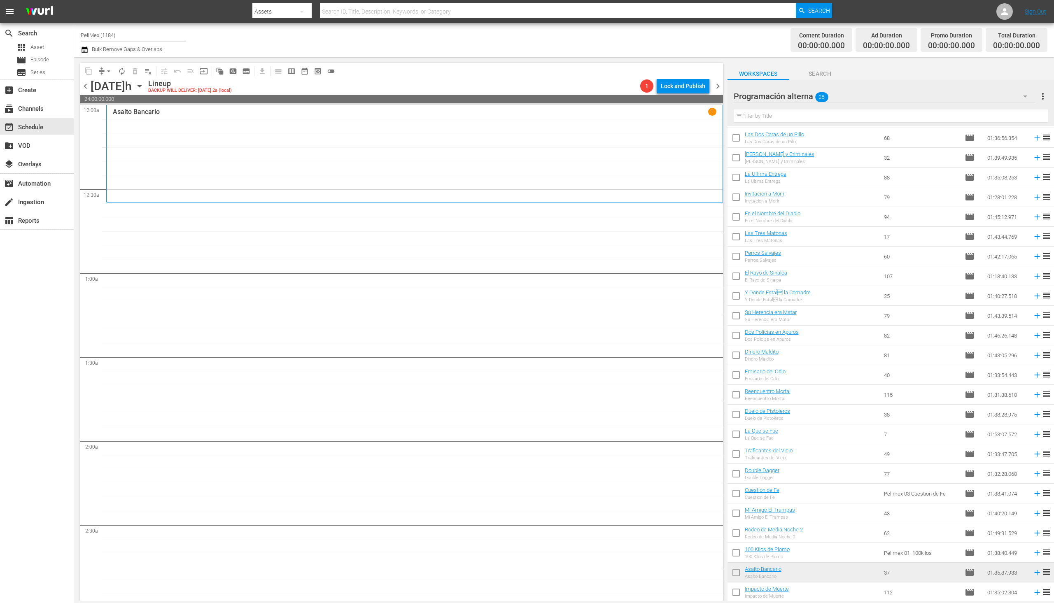
click at [84, 86] on span "chevron_left" at bounding box center [85, 86] width 10 height 10
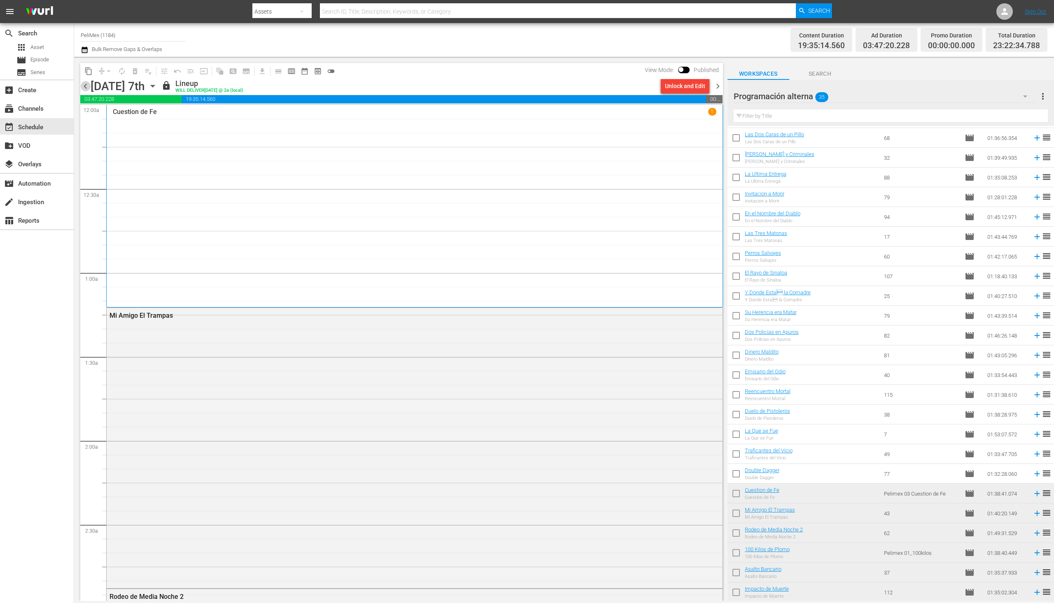
click at [84, 86] on span "chevron_left" at bounding box center [85, 86] width 10 height 10
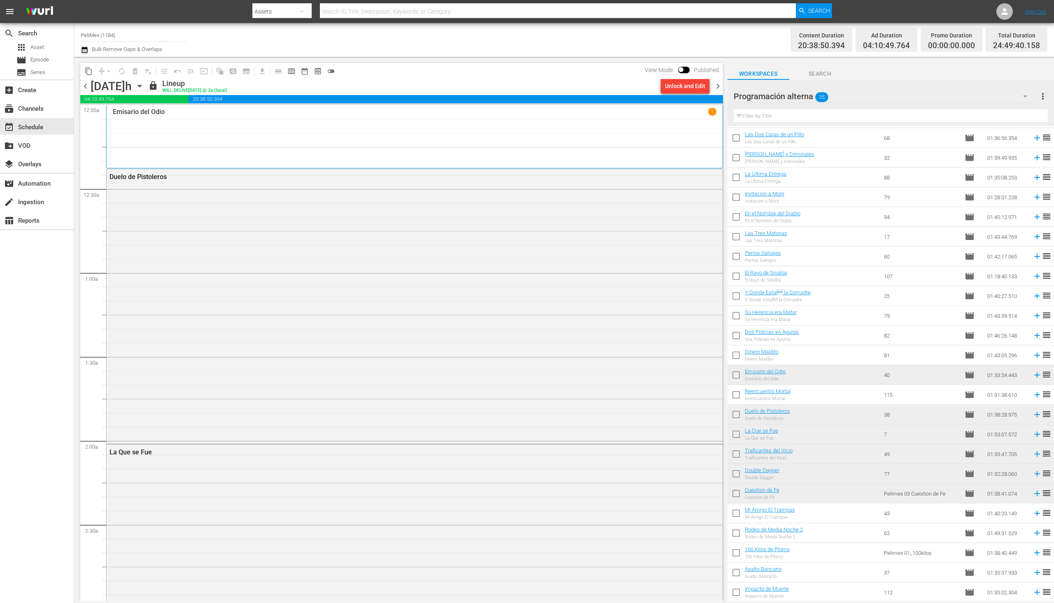
click at [84, 86] on span "chevron_left" at bounding box center [85, 86] width 10 height 10
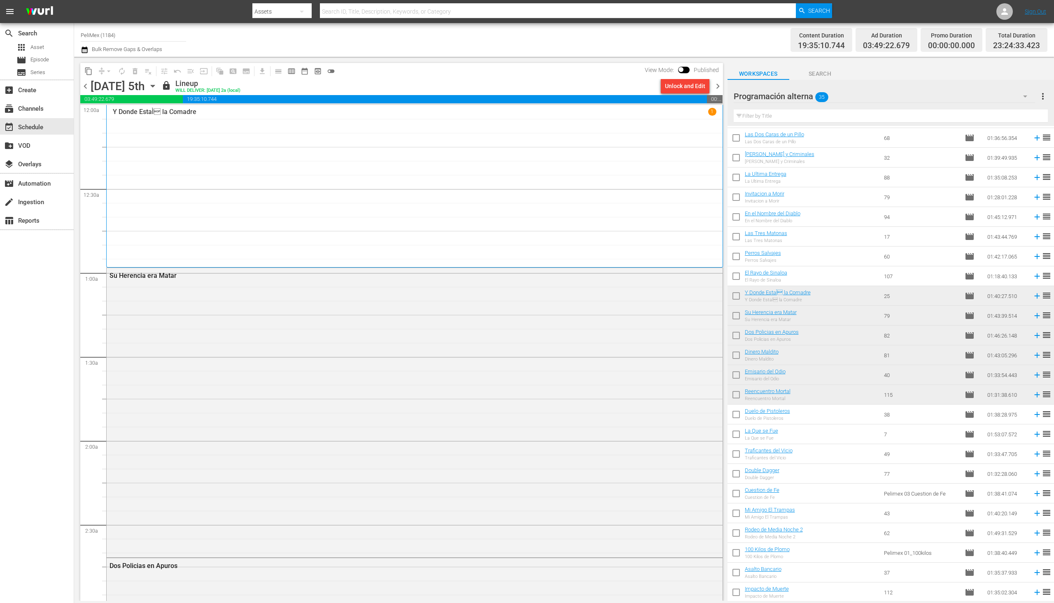
click at [84, 86] on span "chevron_left" at bounding box center [85, 86] width 10 height 10
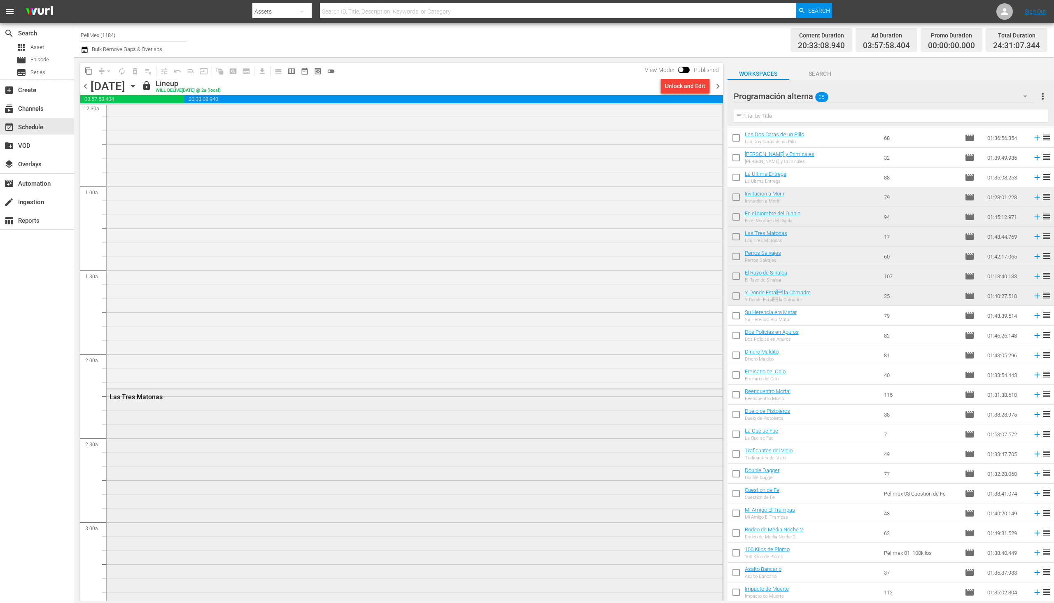
scroll to position [247, 0]
click at [17, 225] on div "table_chart Reports" at bounding box center [37, 220] width 74 height 16
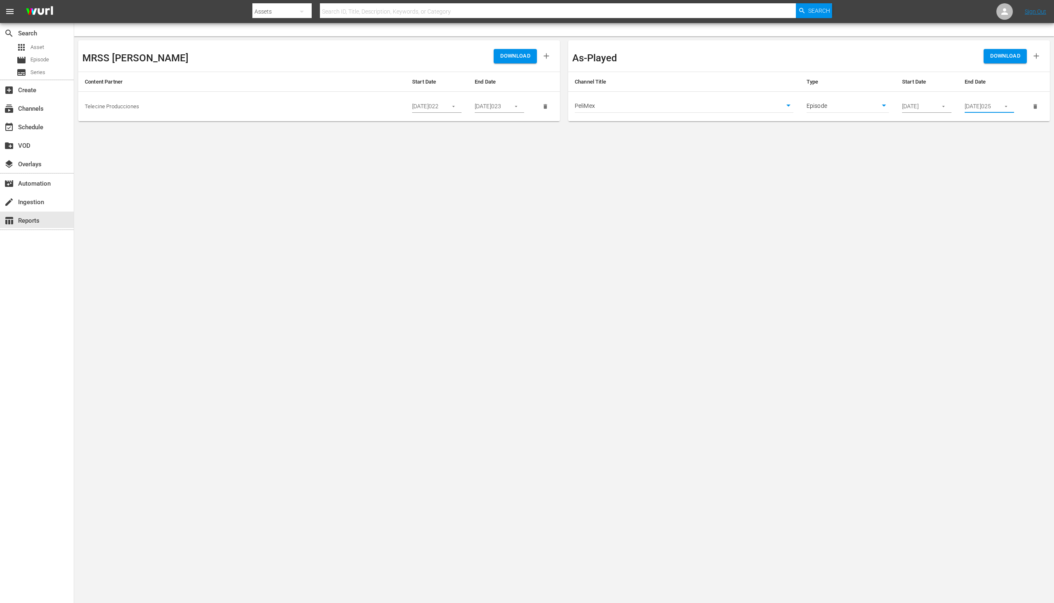
click at [988, 110] on input "[DATE]025" at bounding box center [980, 107] width 30 height 12
click at [1008, 108] on icon "button" at bounding box center [1006, 106] width 6 height 6
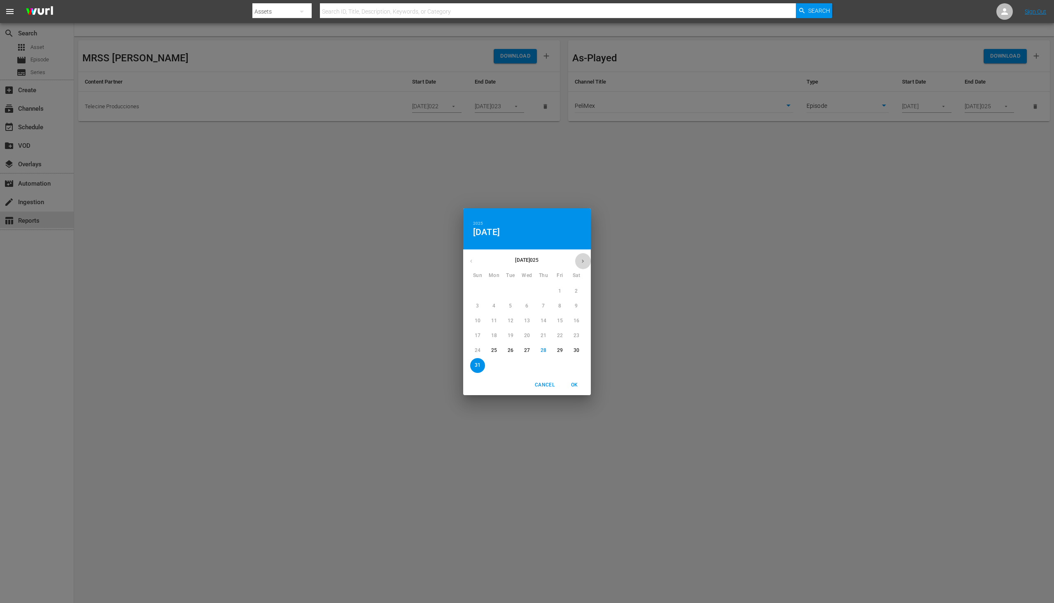
click at [589, 264] on button "button" at bounding box center [583, 261] width 16 height 16
click at [475, 310] on span "7" at bounding box center [477, 306] width 15 height 7
drag, startPoint x: 569, startPoint y: 386, endPoint x: 598, endPoint y: 371, distance: 31.9
click at [570, 386] on span "OK" at bounding box center [575, 385] width 20 height 9
type input "[DATE]025"
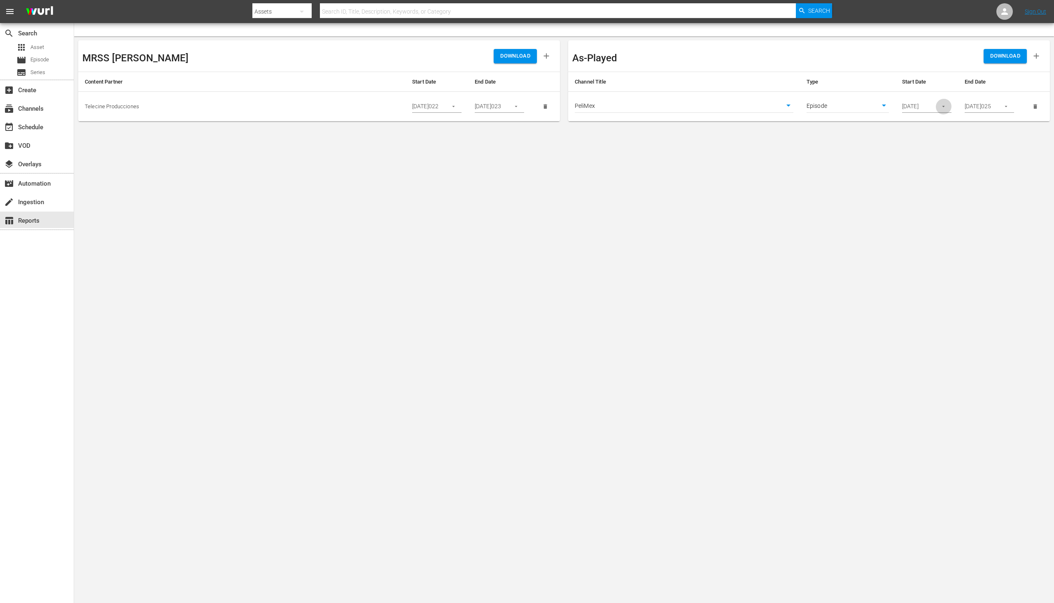
click at [944, 105] on icon "button" at bounding box center [944, 106] width 6 height 6
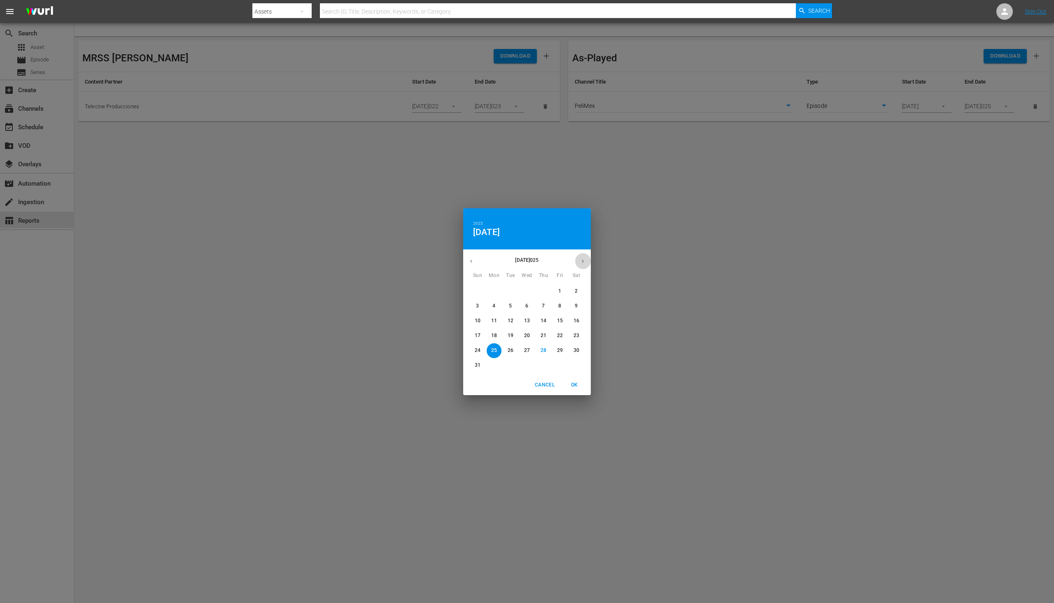
click at [584, 260] on icon "button" at bounding box center [583, 261] width 6 height 6
click at [498, 289] on span "1" at bounding box center [494, 291] width 15 height 7
drag, startPoint x: 579, startPoint y: 380, endPoint x: 575, endPoint y: 383, distance: 4.7
click at [579, 381] on button "OK" at bounding box center [574, 386] width 26 height 14
type input "[DATE]025"
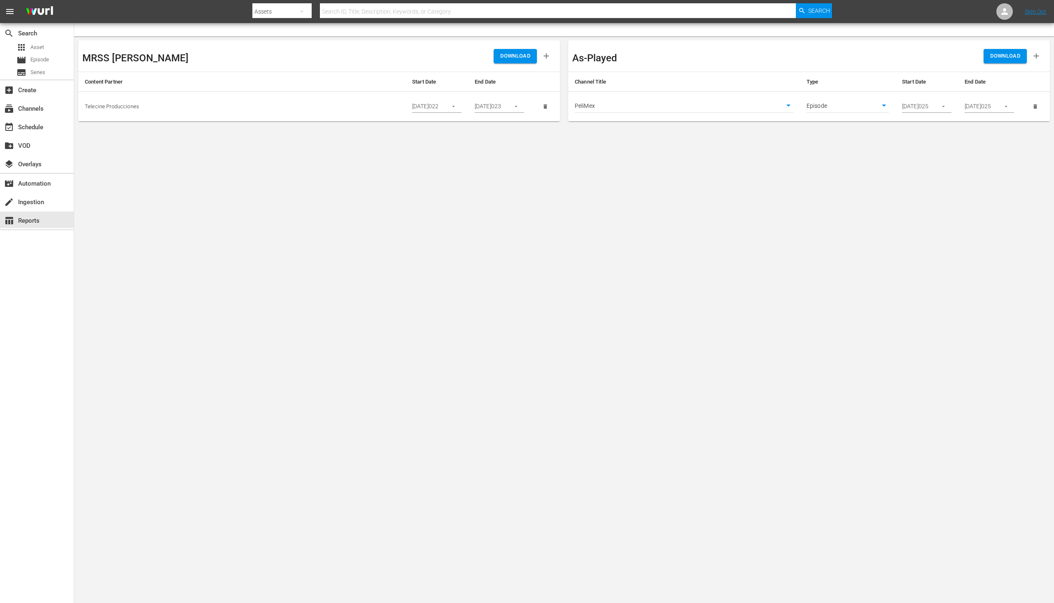
click at [750, 321] on body "menu Search By Assets Search ID, Title, Description, Keywords, or Category Sear…" at bounding box center [527, 301] width 1054 height 603
click at [1001, 51] on button "DOWNLOAD" at bounding box center [1005, 56] width 43 height 14
